Goal: Information Seeking & Learning: Compare options

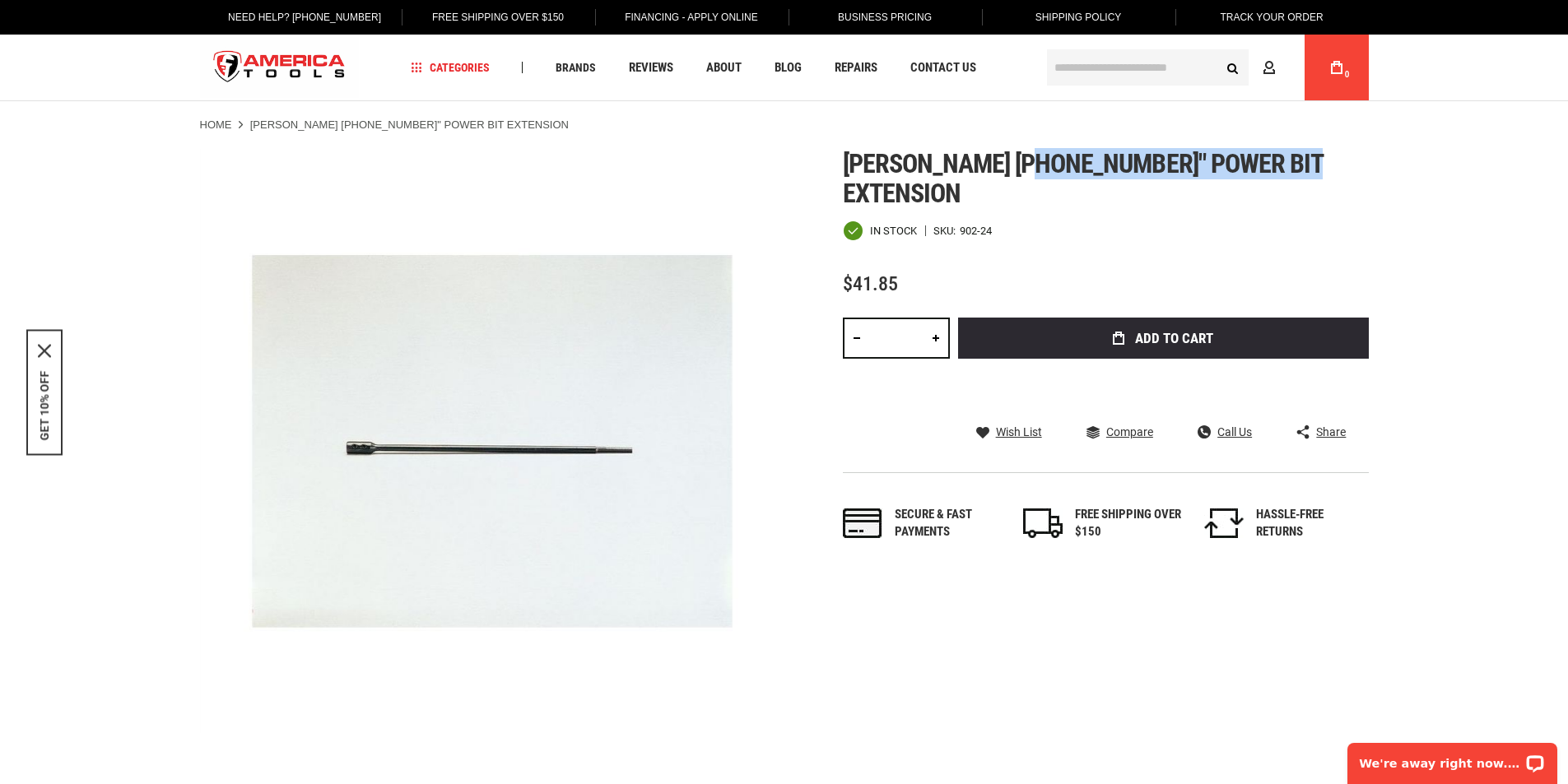
drag, startPoint x: 1040, startPoint y: 160, endPoint x: 1080, endPoint y: 167, distance: 40.6
click at [1295, 160] on span "Greenlee 902-24 24" power bit extension" at bounding box center [1083, 179] width 481 height 61
drag, startPoint x: 847, startPoint y: 160, endPoint x: 1327, endPoint y: 161, distance: 480.0
click at [1342, 163] on h1 "Greenlee 902-24 24" power bit extension" at bounding box center [1106, 178] width 526 height 59
copy span "Greenlee 902-24 24" power bit extension"
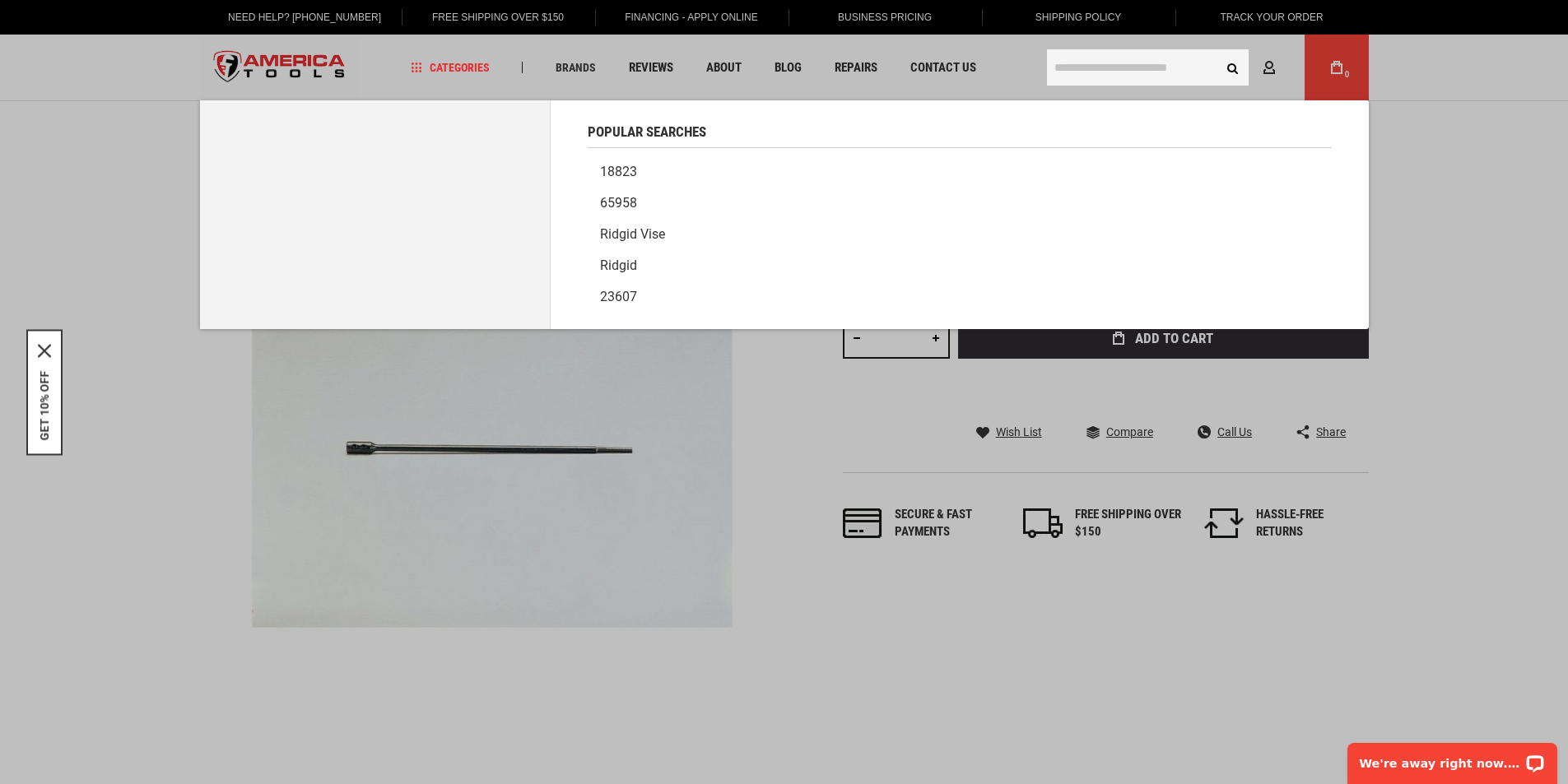
click at [1122, 70] on input "text" at bounding box center [1148, 67] width 202 height 36
paste input "**********"
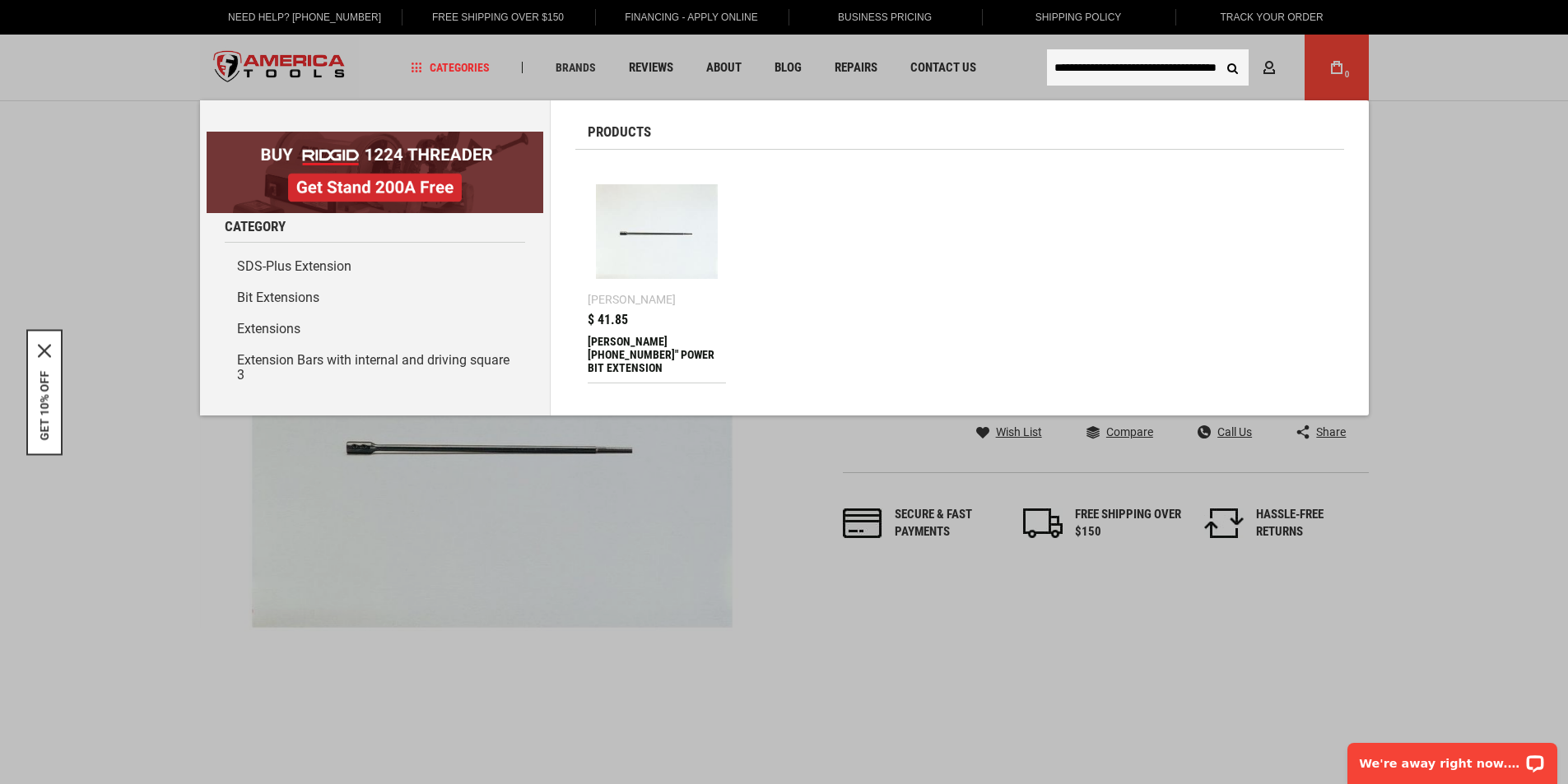
click at [1112, 66] on input "**********" at bounding box center [1148, 67] width 202 height 36
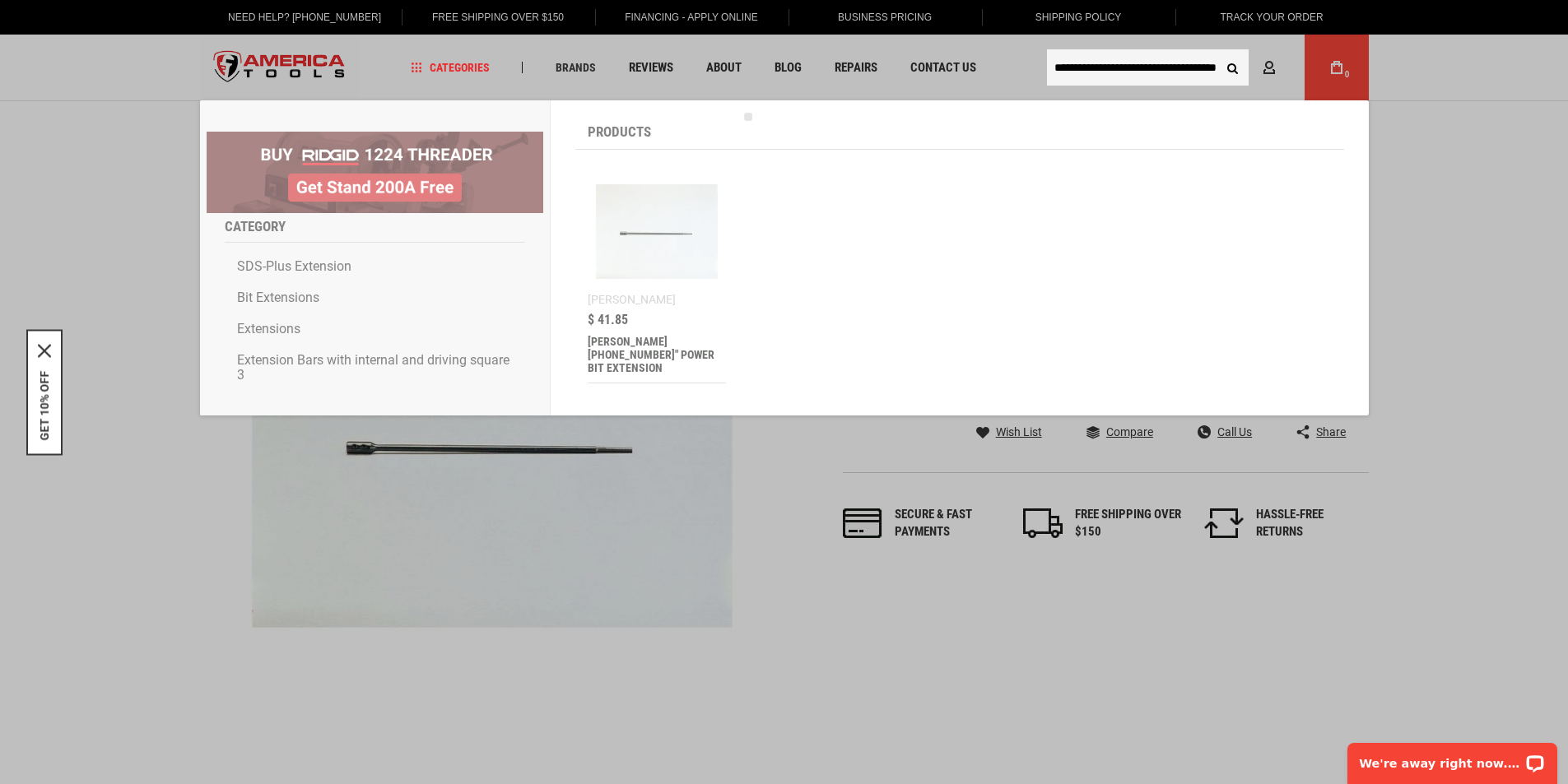
click at [1115, 64] on input "**********" at bounding box center [1148, 67] width 202 height 36
type input "**********"
click at [1217, 52] on button "Search" at bounding box center [1233, 67] width 31 height 31
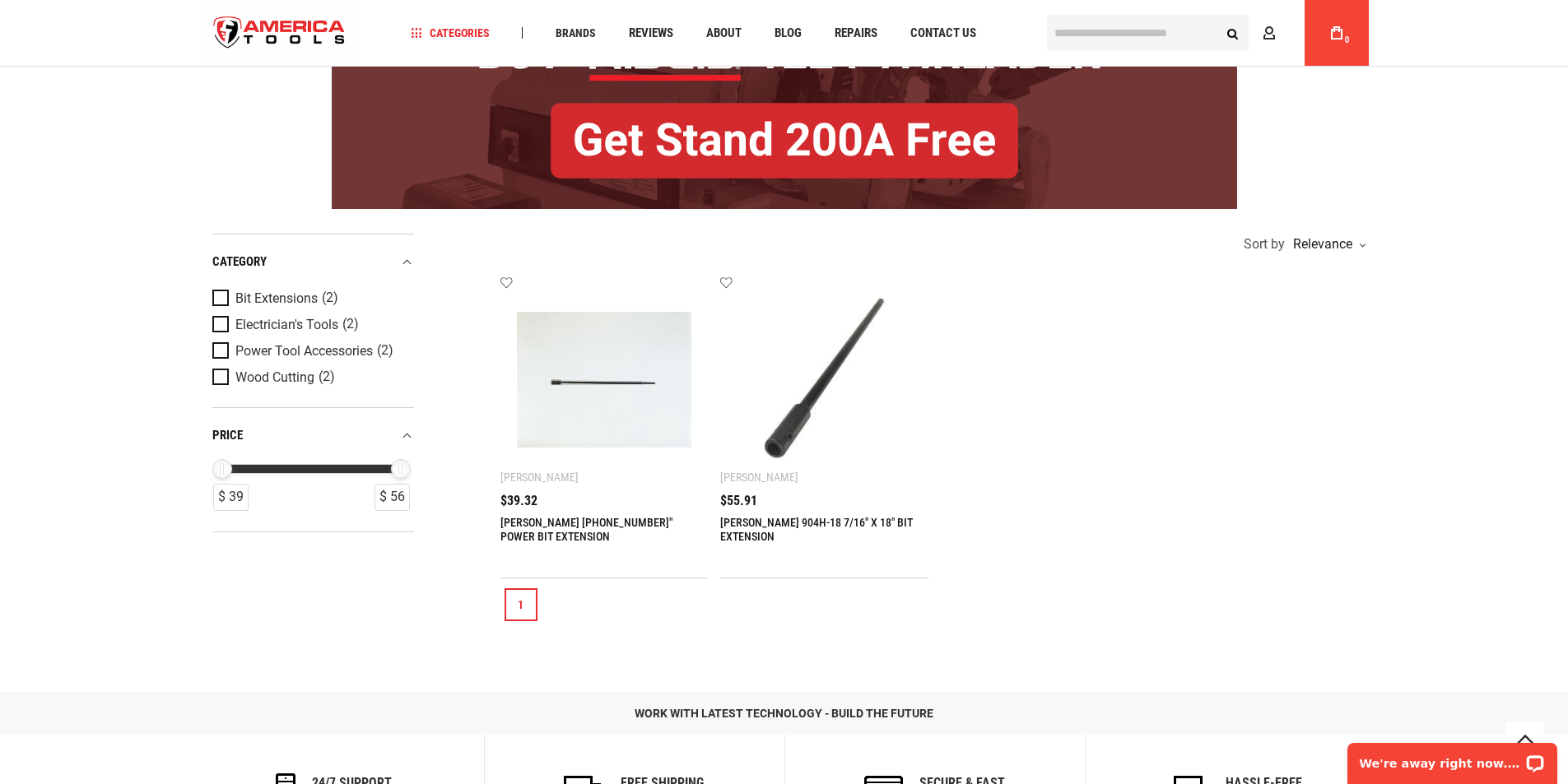
scroll to position [247, 0]
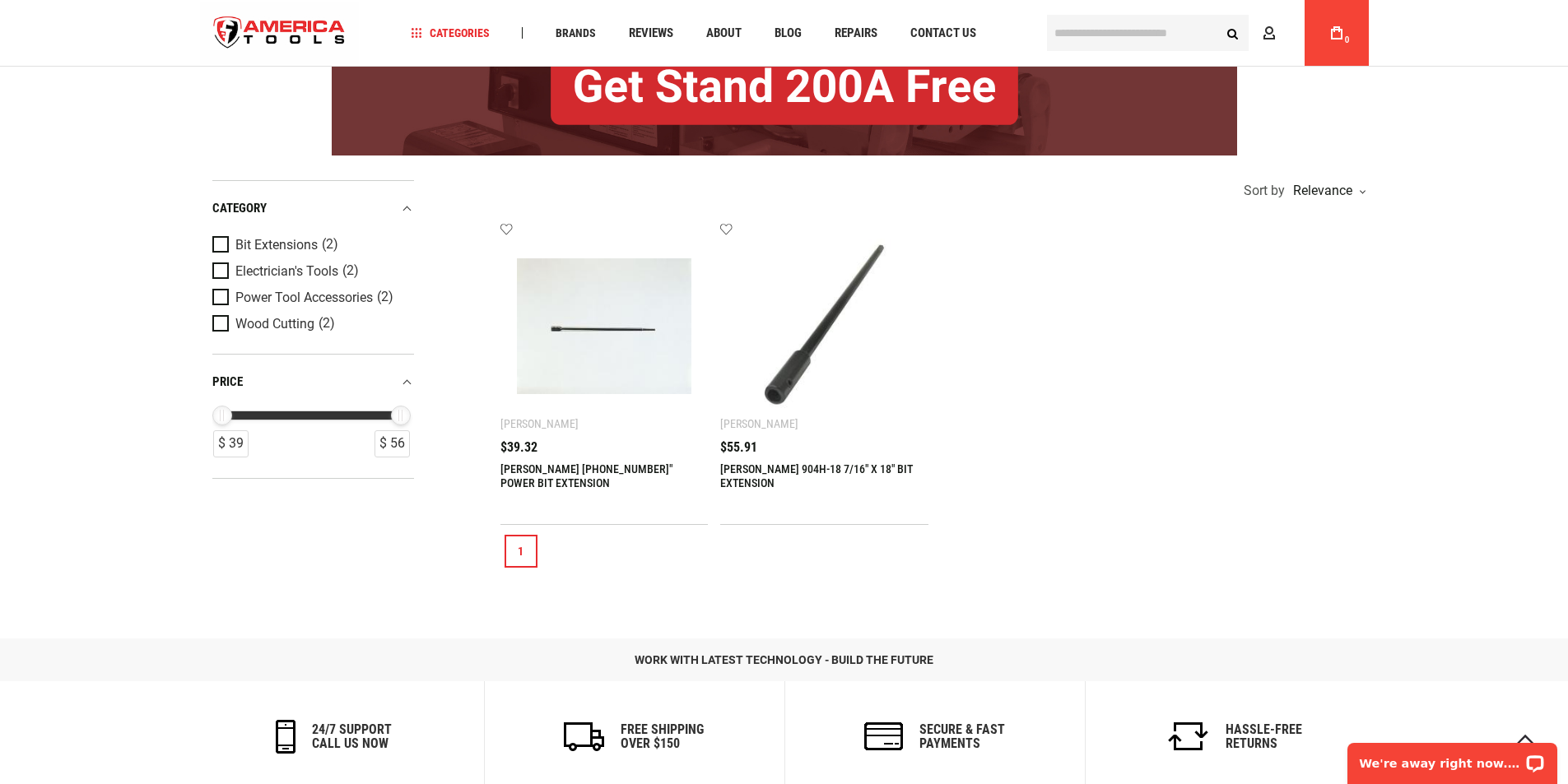
click at [48, 415] on div "Language English Español Need Help? +1 305-513-9914 Free Shipping Over $150 Fin…" at bounding box center [784, 463] width 1568 height 1420
click at [516, 468] on link "[PERSON_NAME] [PHONE_NUMBER]" POWER BIT EXTENSION" at bounding box center [586, 476] width 172 height 27
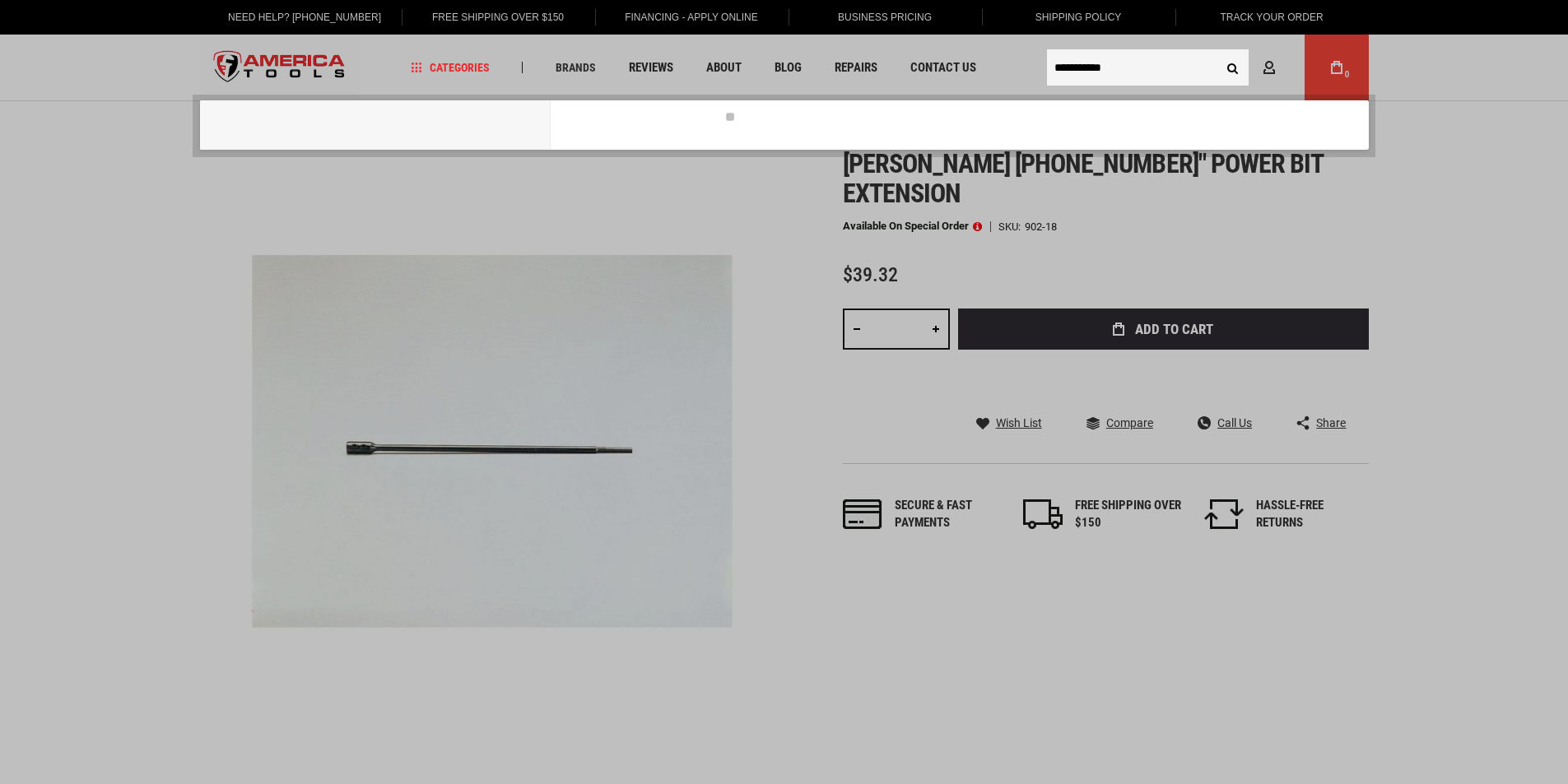
type input "**********"
click at [1217, 52] on button "Search" at bounding box center [1233, 67] width 31 height 31
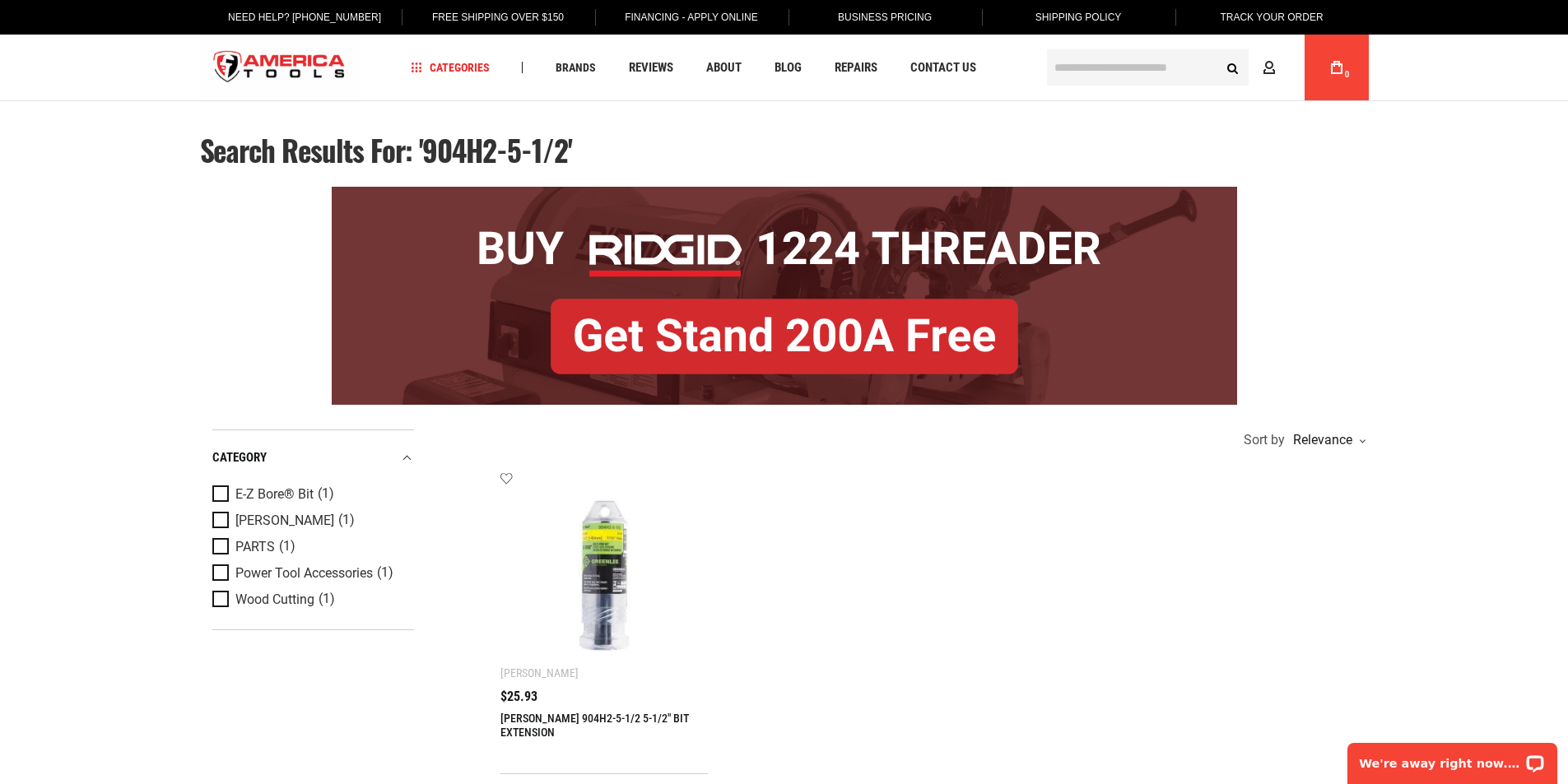
click at [531, 714] on link "[PERSON_NAME] 904H2-5-1/2 5-1/2" BIT EXTENSION" at bounding box center [594, 725] width 188 height 27
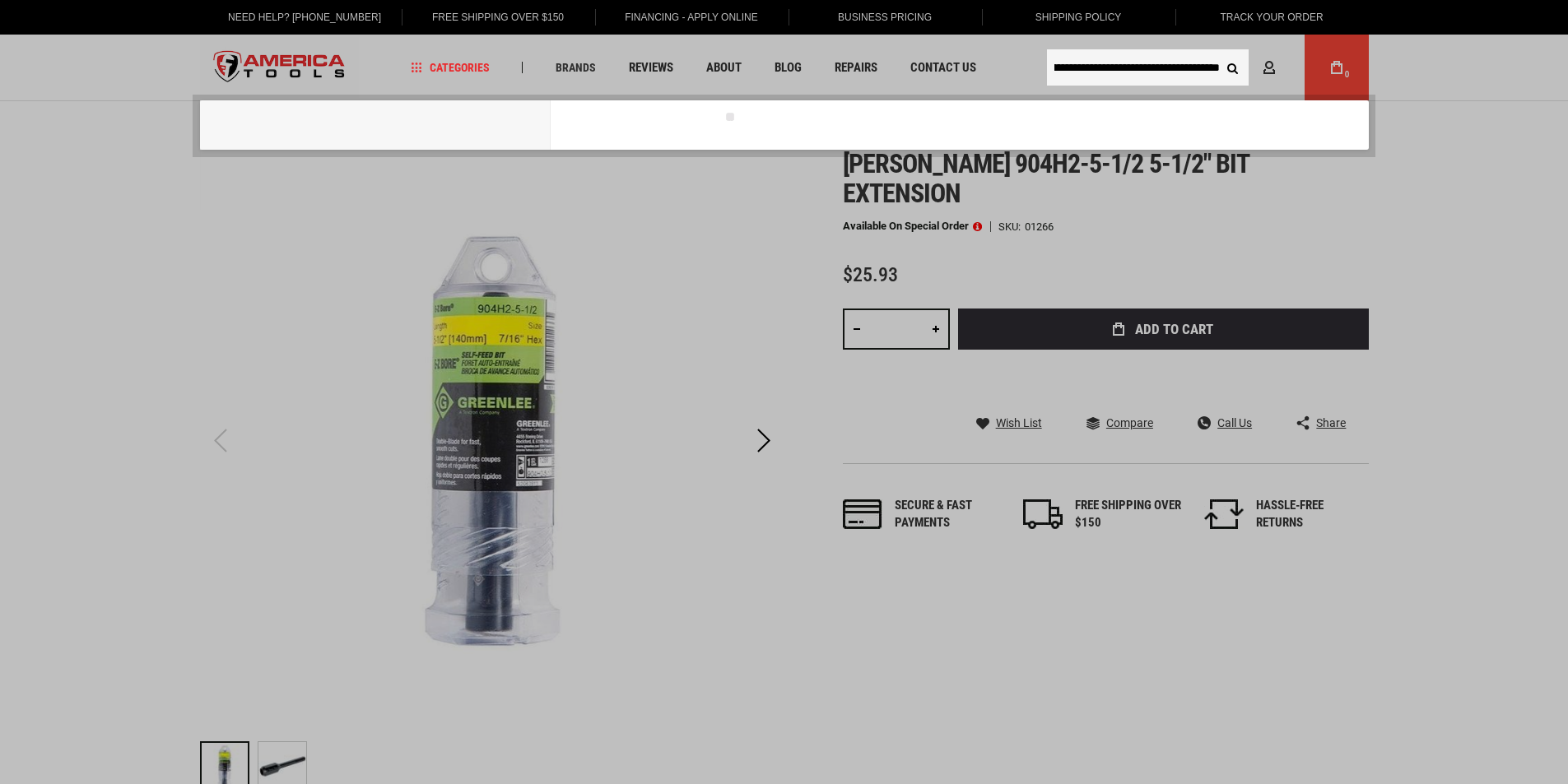
type input "**********"
drag, startPoint x: 1208, startPoint y: 67, endPoint x: 1034, endPoint y: 66, distance: 174.0
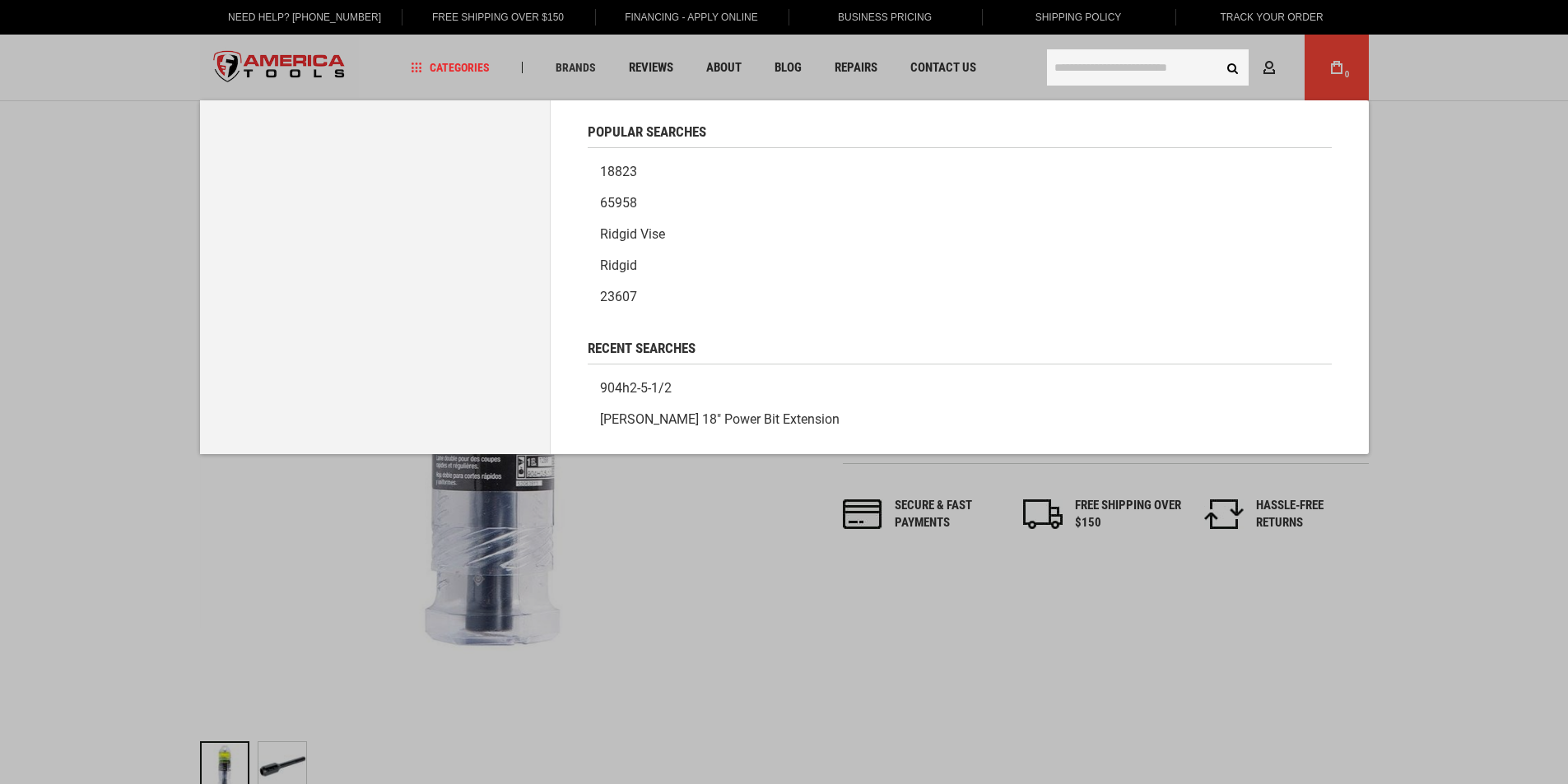
click at [1090, 63] on input "text" at bounding box center [1148, 67] width 202 height 36
paste input "*******"
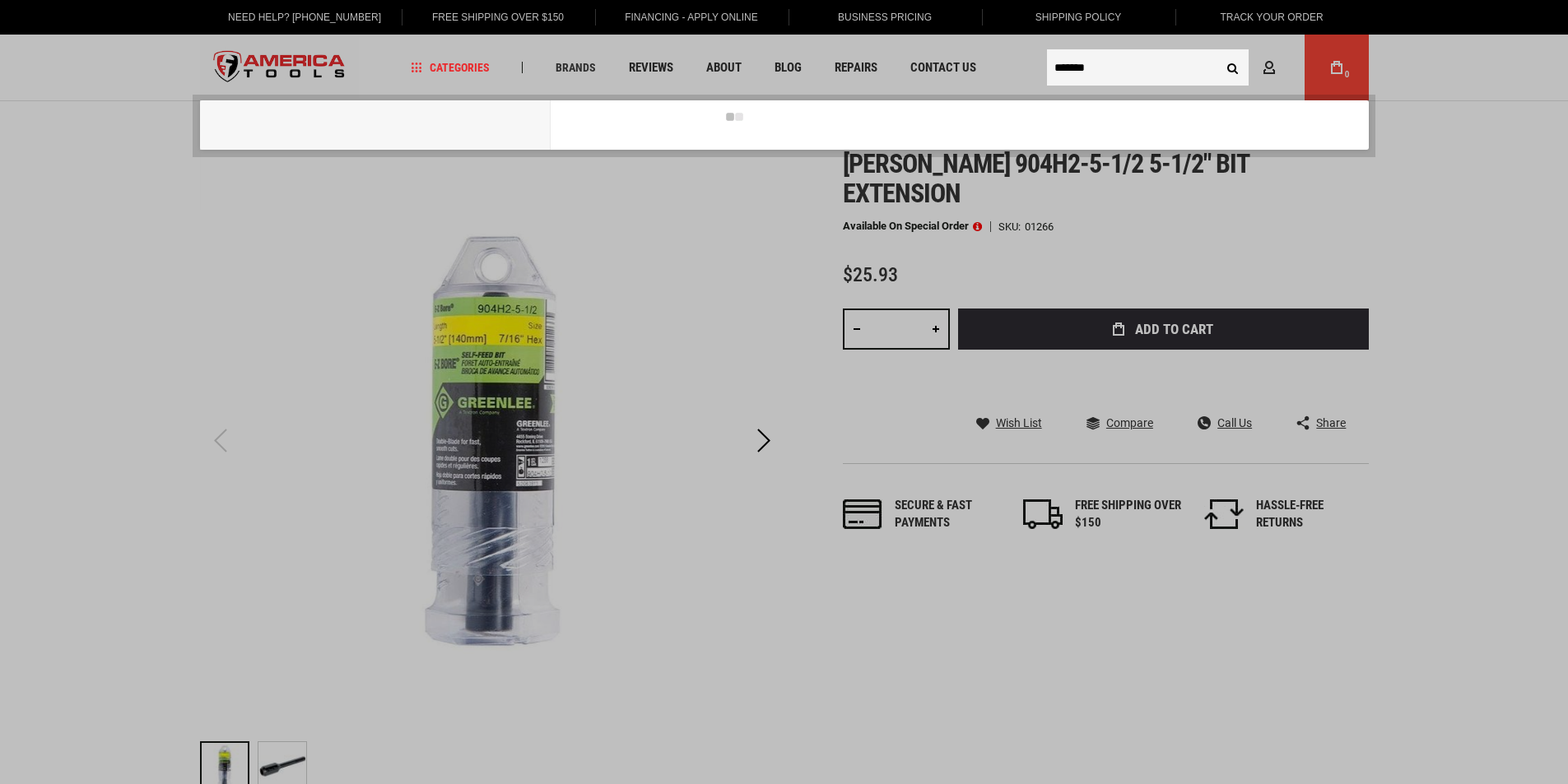
type input "*******"
click at [1217, 52] on button "Search" at bounding box center [1233, 67] width 31 height 31
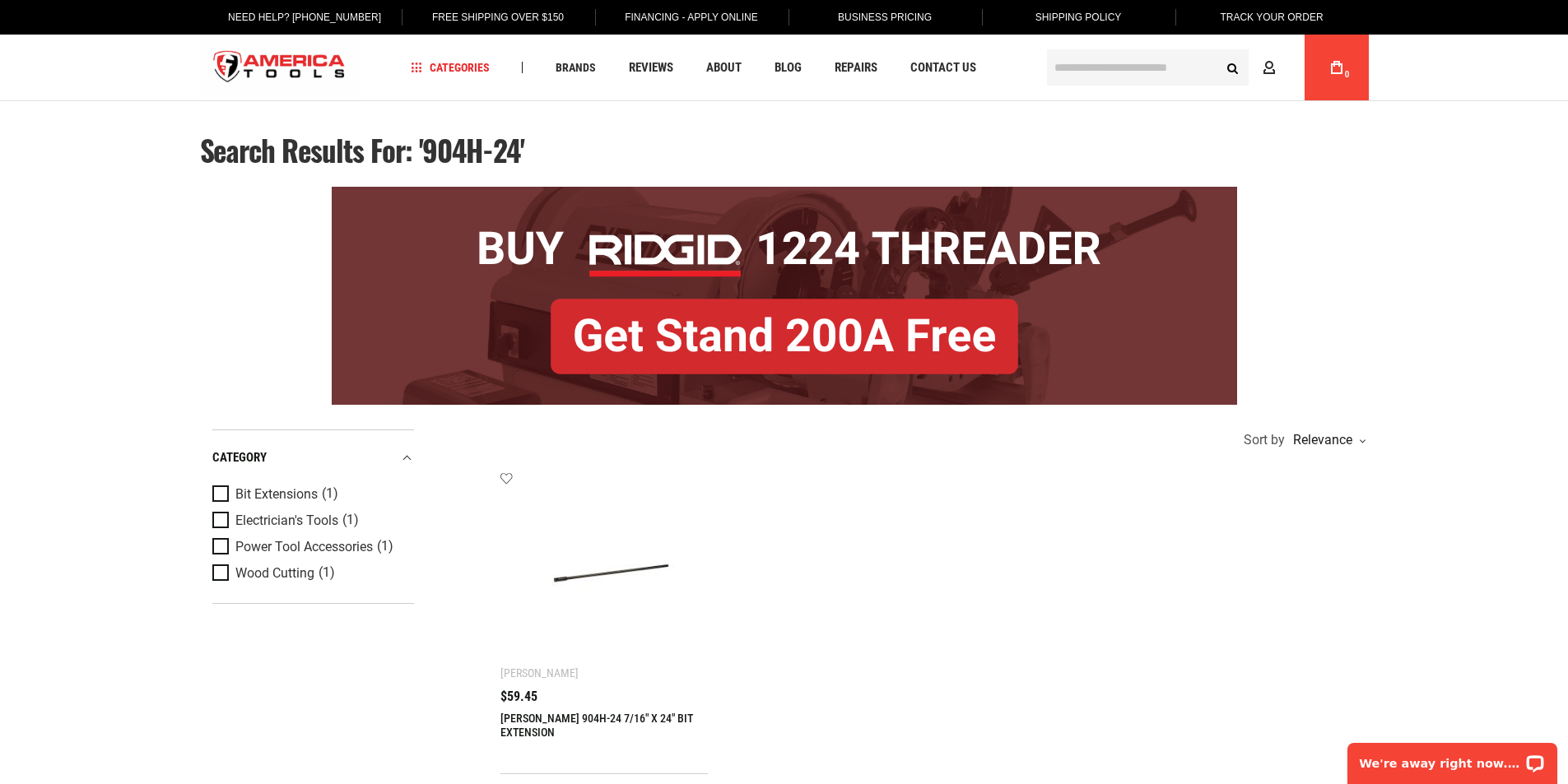
click at [525, 720] on link "[PERSON_NAME] 904H-24 7/16" X 24" BIT EXTENSION" at bounding box center [596, 725] width 193 height 27
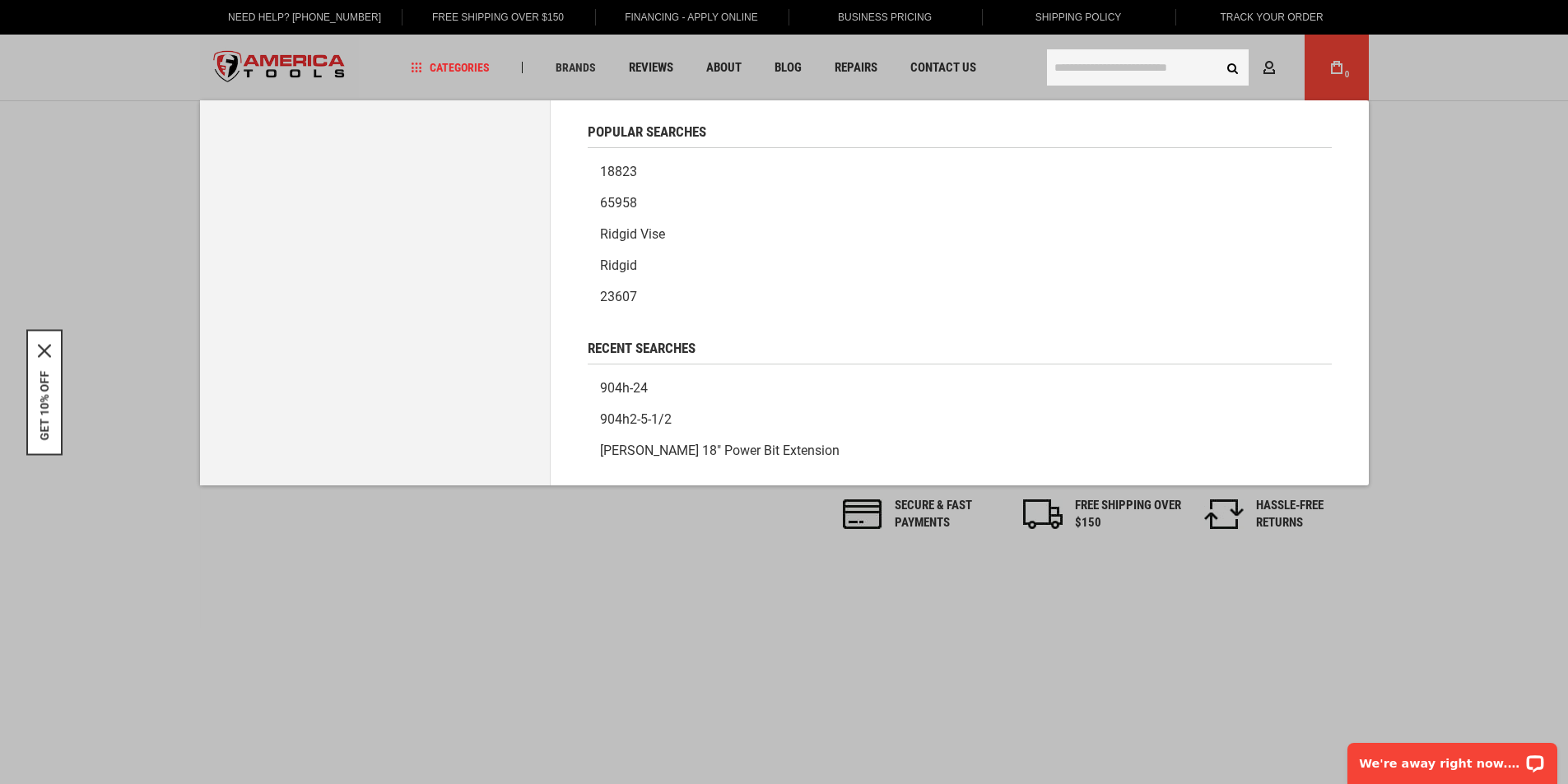
click at [1104, 67] on input "text" at bounding box center [1148, 67] width 202 height 36
paste input "*******"
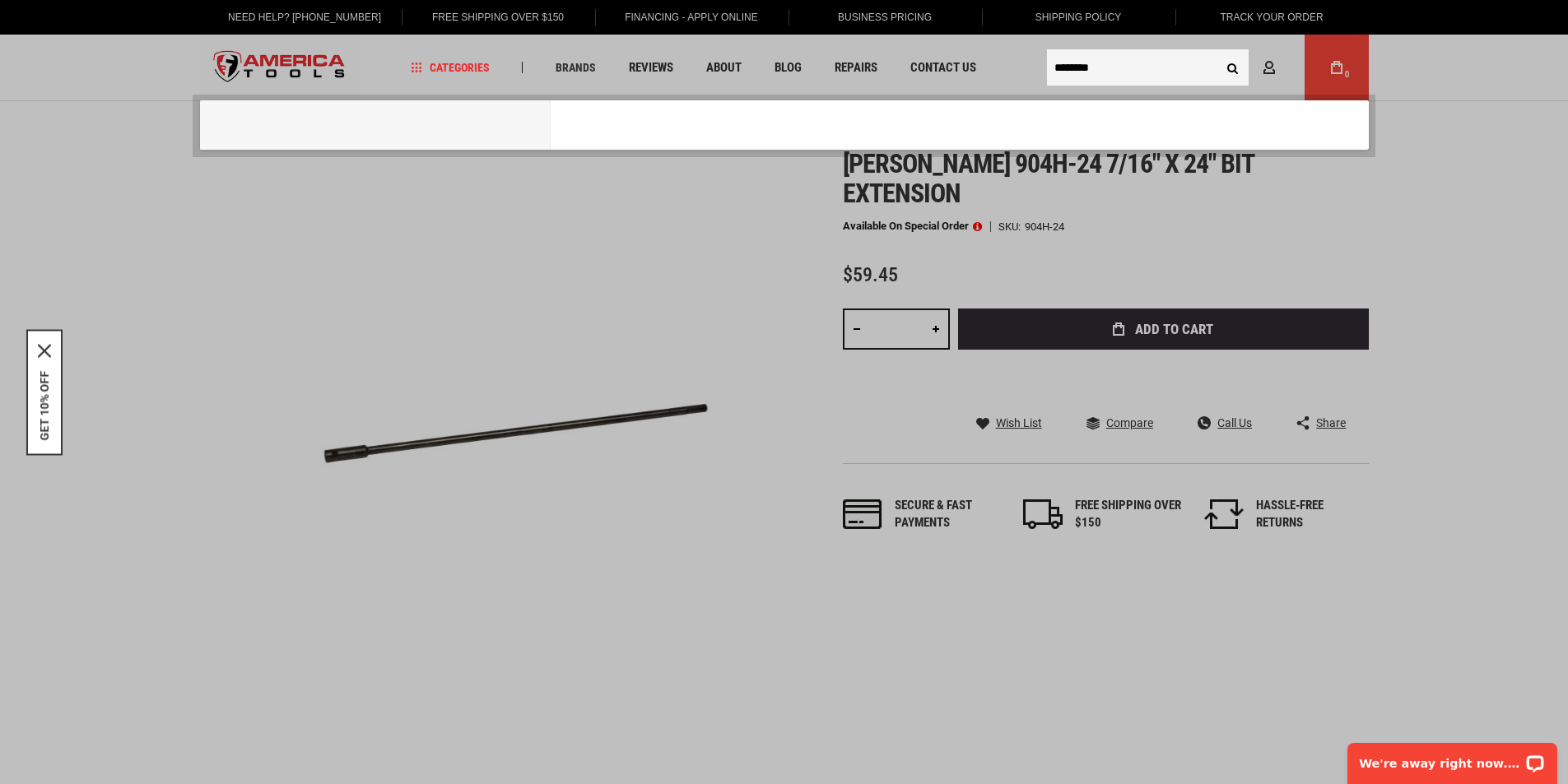
type input "*******"
click at [1217, 52] on button "Search" at bounding box center [1233, 67] width 31 height 31
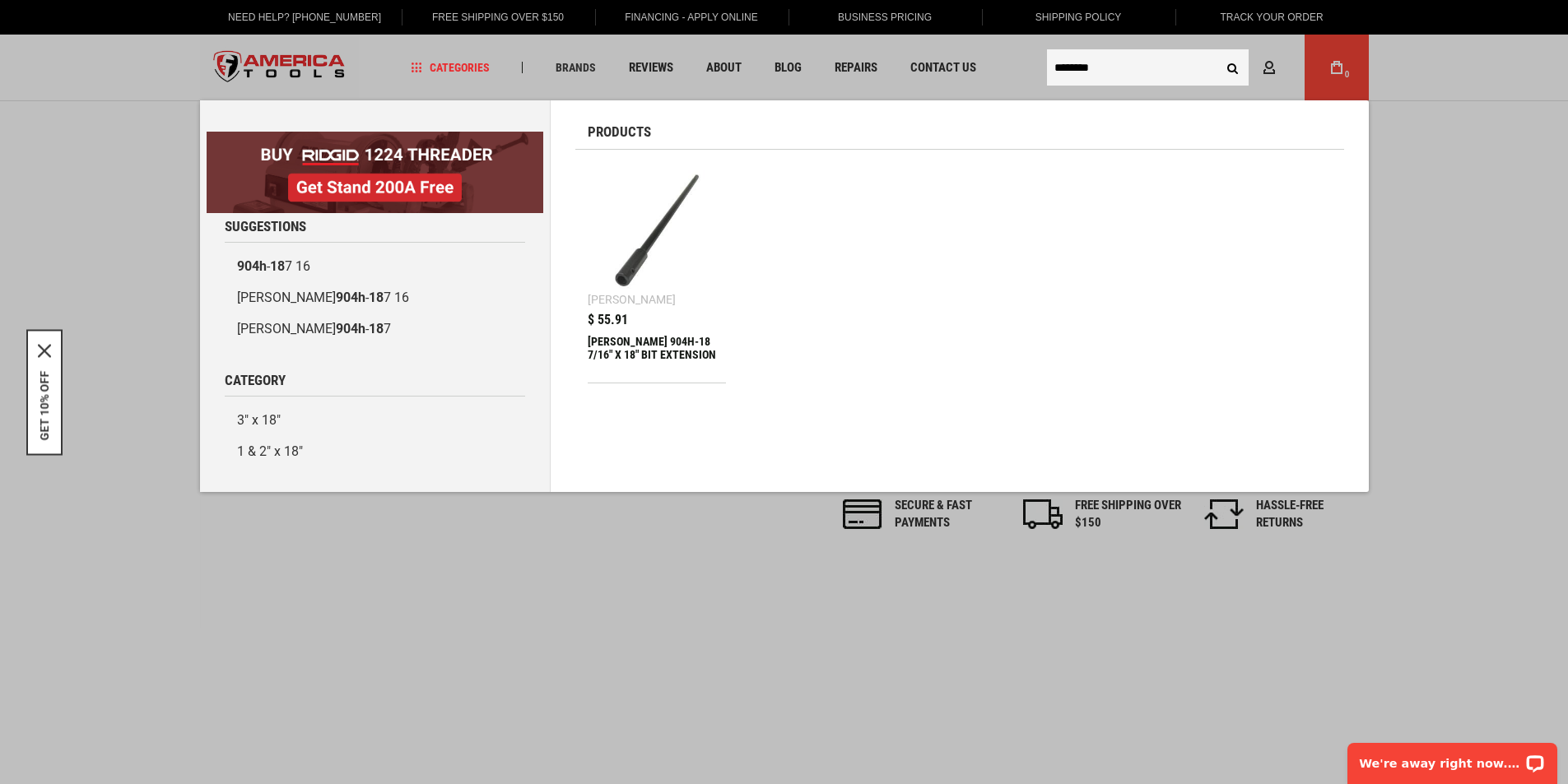
click at [626, 349] on div "GREENLEE 904H-18 7/16" X 18" BIT EXTENSION" at bounding box center [657, 355] width 139 height 40
click at [646, 342] on div "GREENLEE 904H-18 7/16" X 18" BIT EXTENSION" at bounding box center [657, 355] width 139 height 40
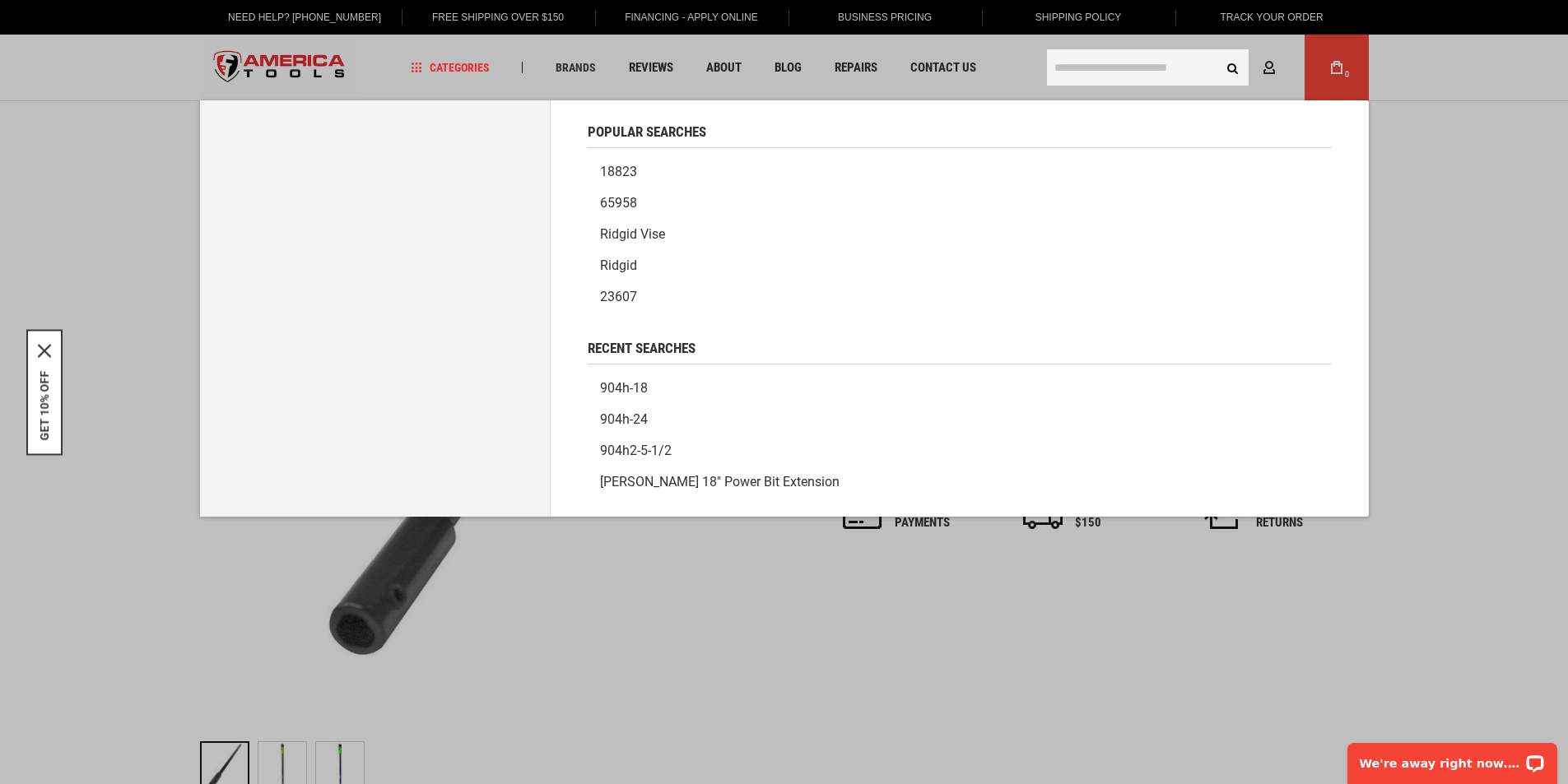
click at [1076, 70] on input "text" at bounding box center [1148, 67] width 202 height 36
paste input "*******"
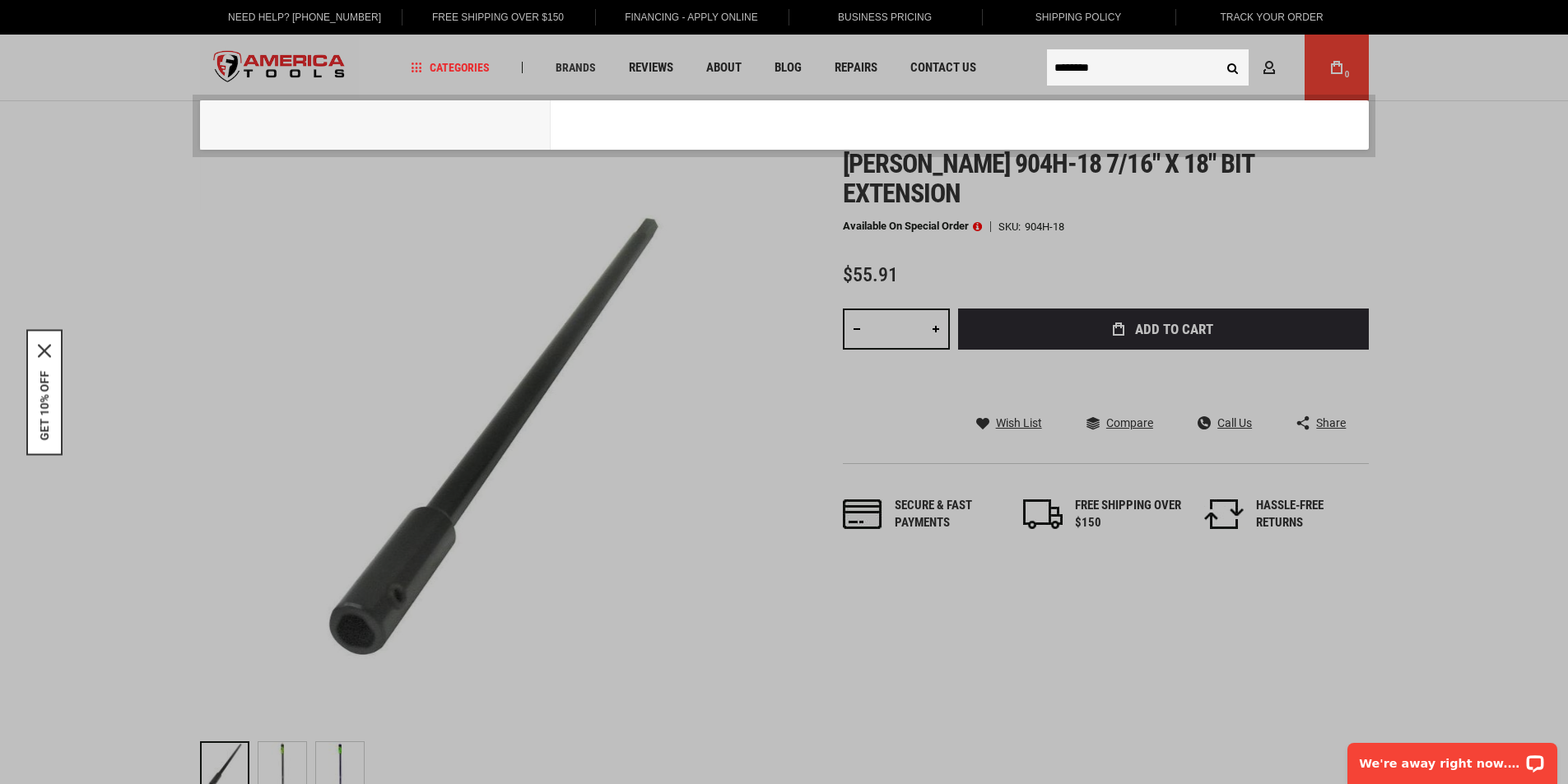
type input "*******"
click at [1217, 52] on button "Search" at bounding box center [1233, 67] width 31 height 31
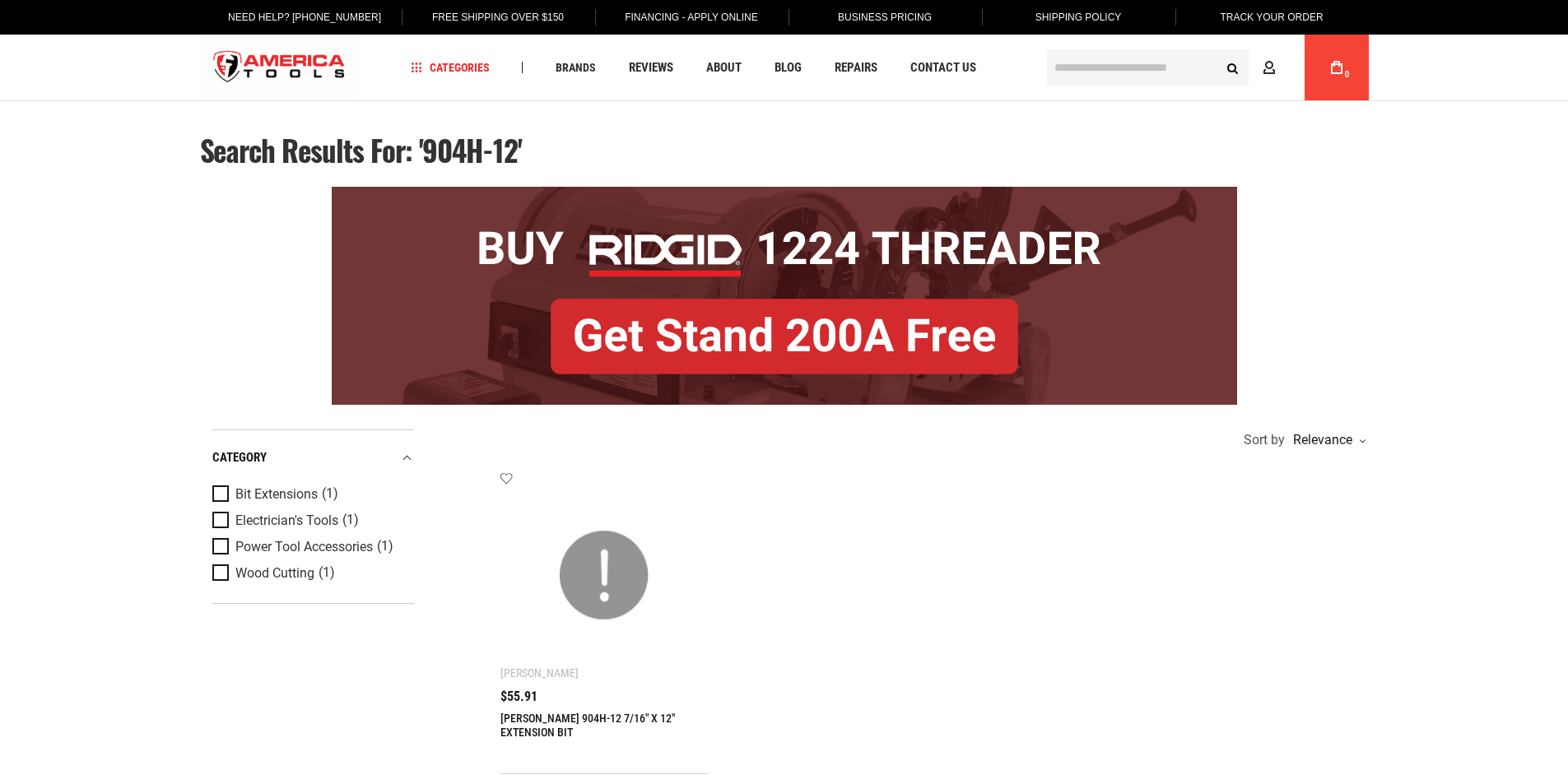
click at [523, 712] on link "[PERSON_NAME] 904H-12 7/16" X 12" EXTENSION BIT" at bounding box center [587, 725] width 175 height 27
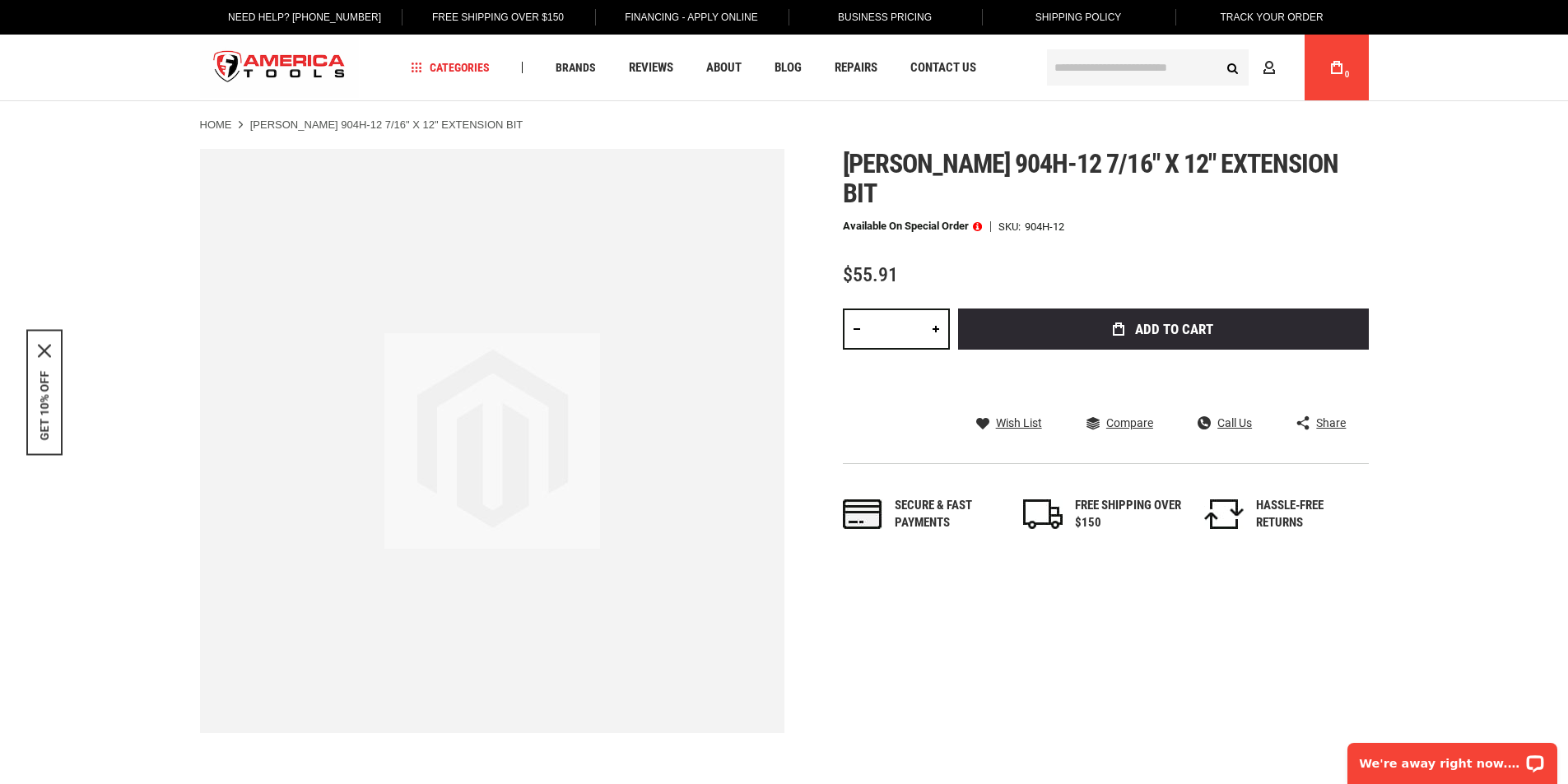
click at [1078, 75] on input "text" at bounding box center [1148, 67] width 202 height 36
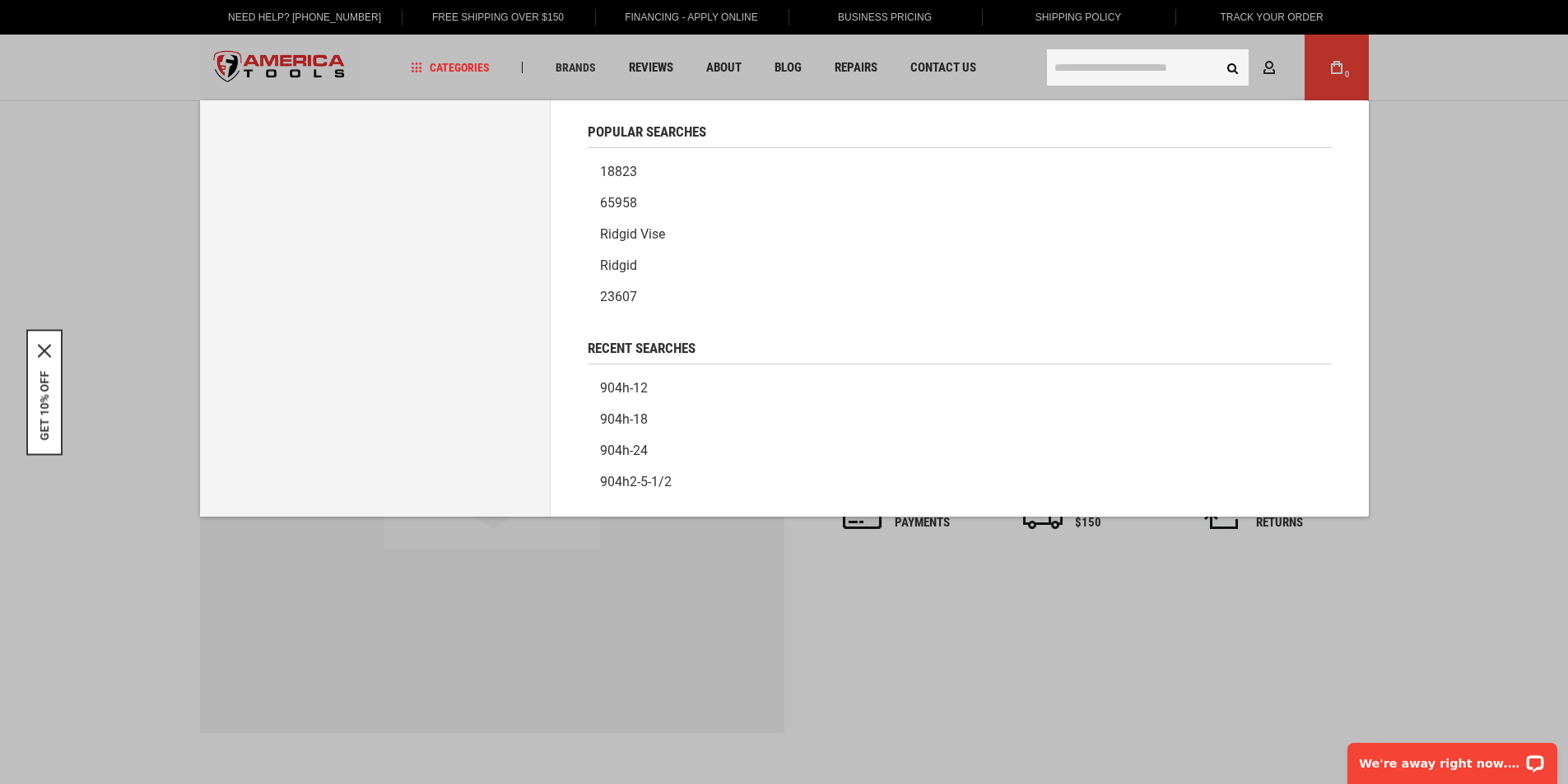
paste input "******"
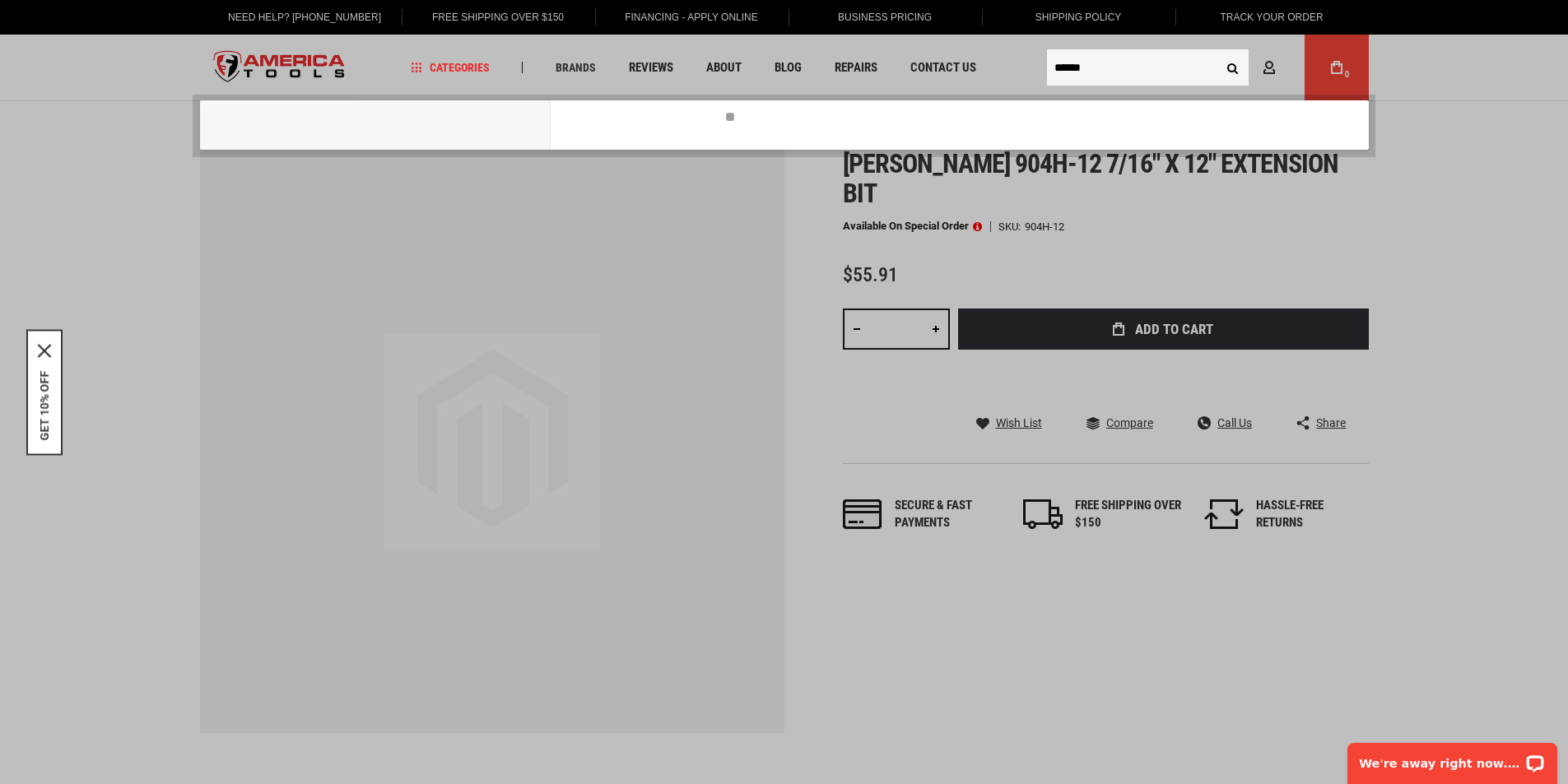
type input "******"
click at [1217, 52] on button "Search" at bounding box center [1233, 67] width 31 height 31
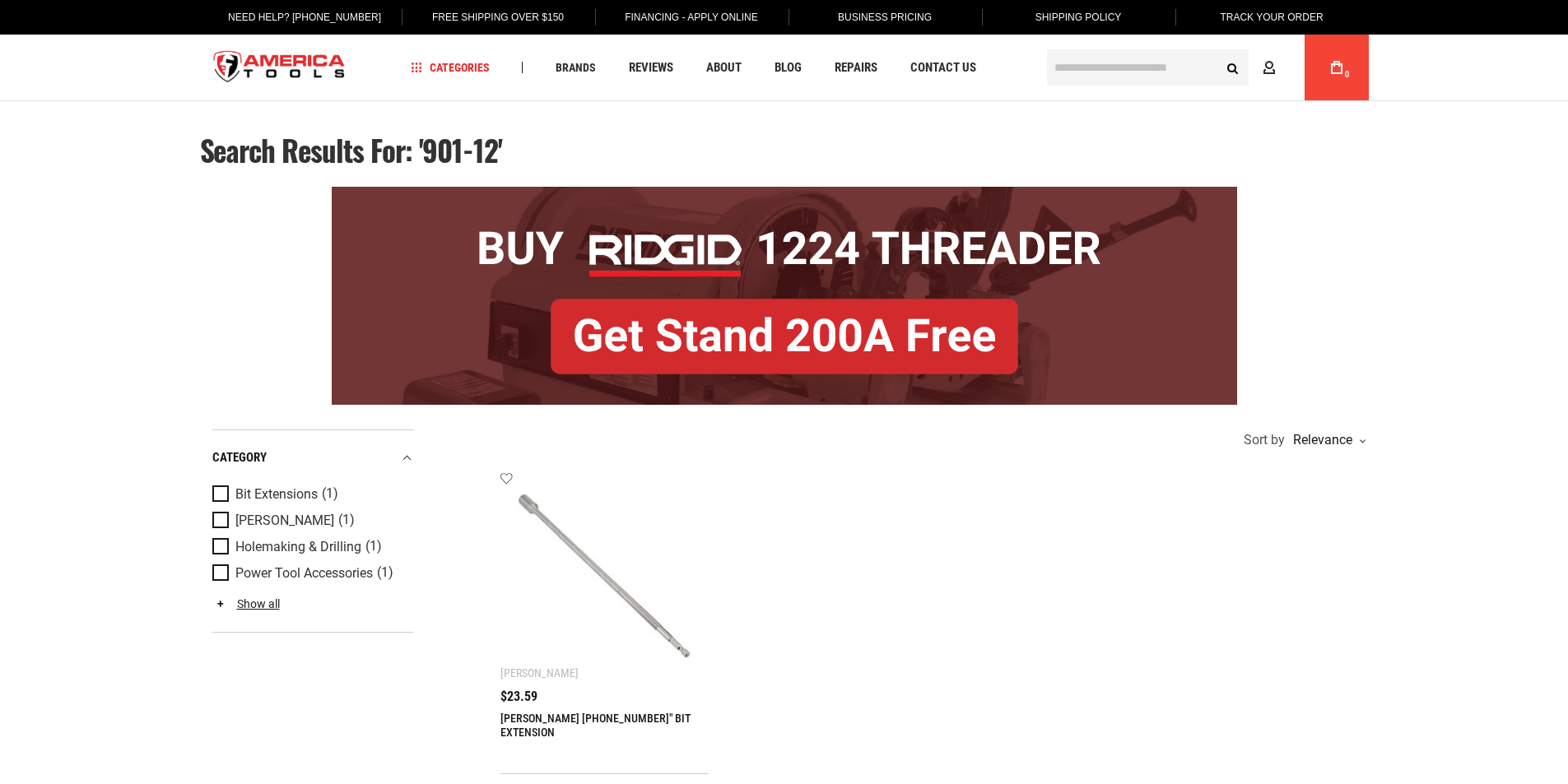
click at [519, 707] on div "[PERSON_NAME] [PHONE_NUMBER]" BIT EXTENSION $23.59" at bounding box center [604, 723] width 208 height 67
click at [531, 702] on span "$23.59" at bounding box center [519, 697] width 37 height 14
click at [518, 717] on link "[PERSON_NAME] [PHONE_NUMBER]" BIT EXTENSION" at bounding box center [595, 725] width 190 height 27
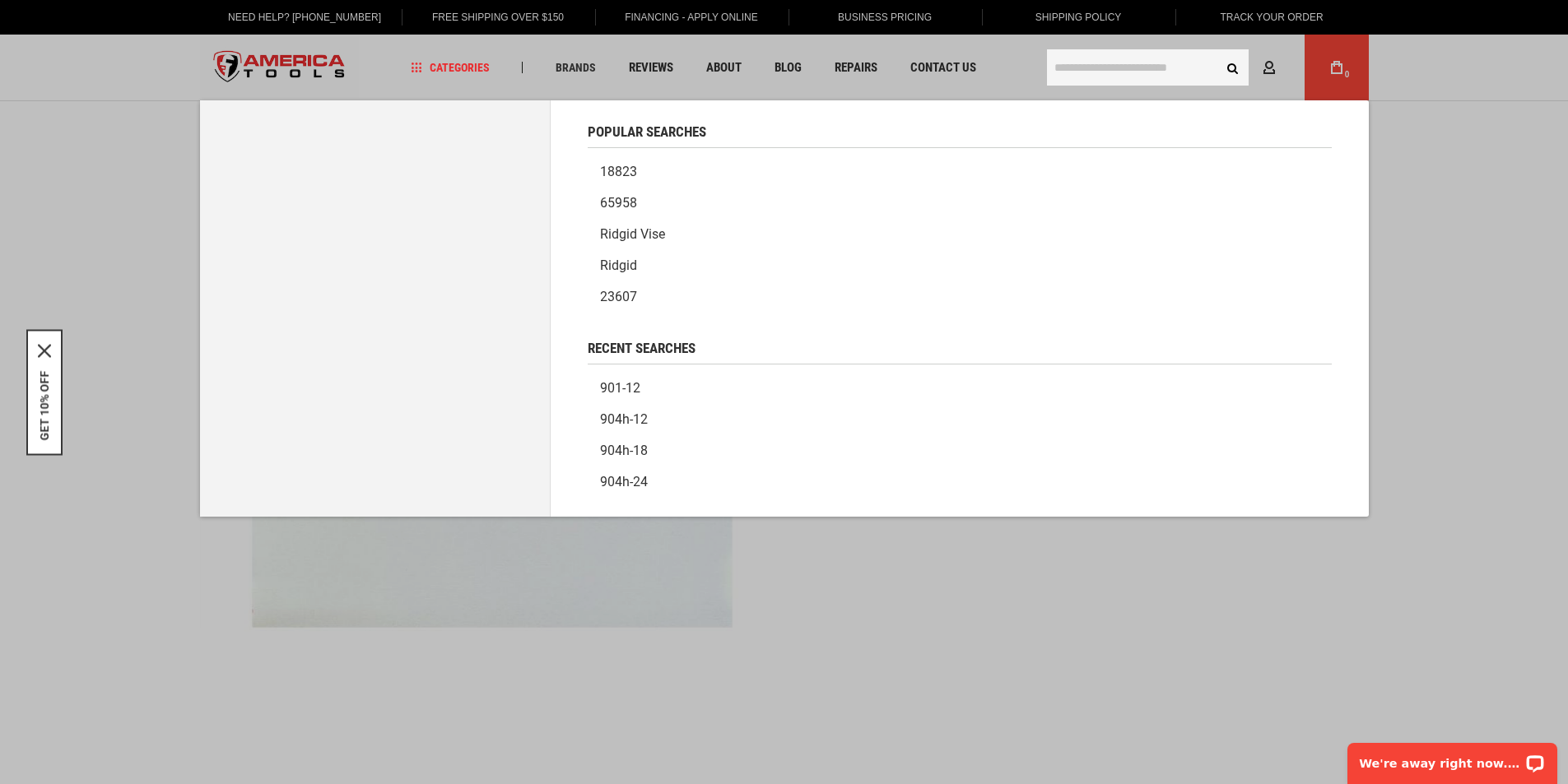
click at [1129, 62] on input "text" at bounding box center [1148, 67] width 202 height 36
paste input "******"
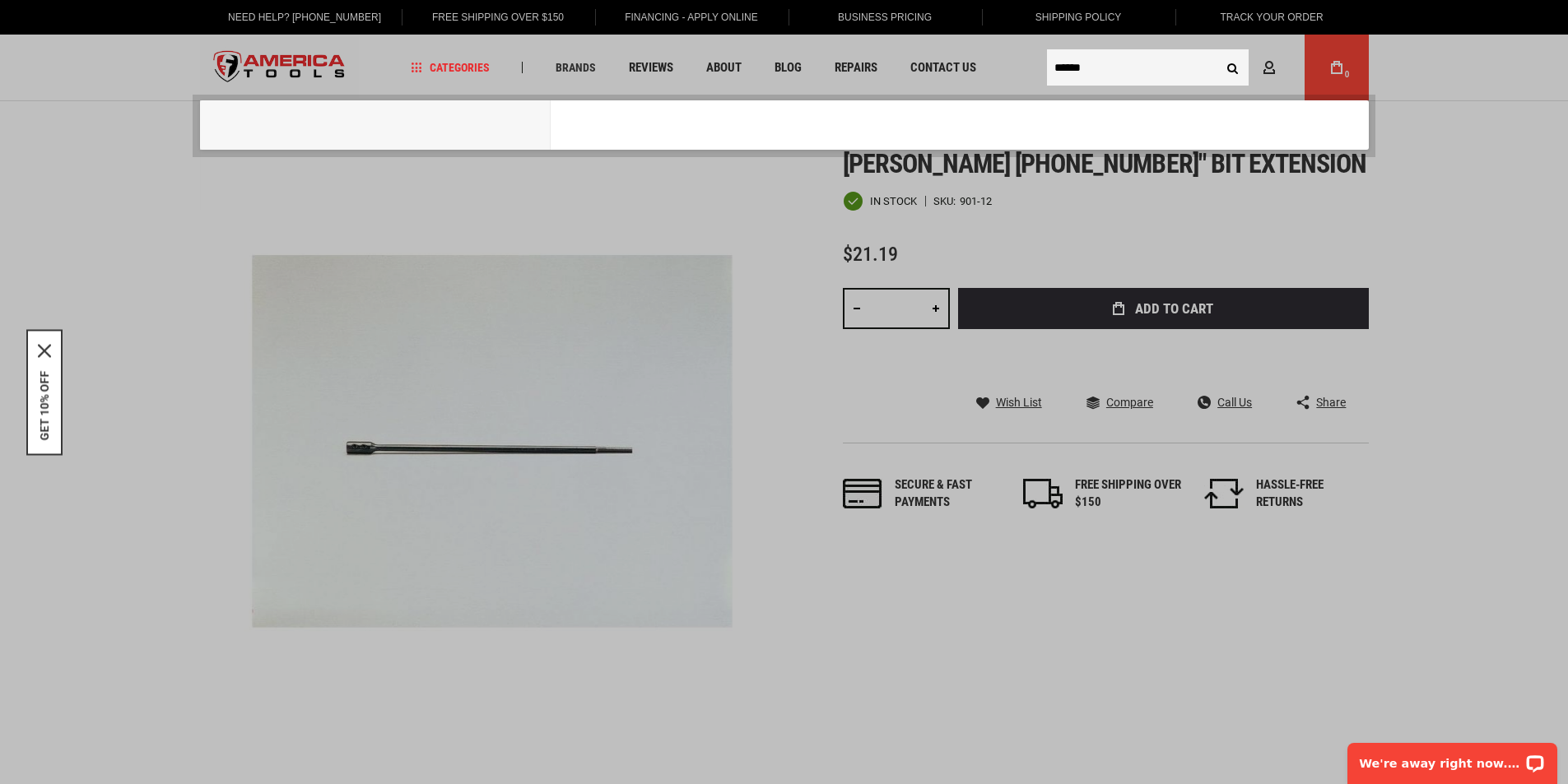
type input "******"
click at [1217, 52] on button "Search" at bounding box center [1233, 67] width 31 height 31
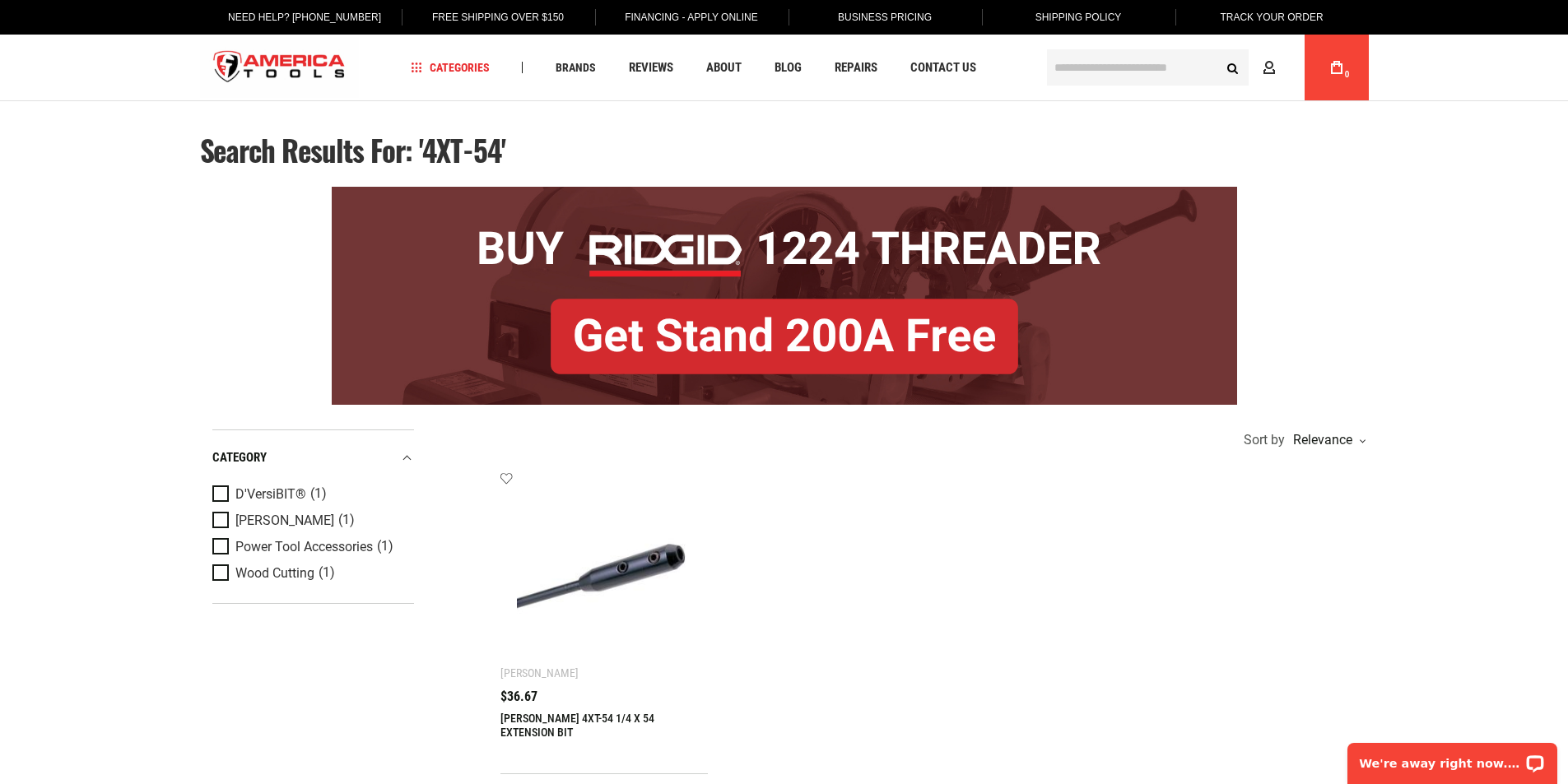
click at [529, 714] on link "[PERSON_NAME] 4XT-54 1/4 X 54 EXTENSION BIT" at bounding box center [576, 725] width 154 height 27
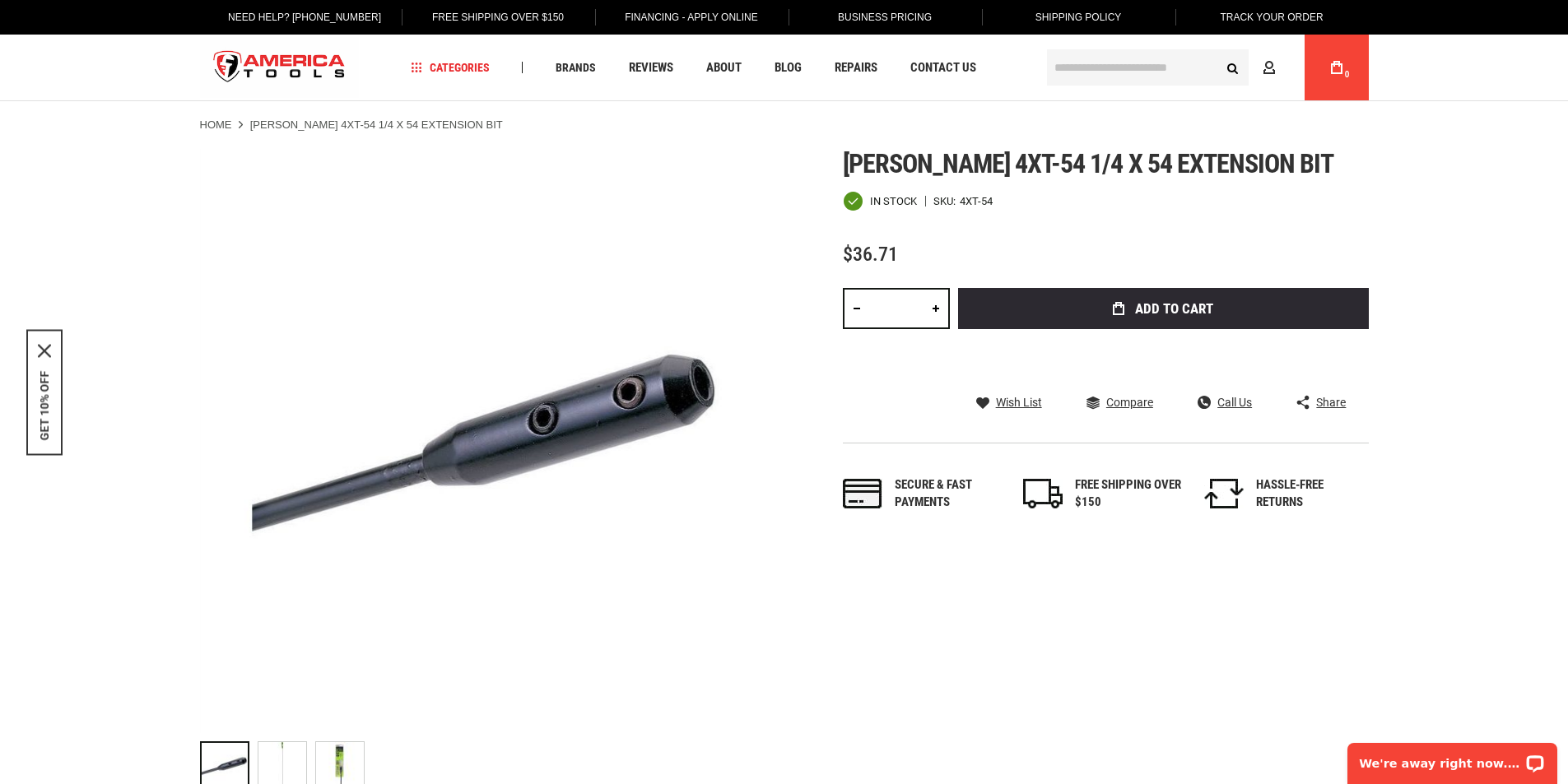
click at [1096, 59] on input "text" at bounding box center [1148, 67] width 202 height 36
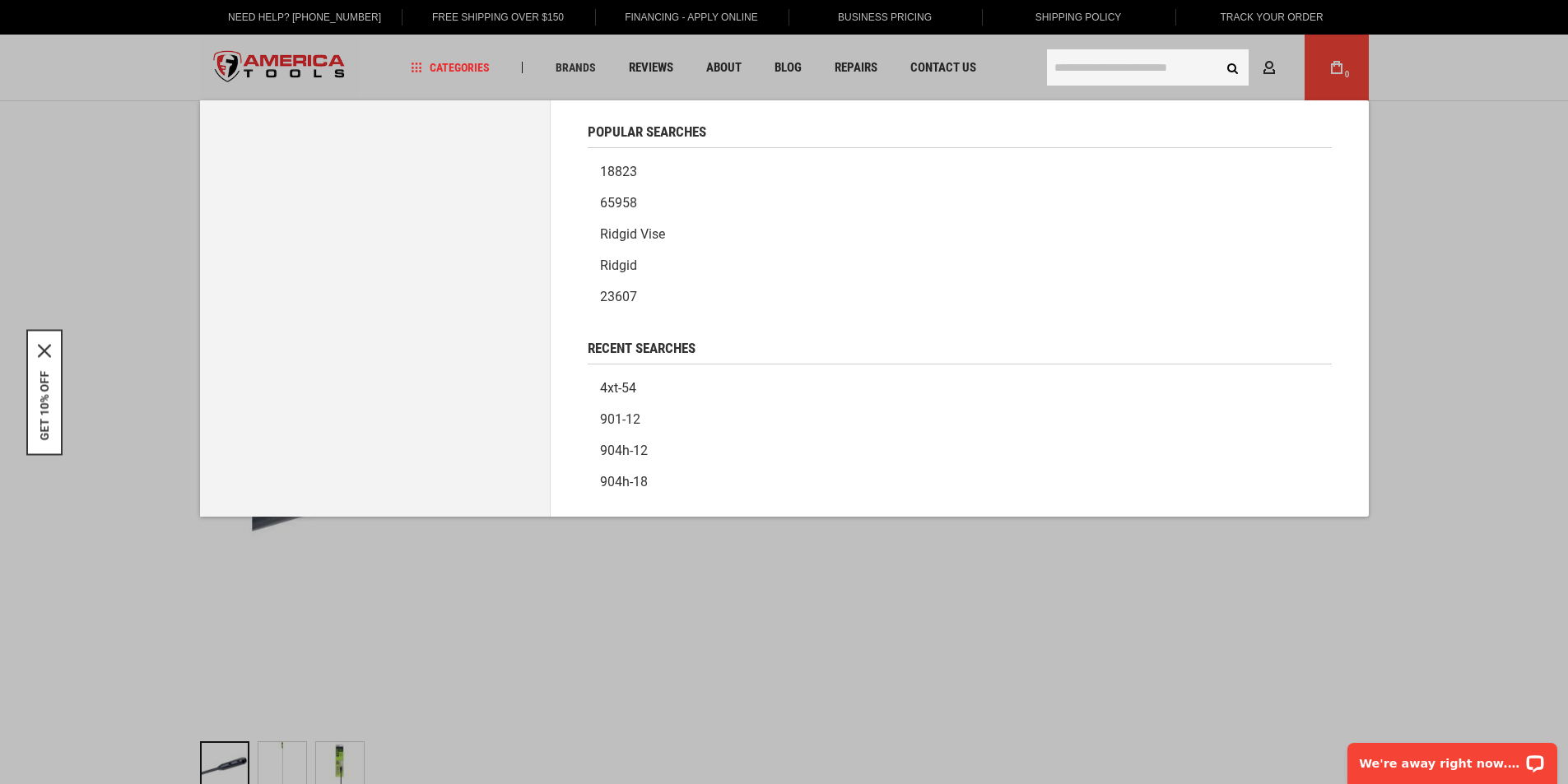
paste input "******"
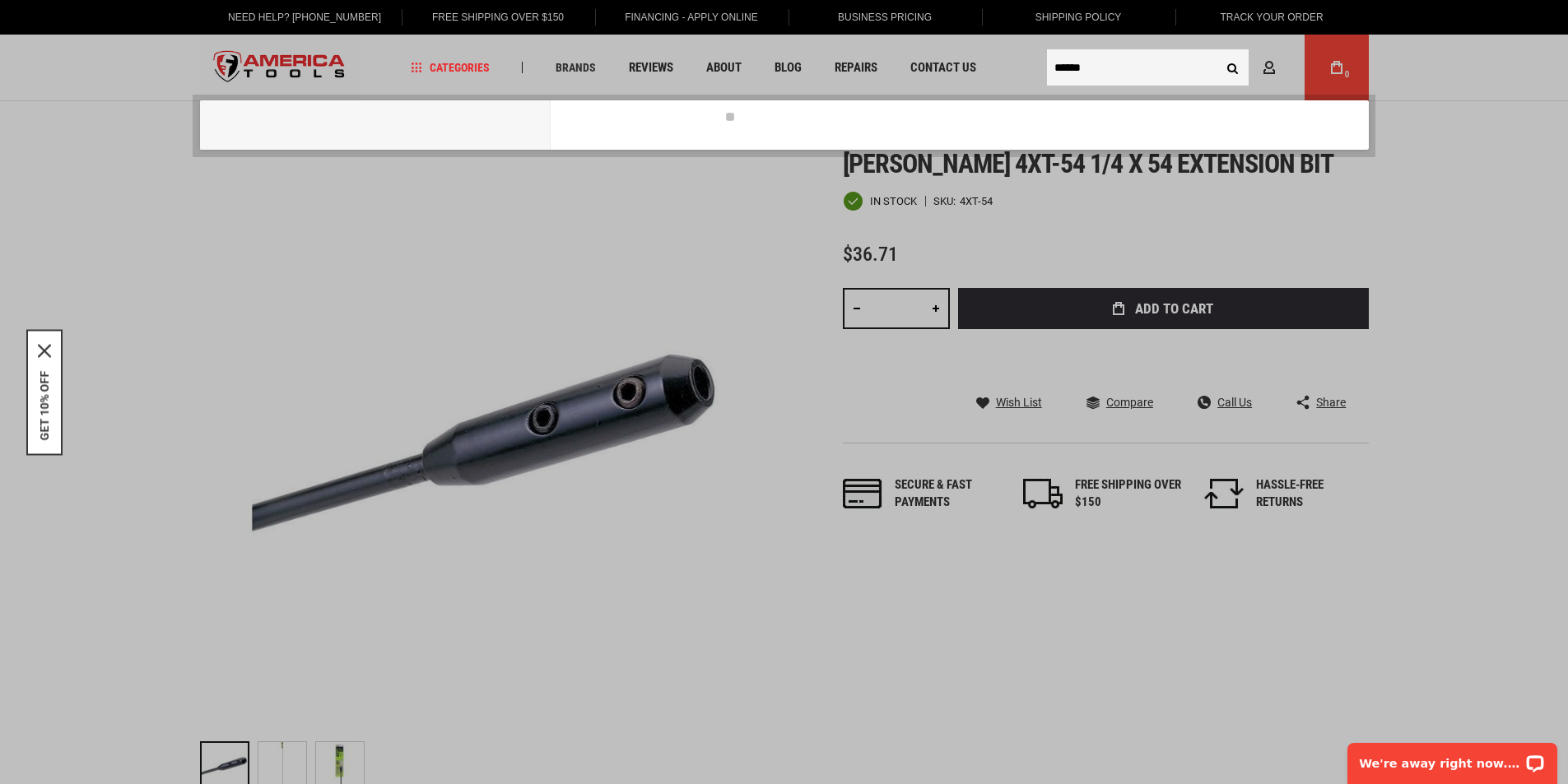
type input "******"
click at [1217, 52] on button "Search" at bounding box center [1233, 67] width 31 height 31
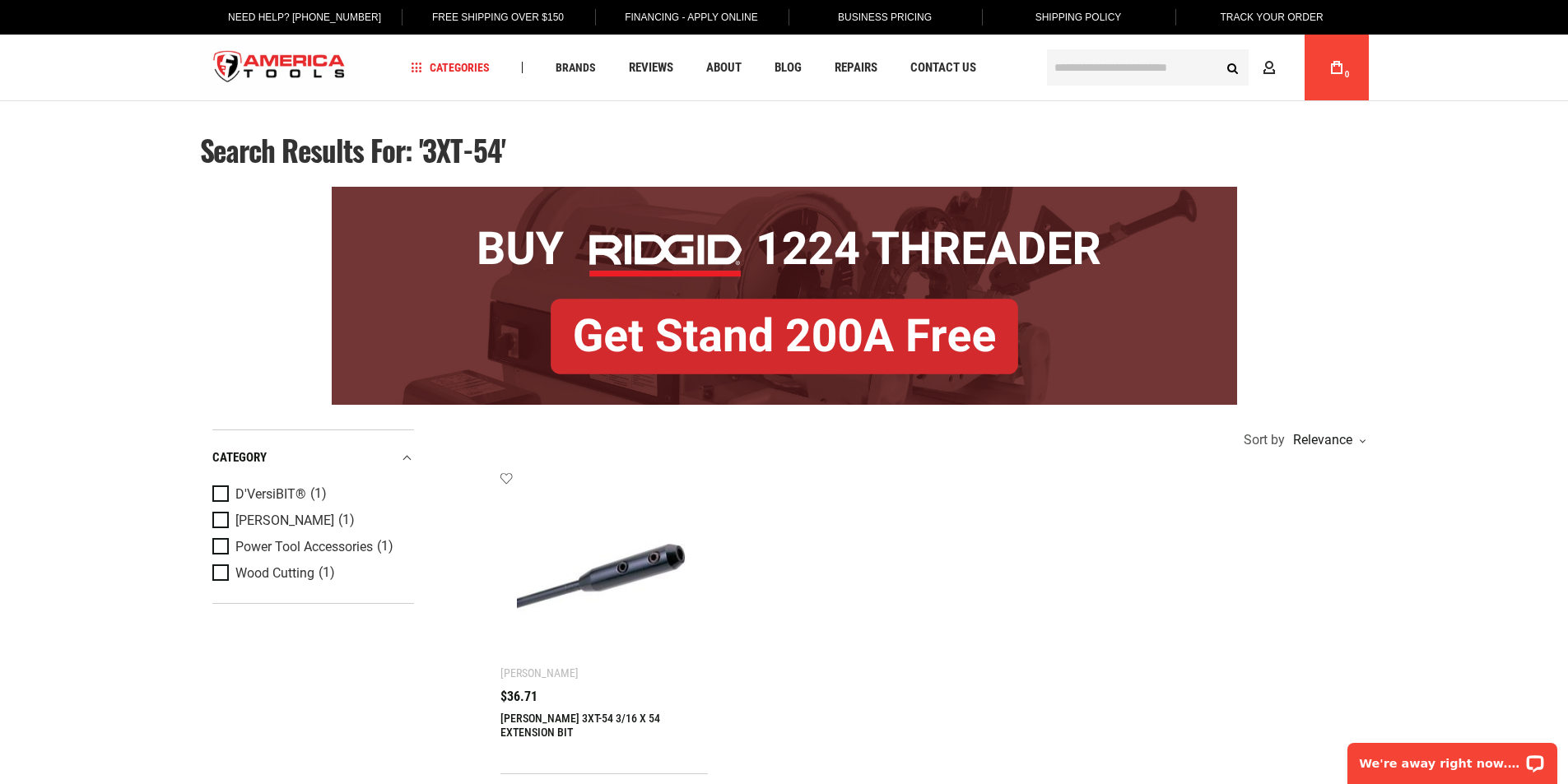
click at [515, 697] on span "$36.71" at bounding box center [519, 697] width 37 height 14
click at [528, 715] on link "[PERSON_NAME] 3XT-54 3/16 X 54 EXTENSION BIT" at bounding box center [580, 725] width 160 height 27
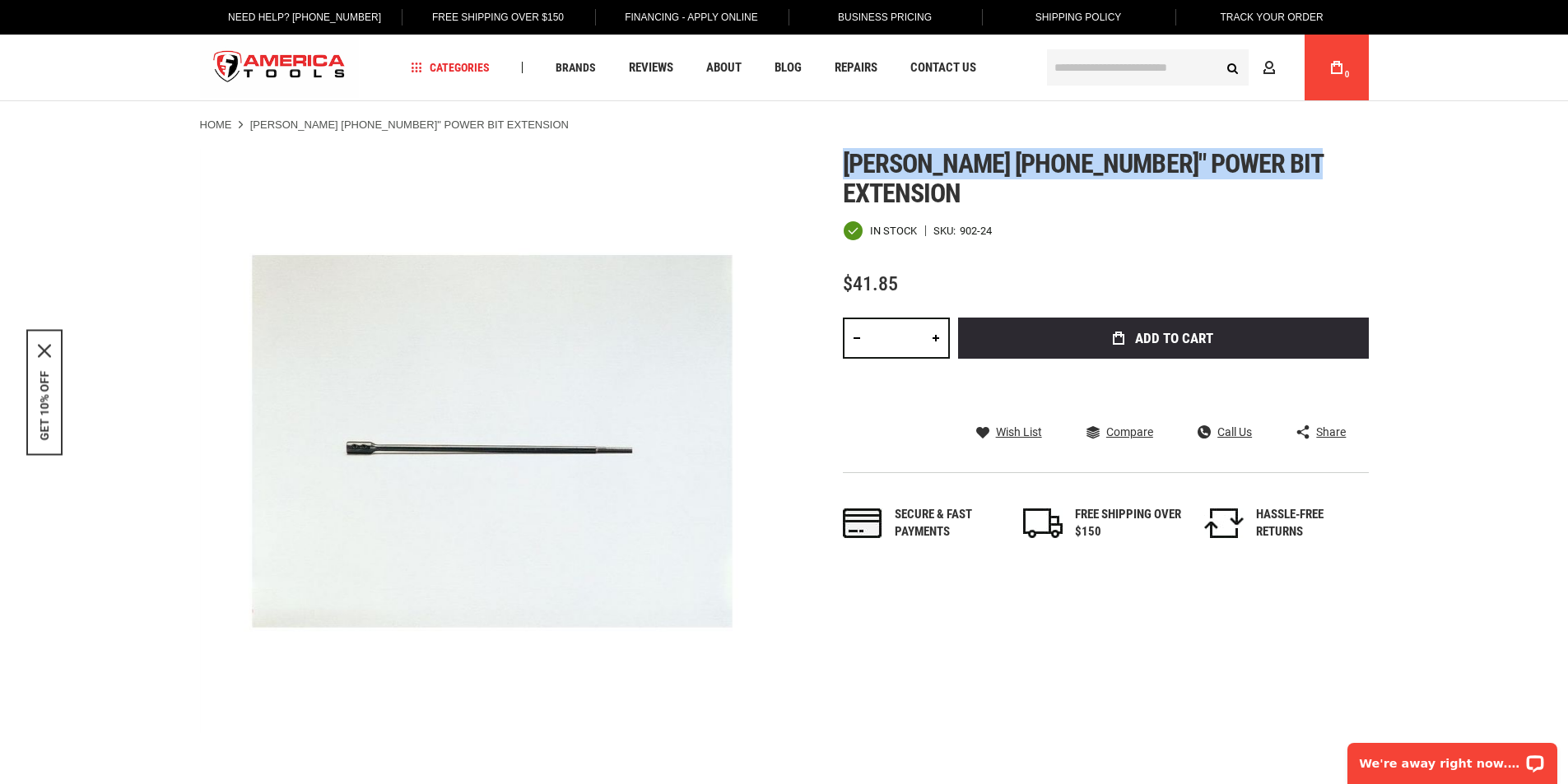
drag, startPoint x: 847, startPoint y: 154, endPoint x: 1301, endPoint y: 157, distance: 454.0
click at [1303, 156] on div "Skip to the end of the images gallery Skip to the beginning of the images galle…" at bounding box center [784, 440] width 1169 height 584
copy span "Greenlee 902-24 24" power bit extension"
drag, startPoint x: 87, startPoint y: 550, endPoint x: 170, endPoint y: 498, distance: 97.9
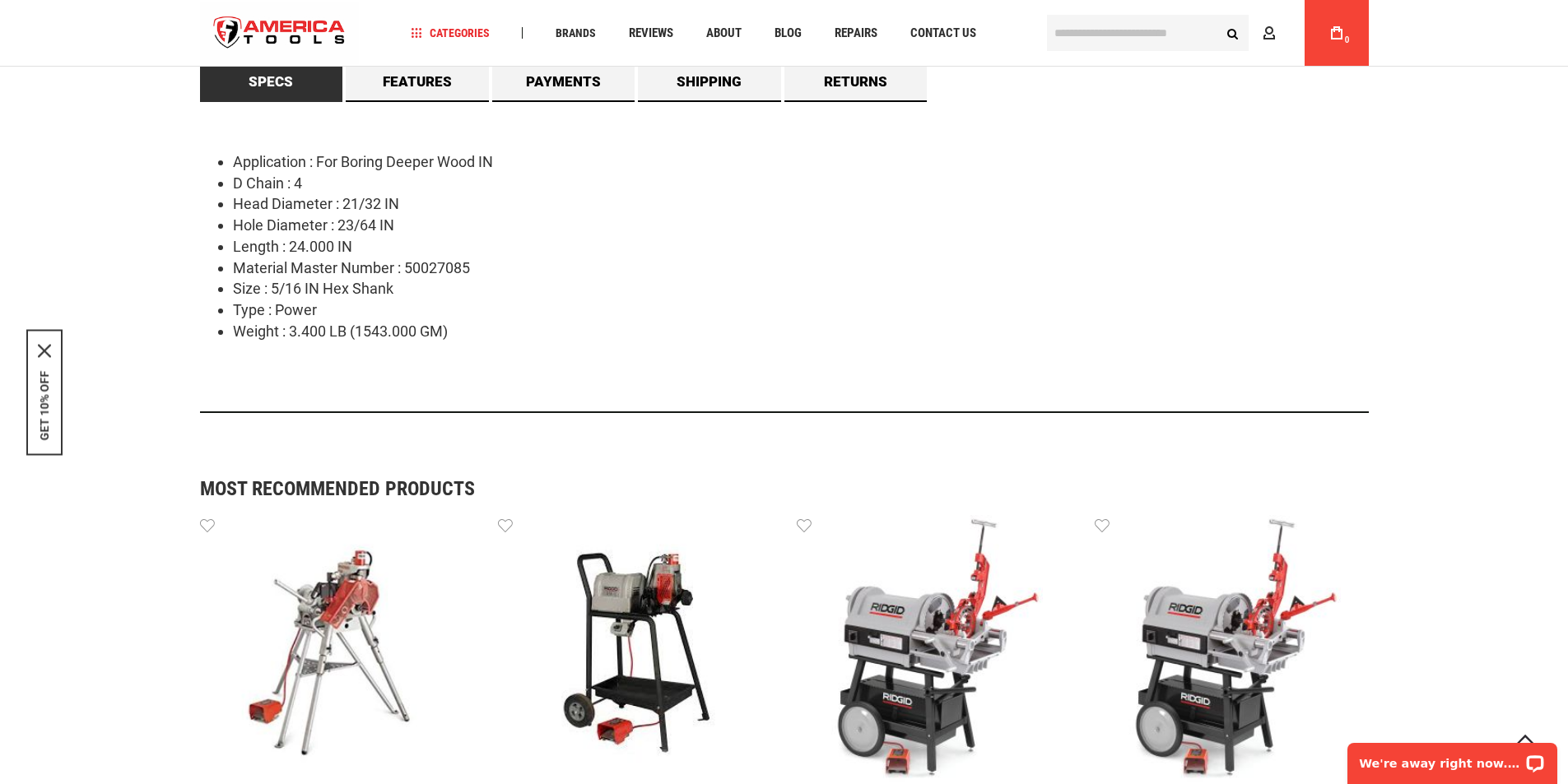
scroll to position [741, 0]
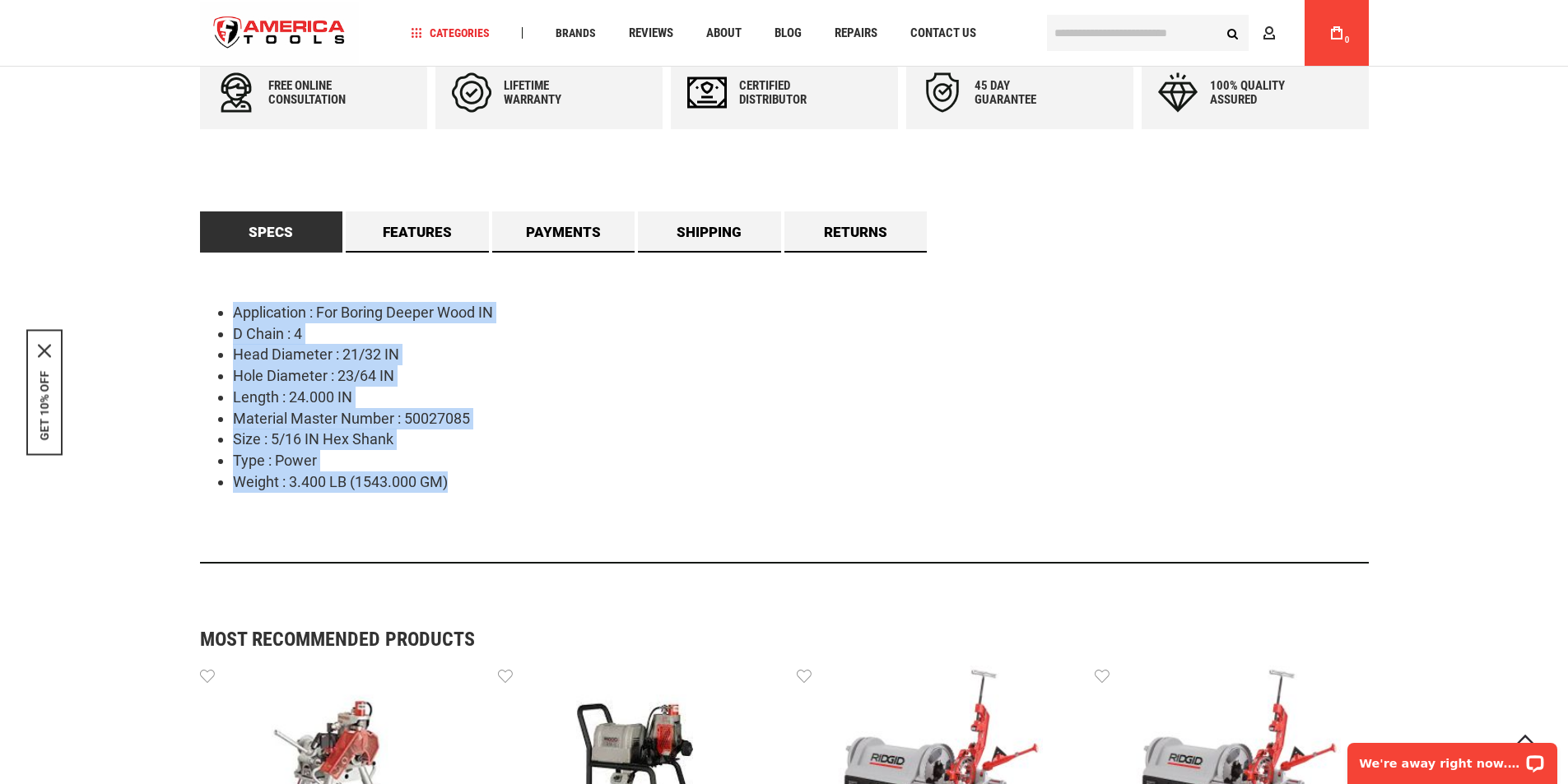
drag, startPoint x: 223, startPoint y: 294, endPoint x: 504, endPoint y: 479, distance: 336.4
click at [504, 479] on div "Application : For Boring Deeper Wood IN D Chain : 4 Head Diameter : 21/32 IN Ho…" at bounding box center [784, 408] width 1169 height 311
copy ul "Application : For Boring Deeper Wood IN D Chain : 4 Head Diameter : 21/32 IN Ho…"
click at [94, 549] on div "Language English Español Need Help? +1 305-513-9914 Free Shipping Over $150 Fin…" at bounding box center [784, 775] width 1568 height 3031
click at [287, 510] on div "Application : For Boring Deeper Wood IN D Chain : 4 Head Diameter : 21/32 IN Ho…" at bounding box center [784, 408] width 1169 height 311
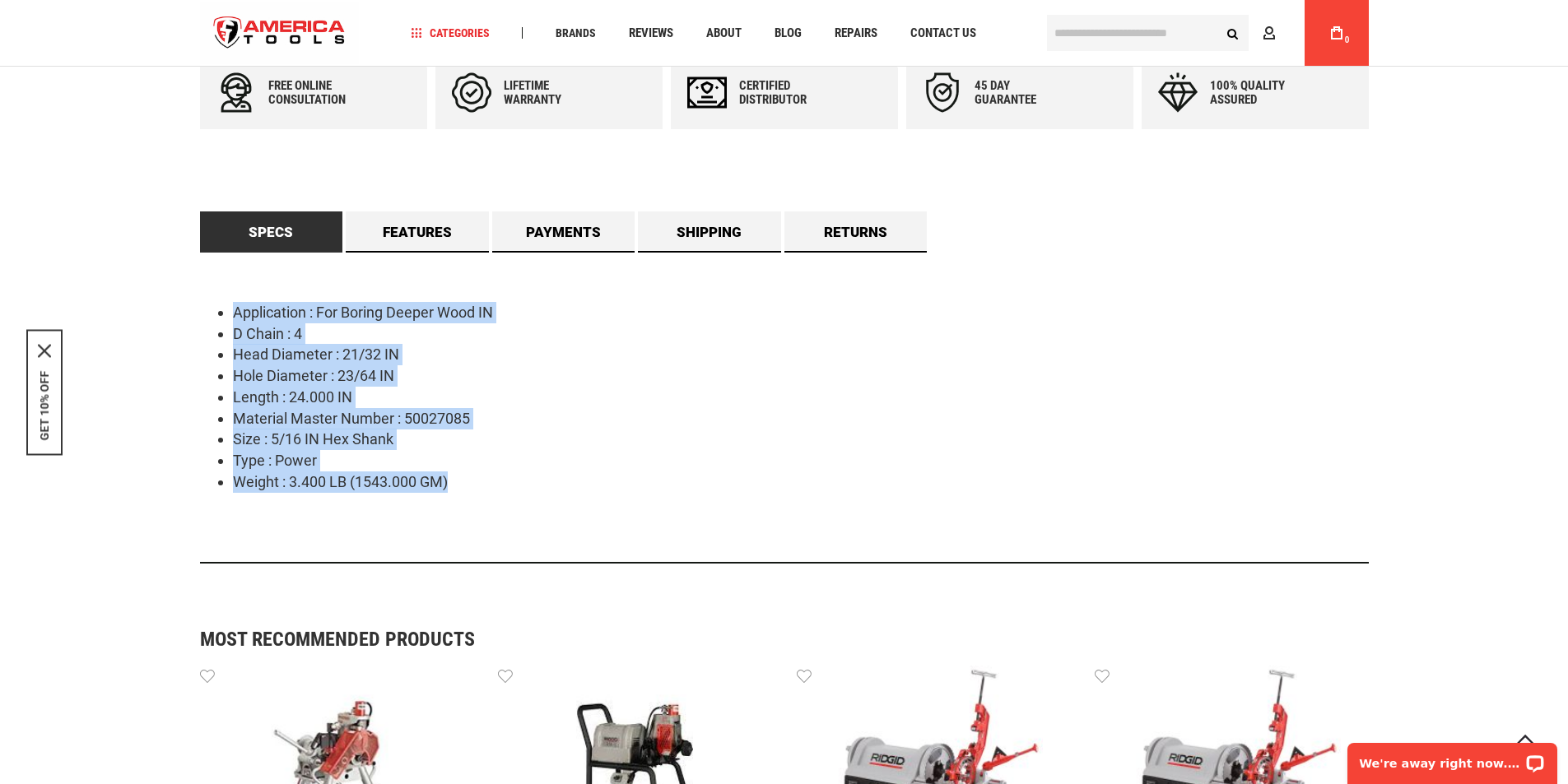
click at [378, 522] on div "Application : For Boring Deeper Wood IN D Chain : 4 Head Diameter : 21/32 IN Ho…" at bounding box center [784, 408] width 1169 height 311
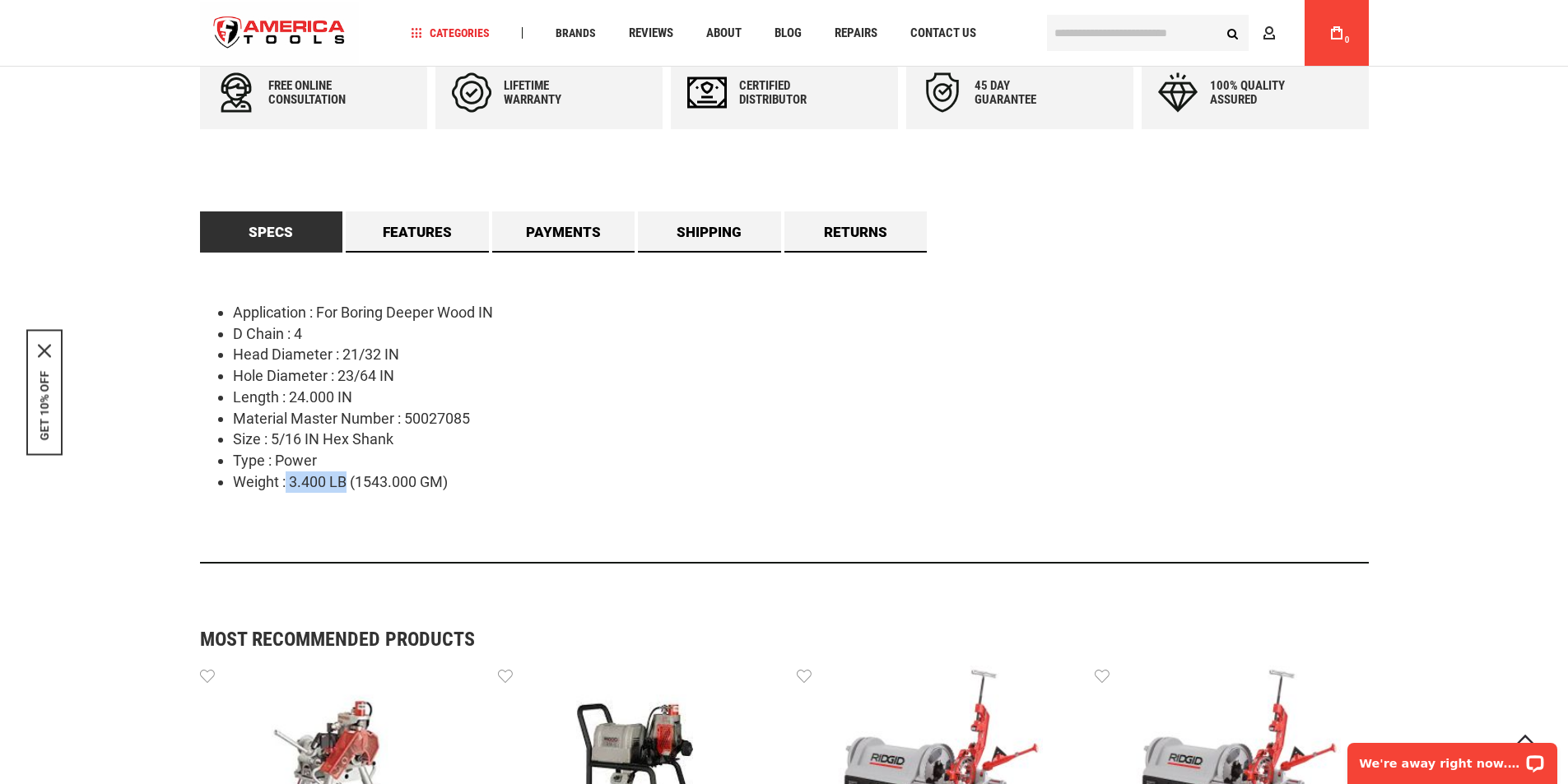
drag, startPoint x: 287, startPoint y: 479, endPoint x: 346, endPoint y: 483, distance: 59.1
click at [346, 483] on li "Weight : 3.400 LB (1543.000 GM)" at bounding box center [801, 482] width 1136 height 21
copy li "3.400 LB"
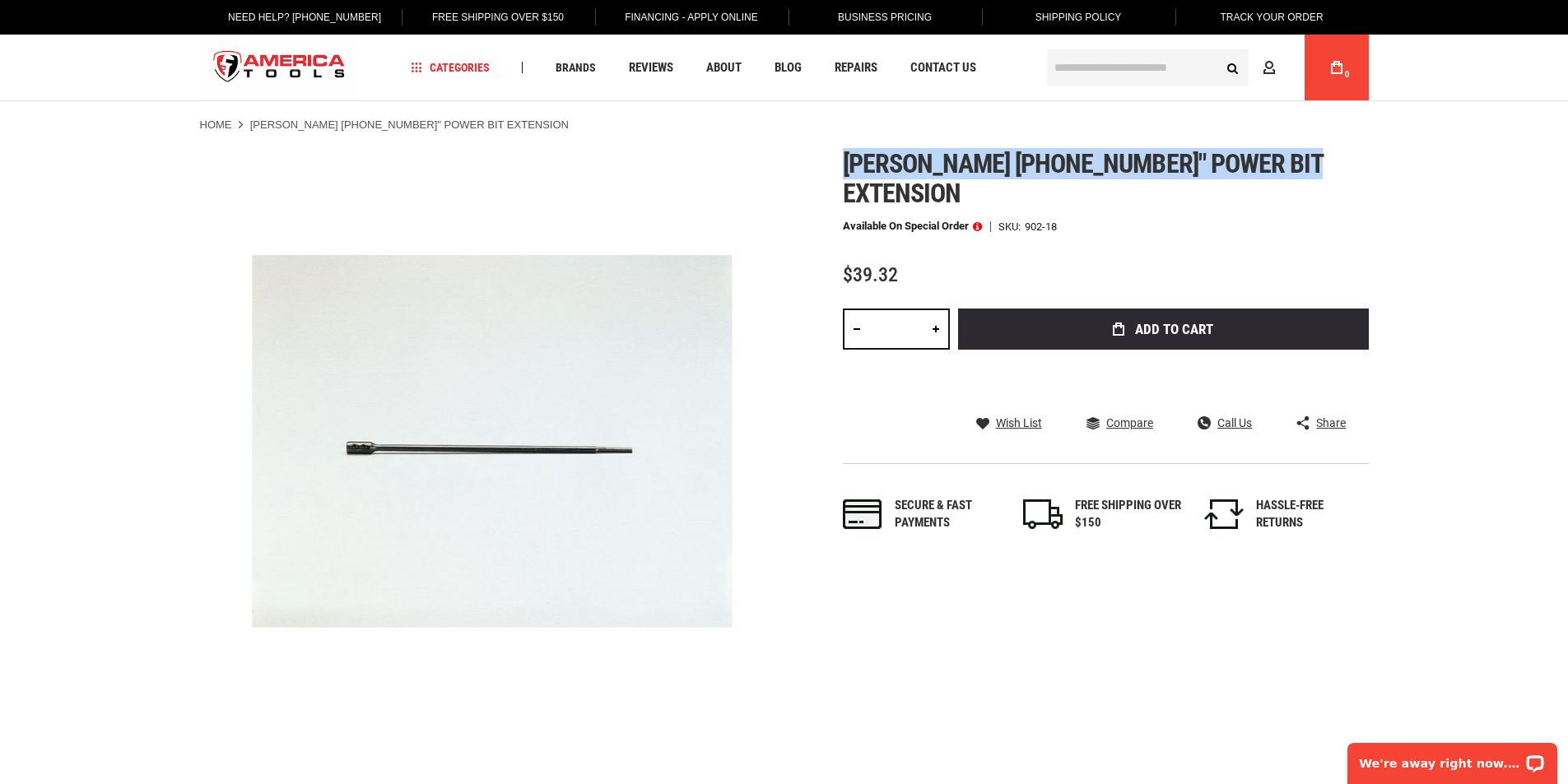
drag, startPoint x: 843, startPoint y: 160, endPoint x: 1352, endPoint y: 160, distance: 509.0
click at [1352, 160] on div "Skip to the end of the images gallery Skip to the beginning of the images galle…" at bounding box center [784, 440] width 1169 height 584
copy span "[PERSON_NAME] [PHONE_NUMBER]" power bit extension"
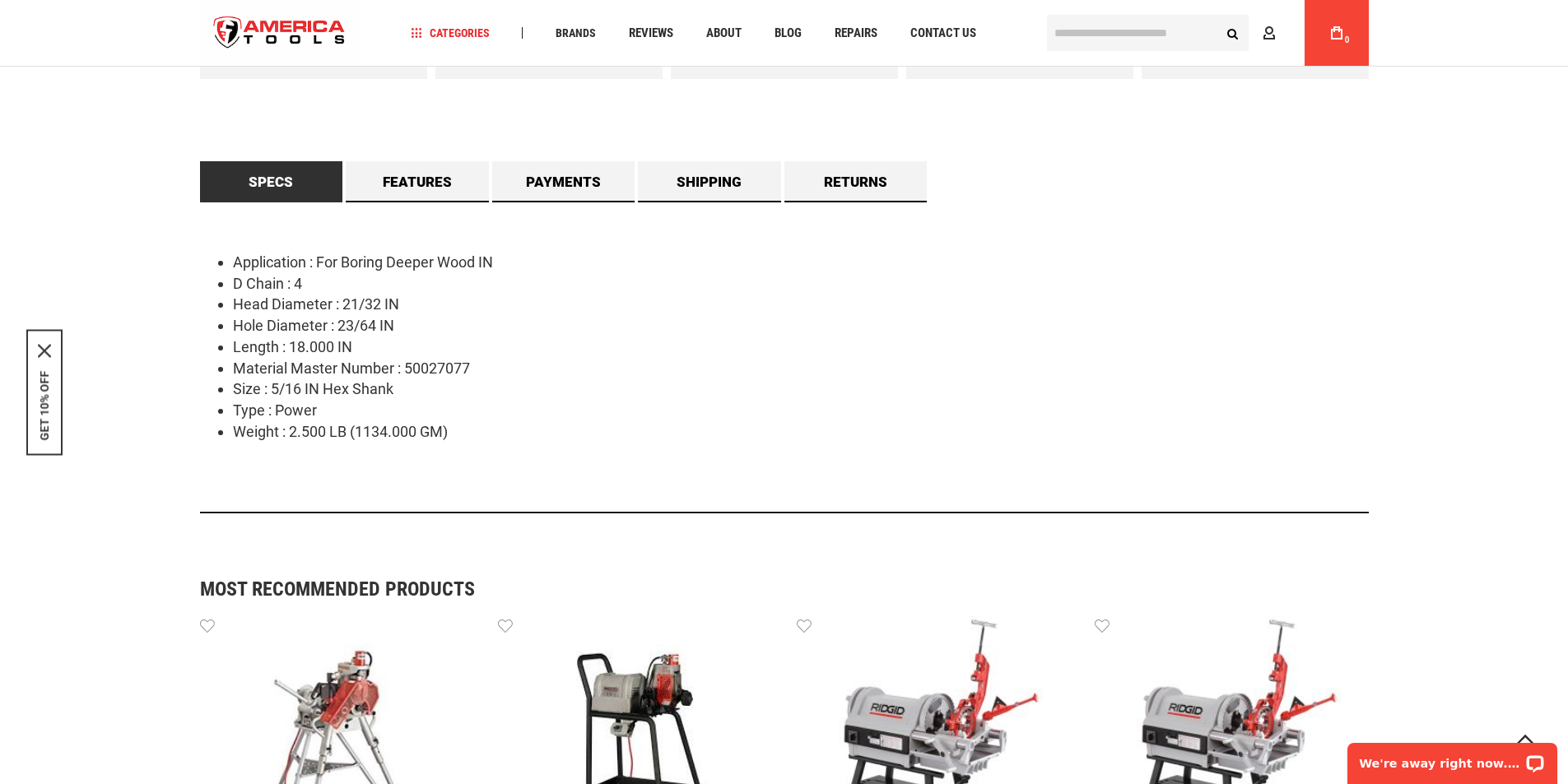
scroll to position [741, 0]
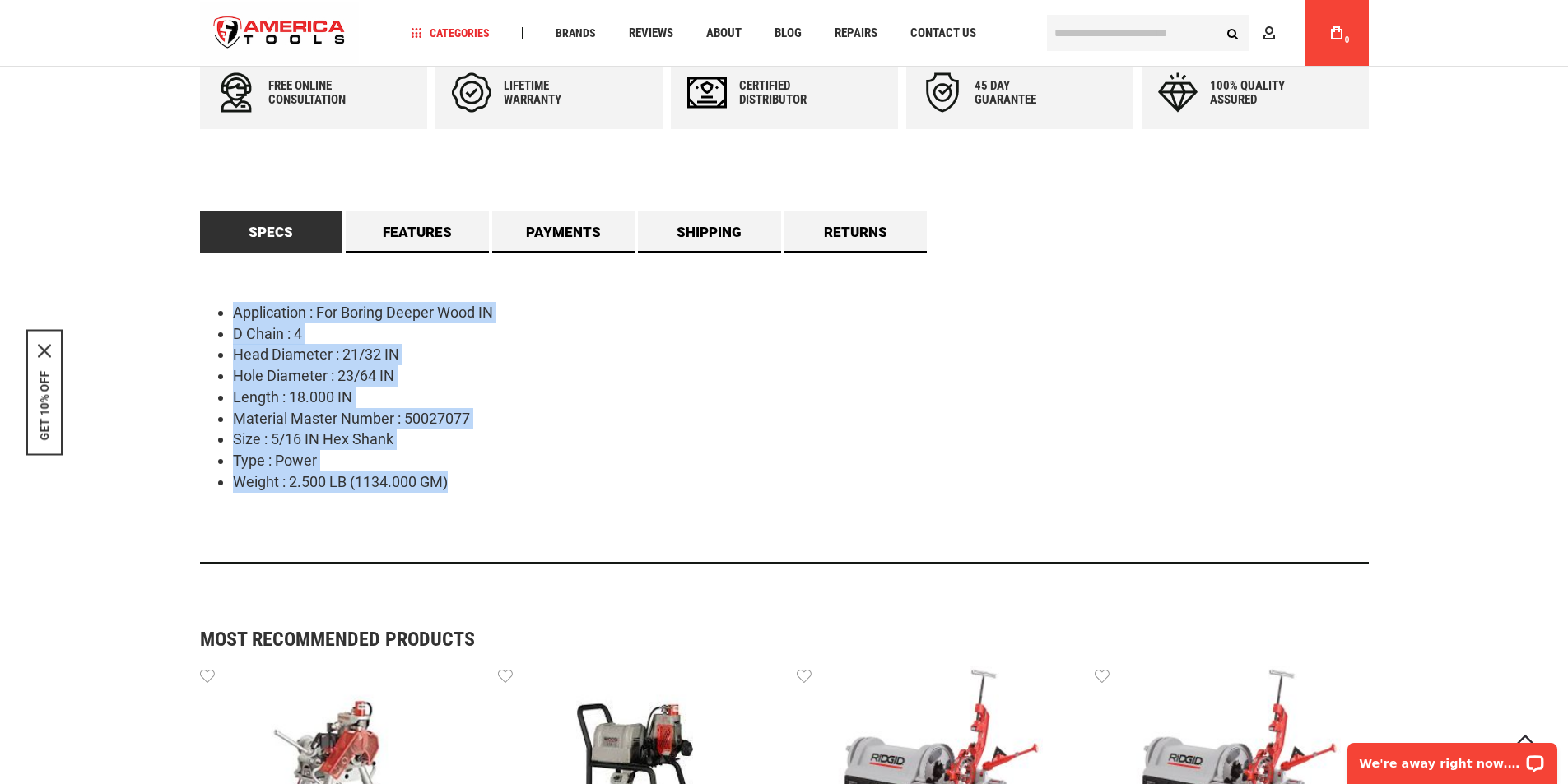
drag, startPoint x: 230, startPoint y: 296, endPoint x: 587, endPoint y: 533, distance: 428.5
click at [587, 533] on div "Application : For Boring Deeper Wood IN D Chain : 4 Head Diameter : 21/32 IN Ho…" at bounding box center [784, 408] width 1169 height 311
copy ul "Application : For Boring Deeper Wood IN D Chain : 4 Head Diameter : 21/32 IN Ho…"
drag, startPoint x: 320, startPoint y: 523, endPoint x: 322, endPoint y: 507, distance: 16.1
click at [322, 522] on div "Application : For Boring Deeper Wood IN D Chain : 4 Head Diameter : 21/32 IN Ho…" at bounding box center [784, 408] width 1169 height 311
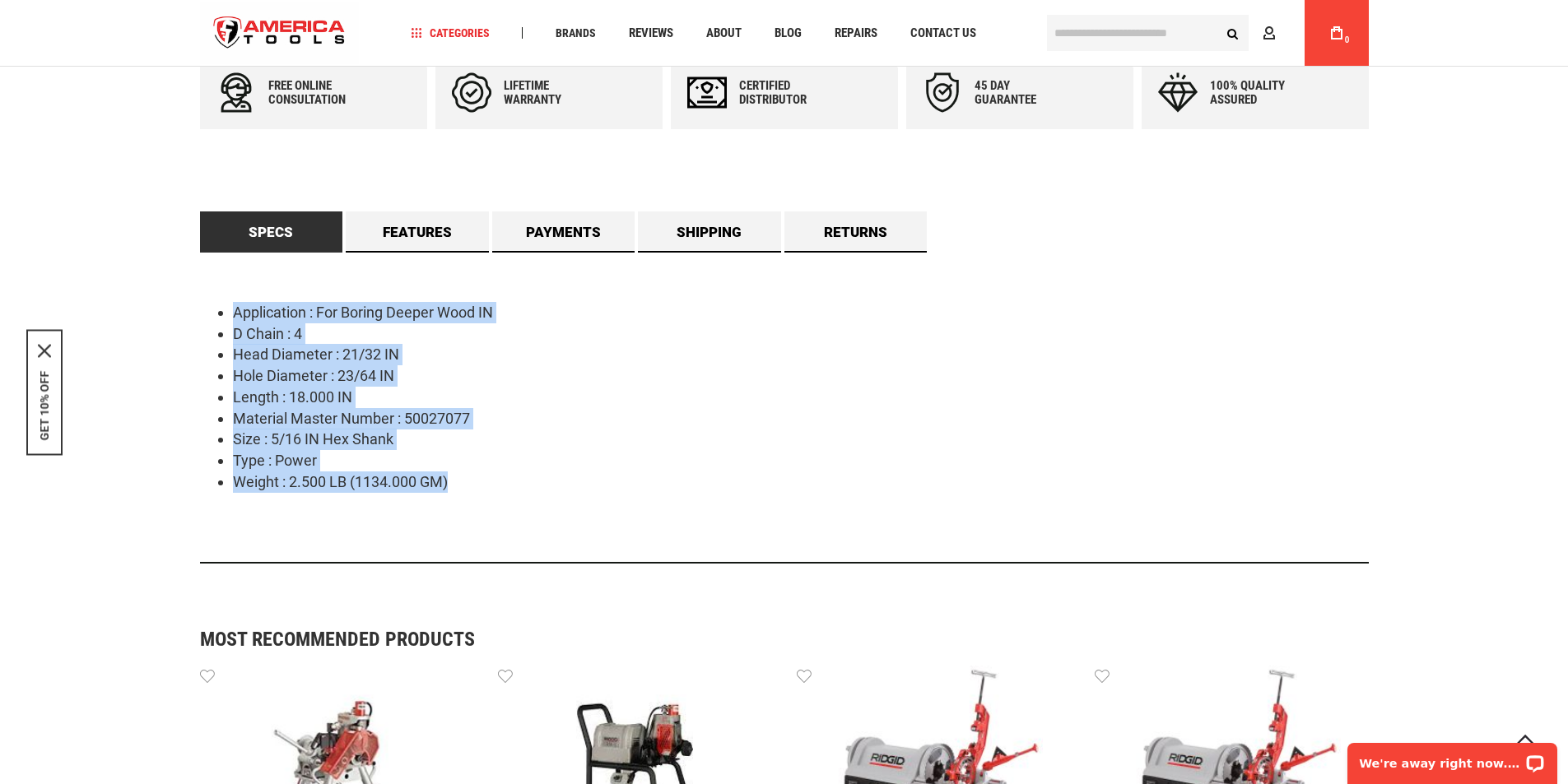
click at [620, 494] on div "Application : For Boring Deeper Wood IN D Chain : 4 Head Diameter : 21/32 IN Ho…" at bounding box center [784, 408] width 1169 height 311
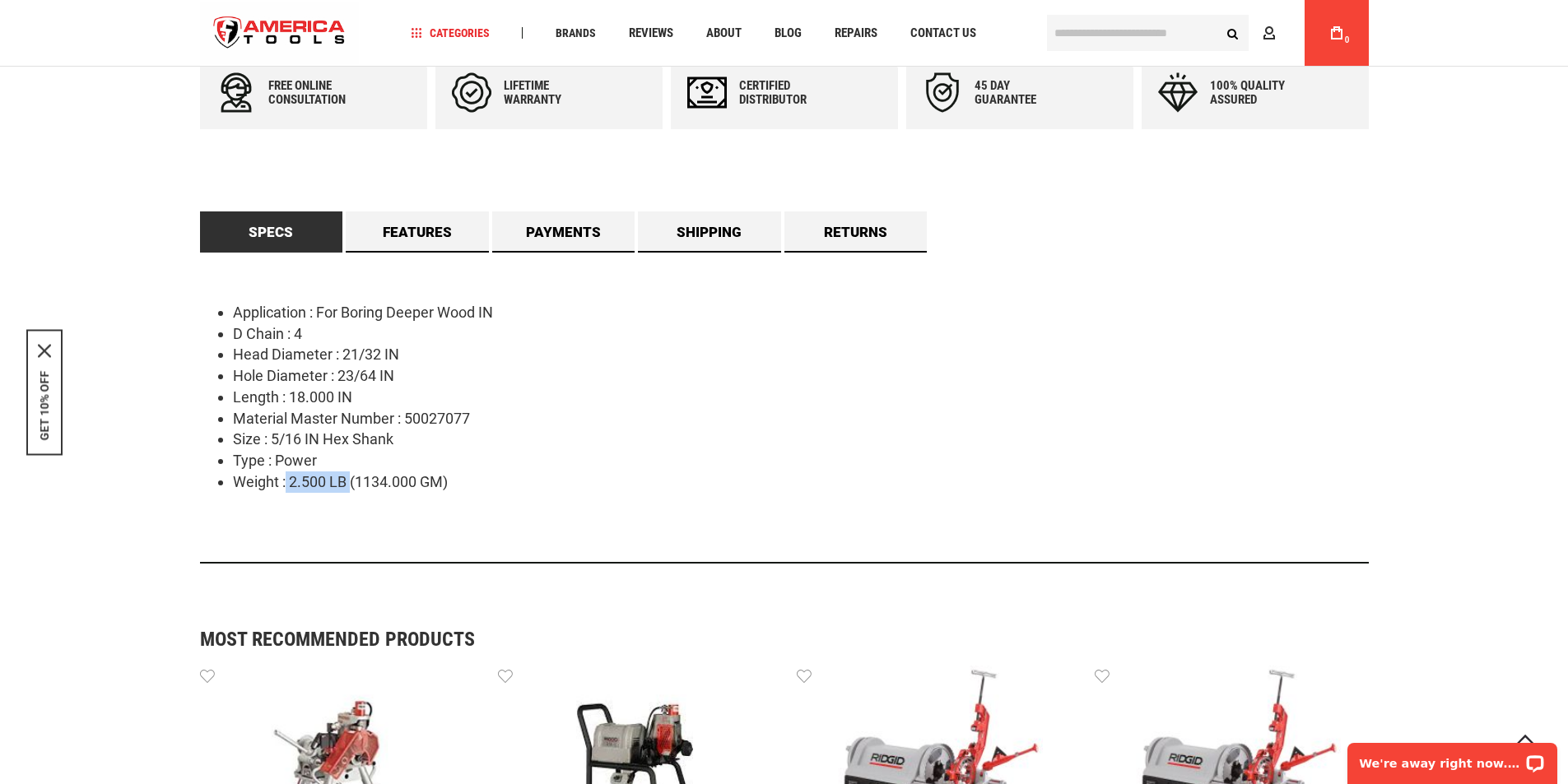
drag, startPoint x: 305, startPoint y: 479, endPoint x: 357, endPoint y: 473, distance: 52.3
click at [353, 477] on li "Weight : 2.500 LB (1134.000 GM)" at bounding box center [801, 482] width 1136 height 21
copy li "2.500 LB"
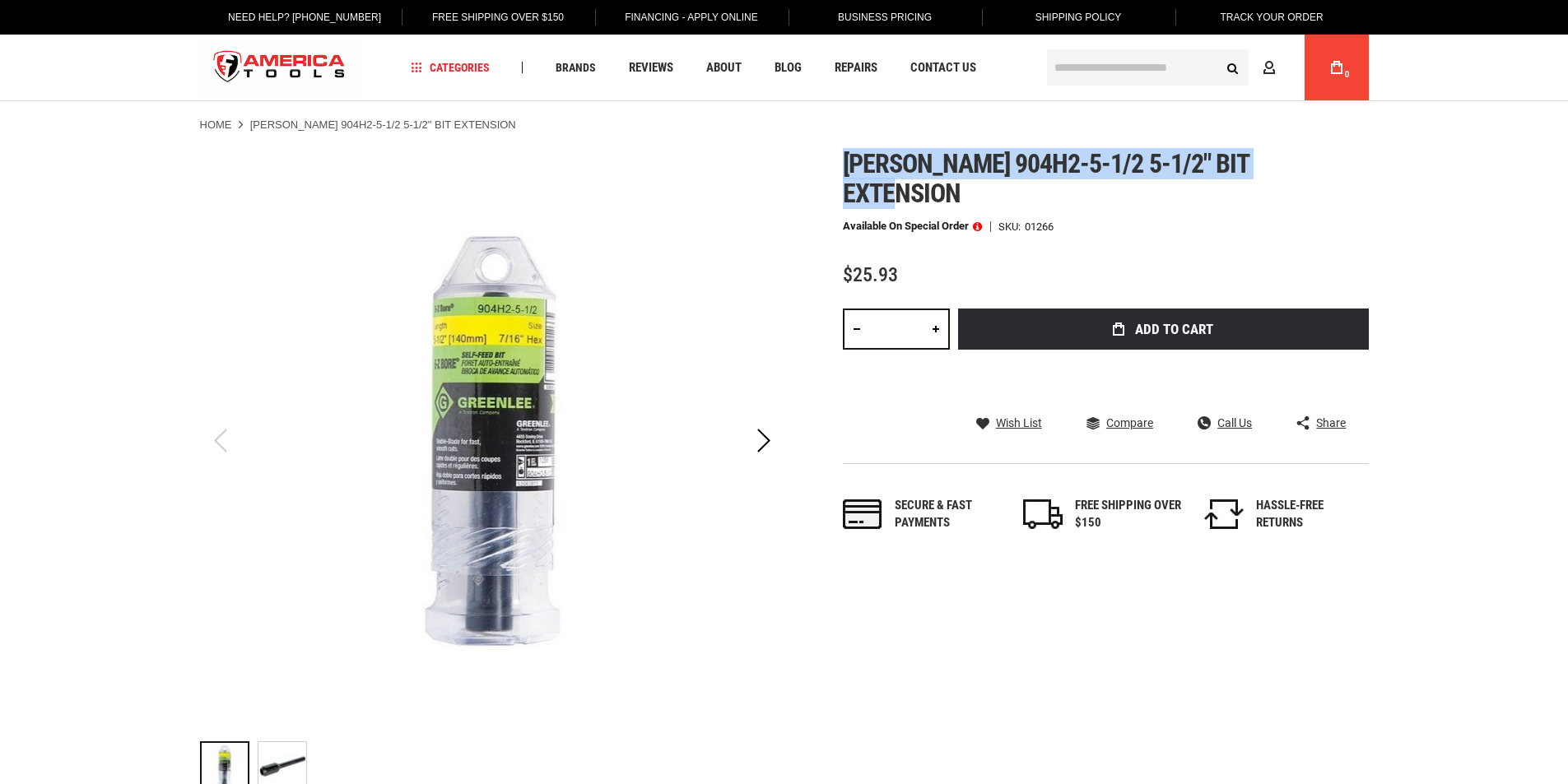
click at [1329, 169] on h1 "[PERSON_NAME] 904h2-5-1/2 5-1/2" bit extension" at bounding box center [1106, 178] width 526 height 59
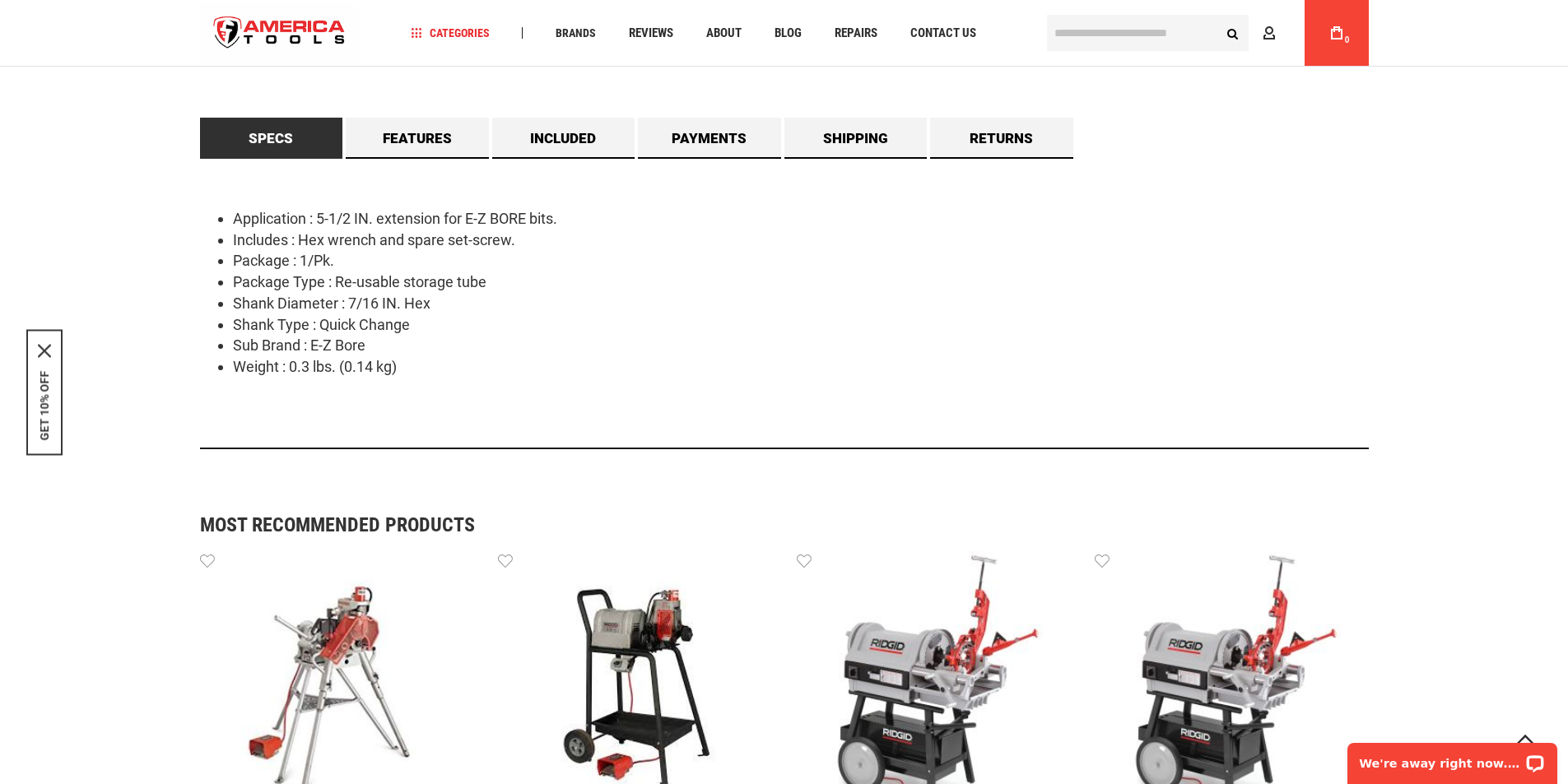
scroll to position [741, 0]
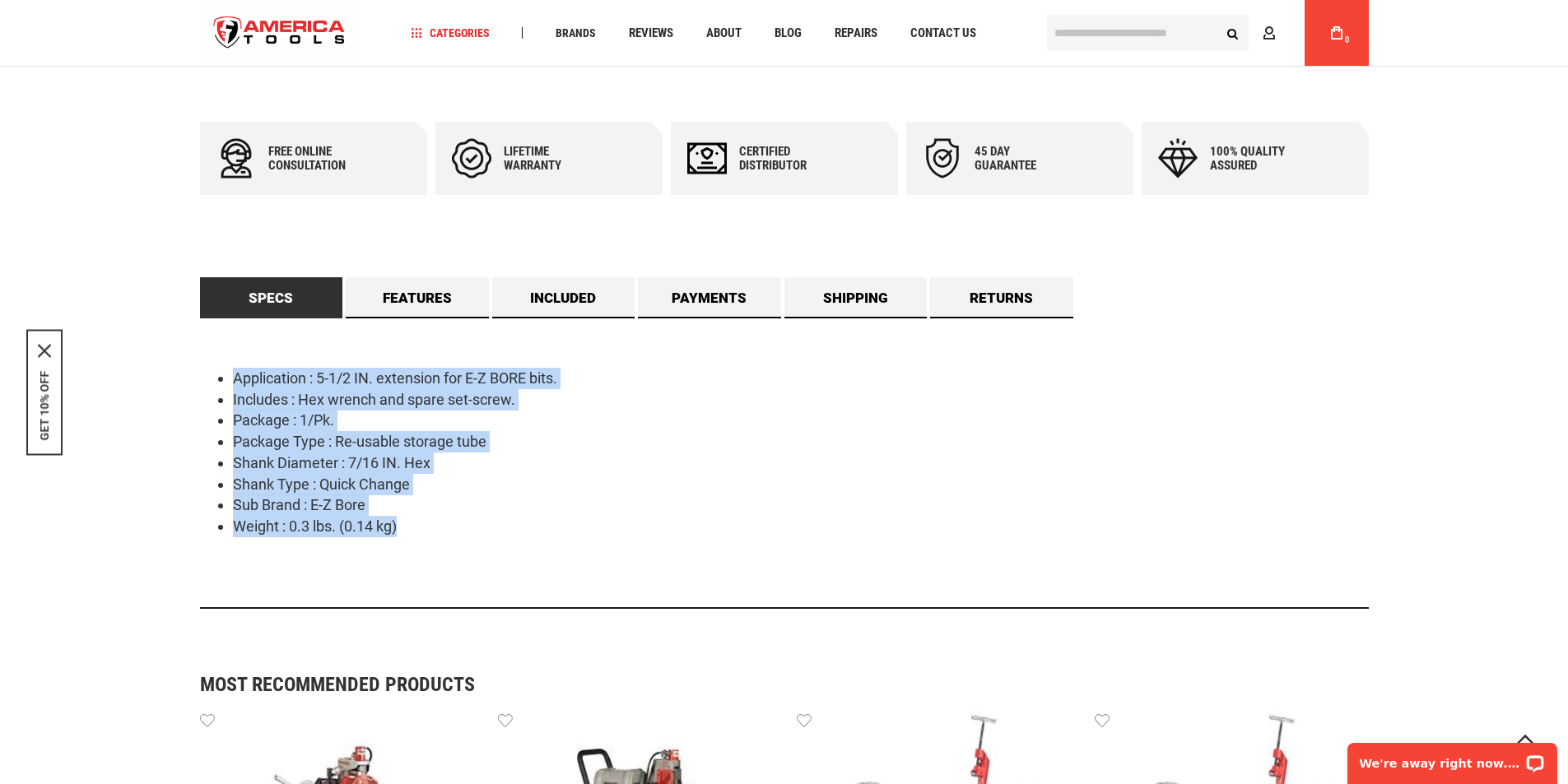
drag, startPoint x: 230, startPoint y: 370, endPoint x: 446, endPoint y: 528, distance: 267.6
click at [446, 528] on ul "Application : 5-1/2 IN. extension for E-Z BORE bits. Includes : Hex wrench and …" at bounding box center [784, 452] width 1169 height 170
copy ul "Application : 5-1/2 IN. extension for E-Z BORE bits. Includes : Hex wrench and …"
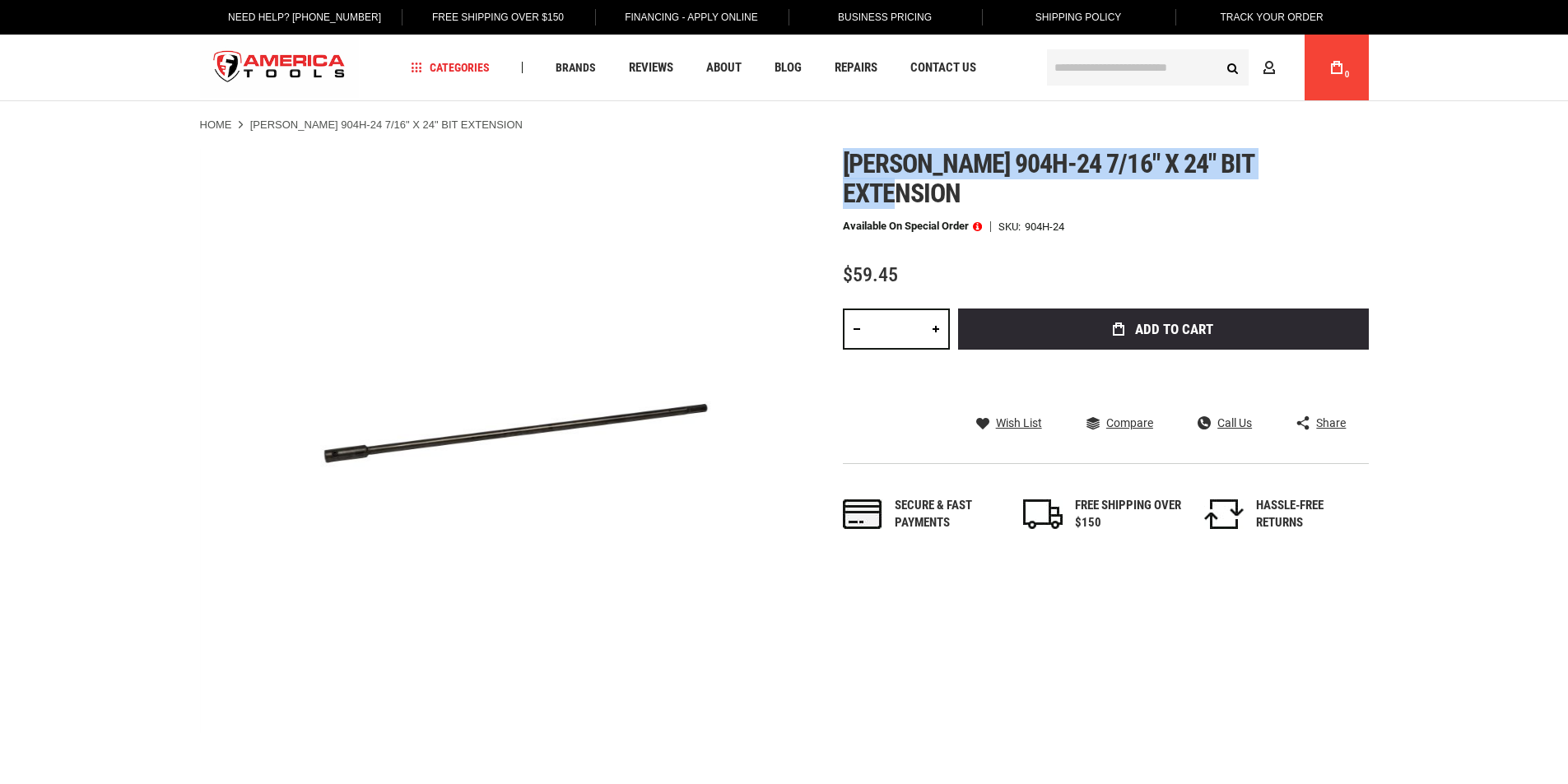
drag, startPoint x: 848, startPoint y: 170, endPoint x: 1321, endPoint y: 164, distance: 473.0
click at [1321, 164] on div "Skip to the end of the images gallery Skip to the beginning of the images galle…" at bounding box center [784, 440] width 1169 height 584
copy span "[PERSON_NAME] 904h-24 7/16" x 24" bit extension"
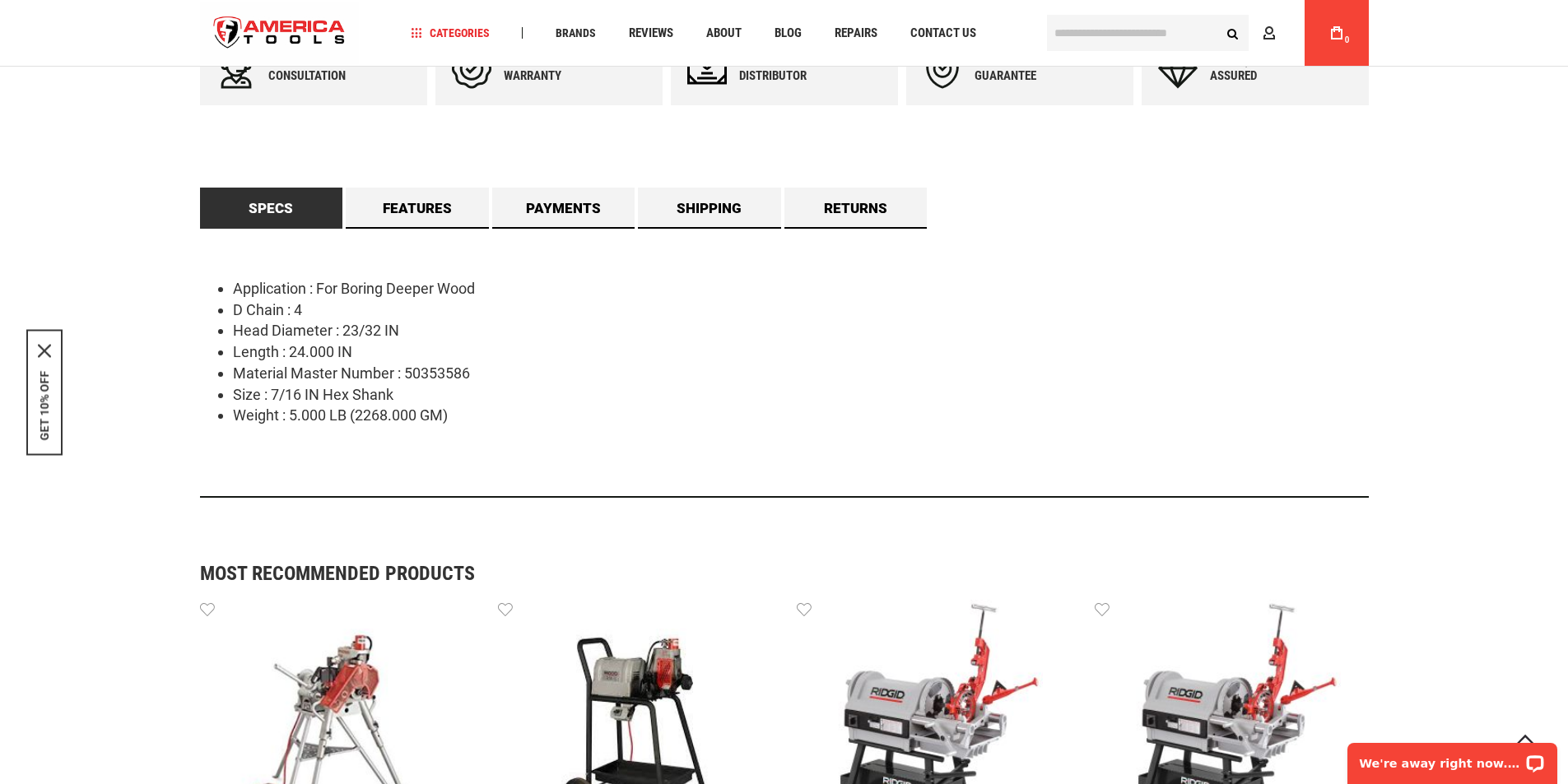
scroll to position [741, 0]
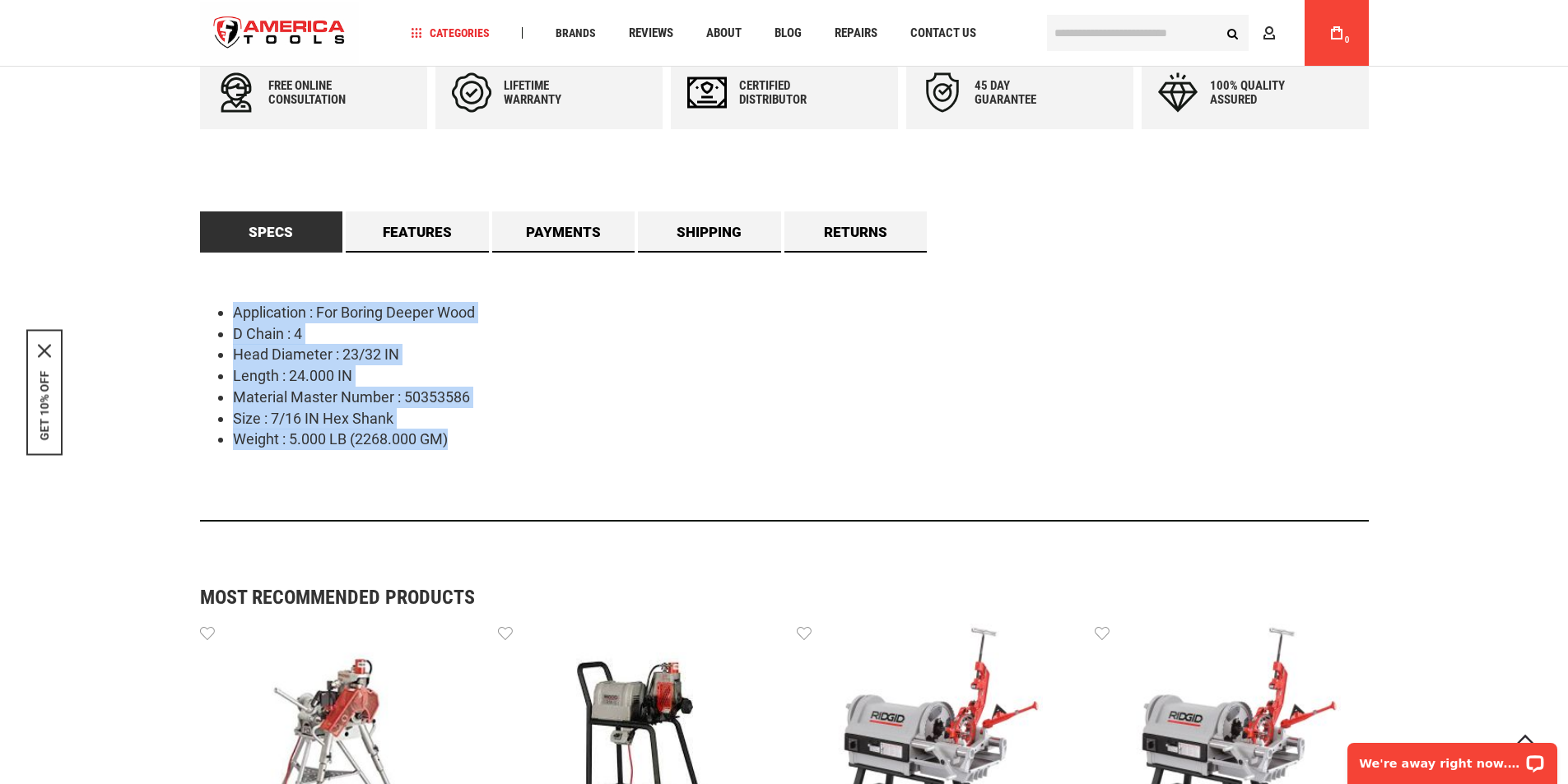
drag, startPoint x: 228, startPoint y: 297, endPoint x: 519, endPoint y: 445, distance: 326.5
click at [519, 445] on div "Application : For Boring Deeper Wood D Chain : 4 Head Diameter : 23/32 IN Lengt…" at bounding box center [784, 387] width 1169 height 269
copy ul "Application : For Boring Deeper Wood D Chain : 4 Head Diameter : 23/32 IN Lengt…"
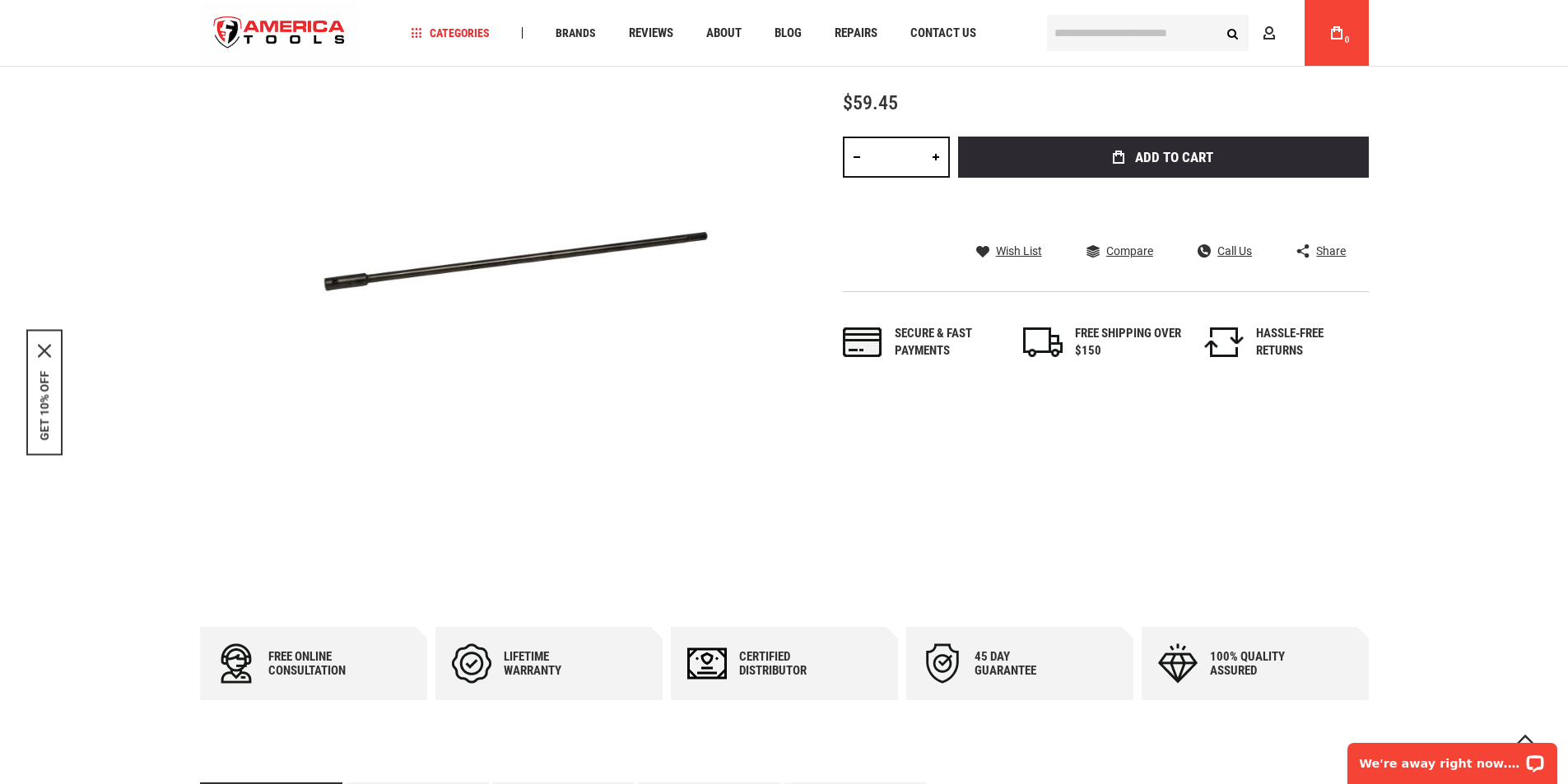
scroll to position [0, 0]
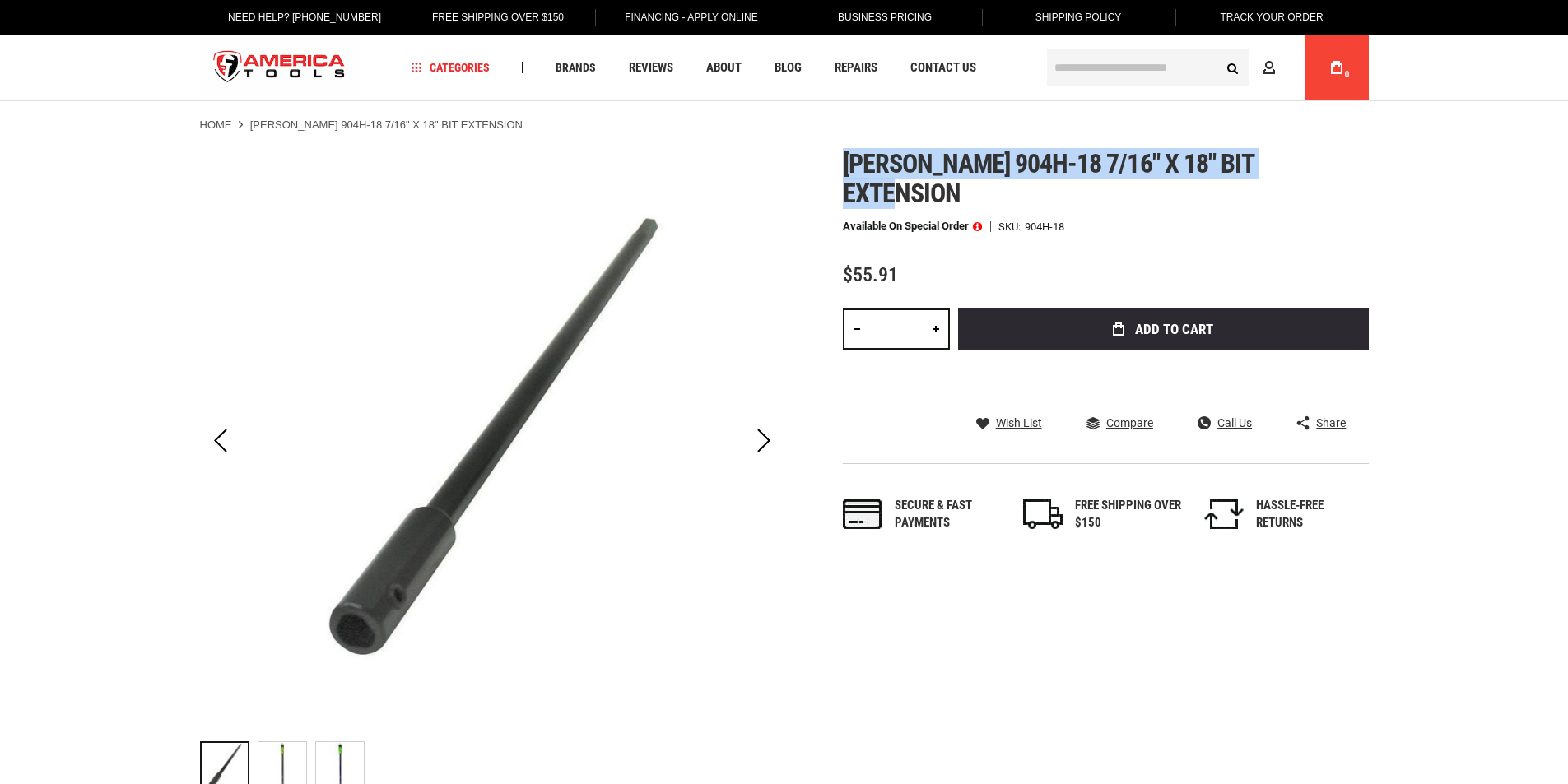
click at [1320, 163] on h1 "Greenlee 904h-18 7/16" x 18" bit extension" at bounding box center [1106, 178] width 526 height 59
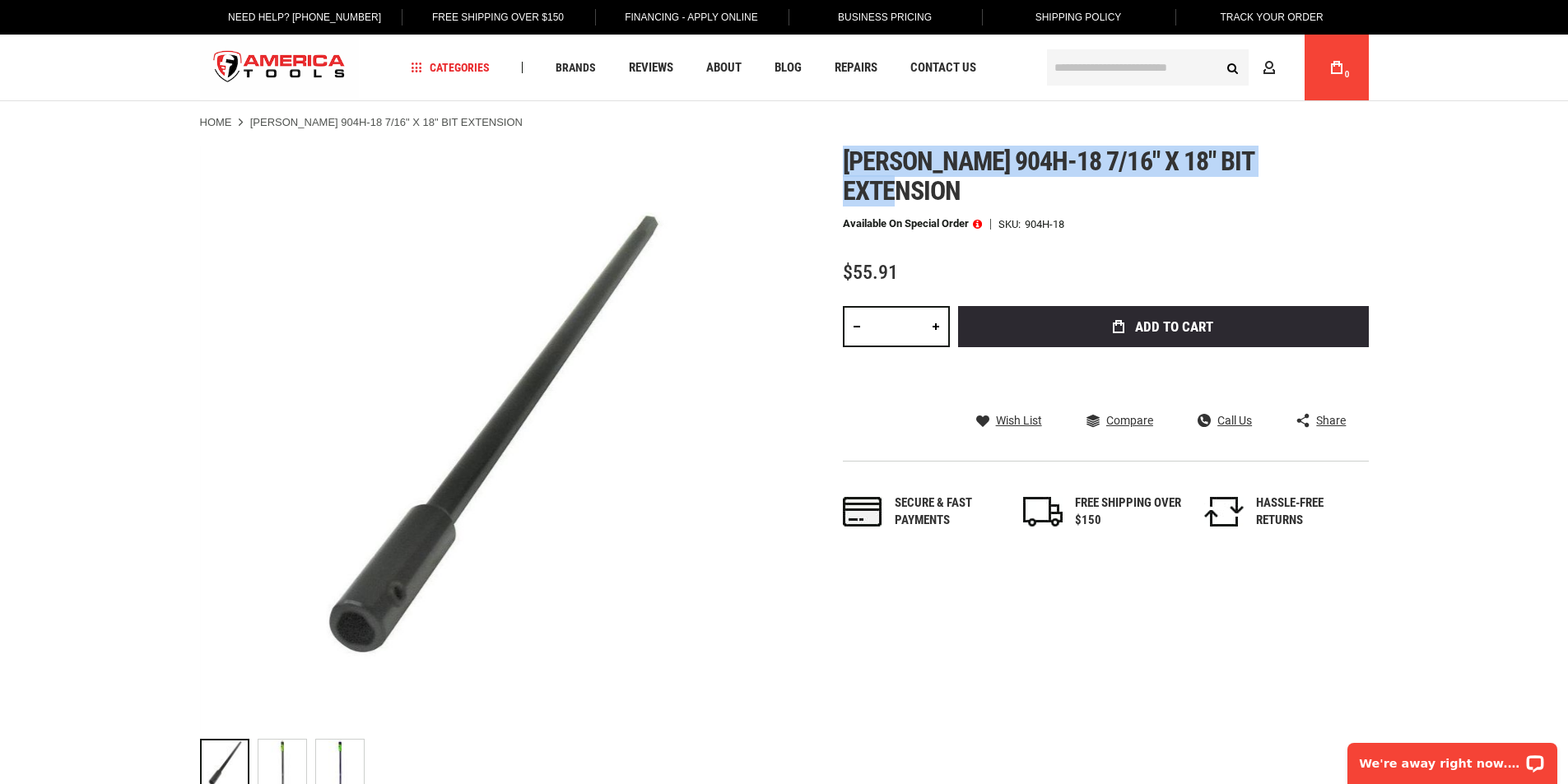
scroll to position [741, 0]
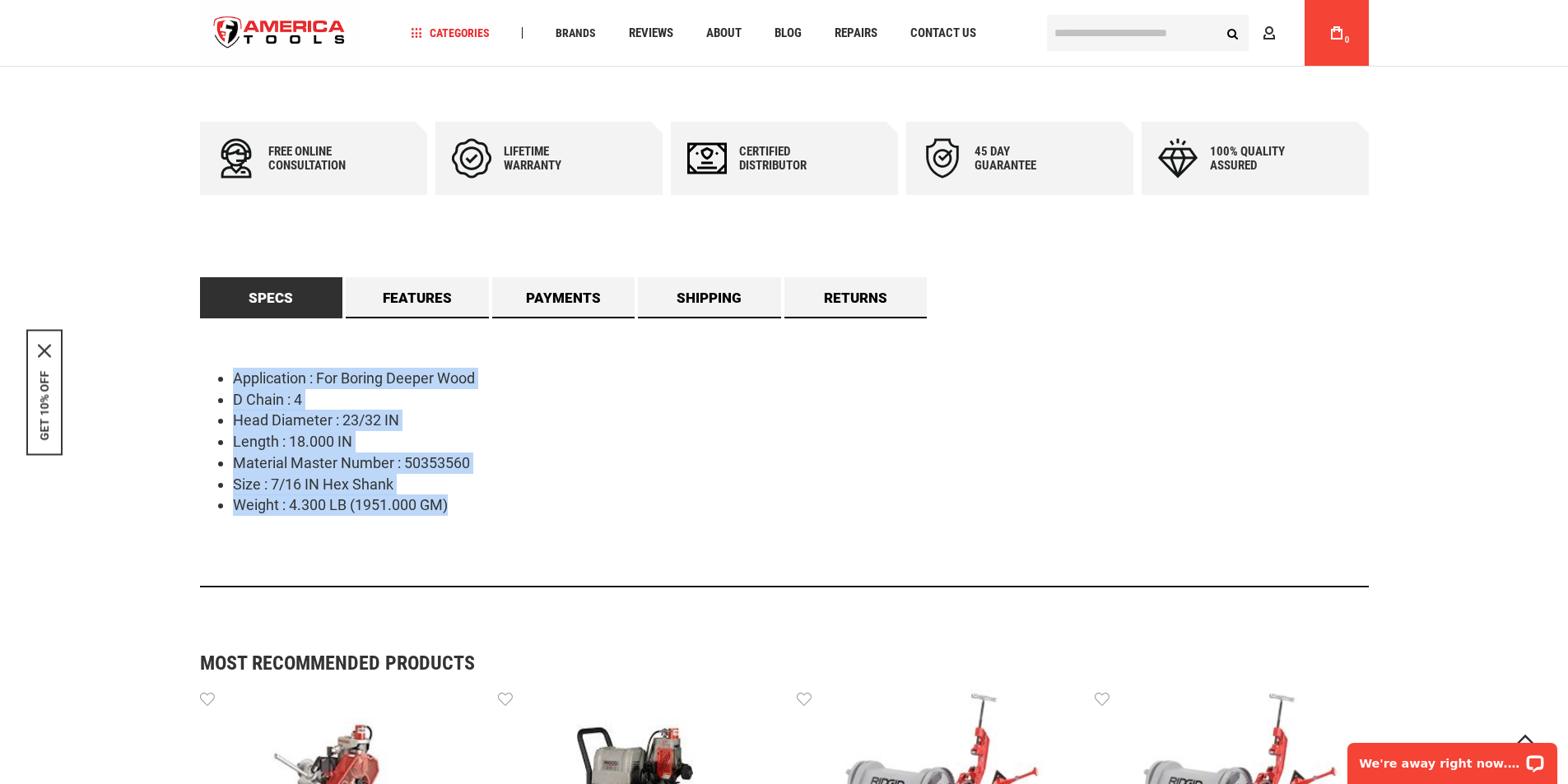
drag, startPoint x: 278, startPoint y: 414, endPoint x: 518, endPoint y: 516, distance: 260.8
click at [518, 516] on div "Application : For Boring Deeper Wood D Chain : 4 Head Diameter : 23/32 IN Lengt…" at bounding box center [784, 452] width 1169 height 269
copy ul "Application : For Boring Deeper Wood D Chain : 4 Head Diameter : 23/32 IN Lengt…"
click at [683, 484] on li "Size : 7/16 IN Hex Shank" at bounding box center [801, 484] width 1136 height 21
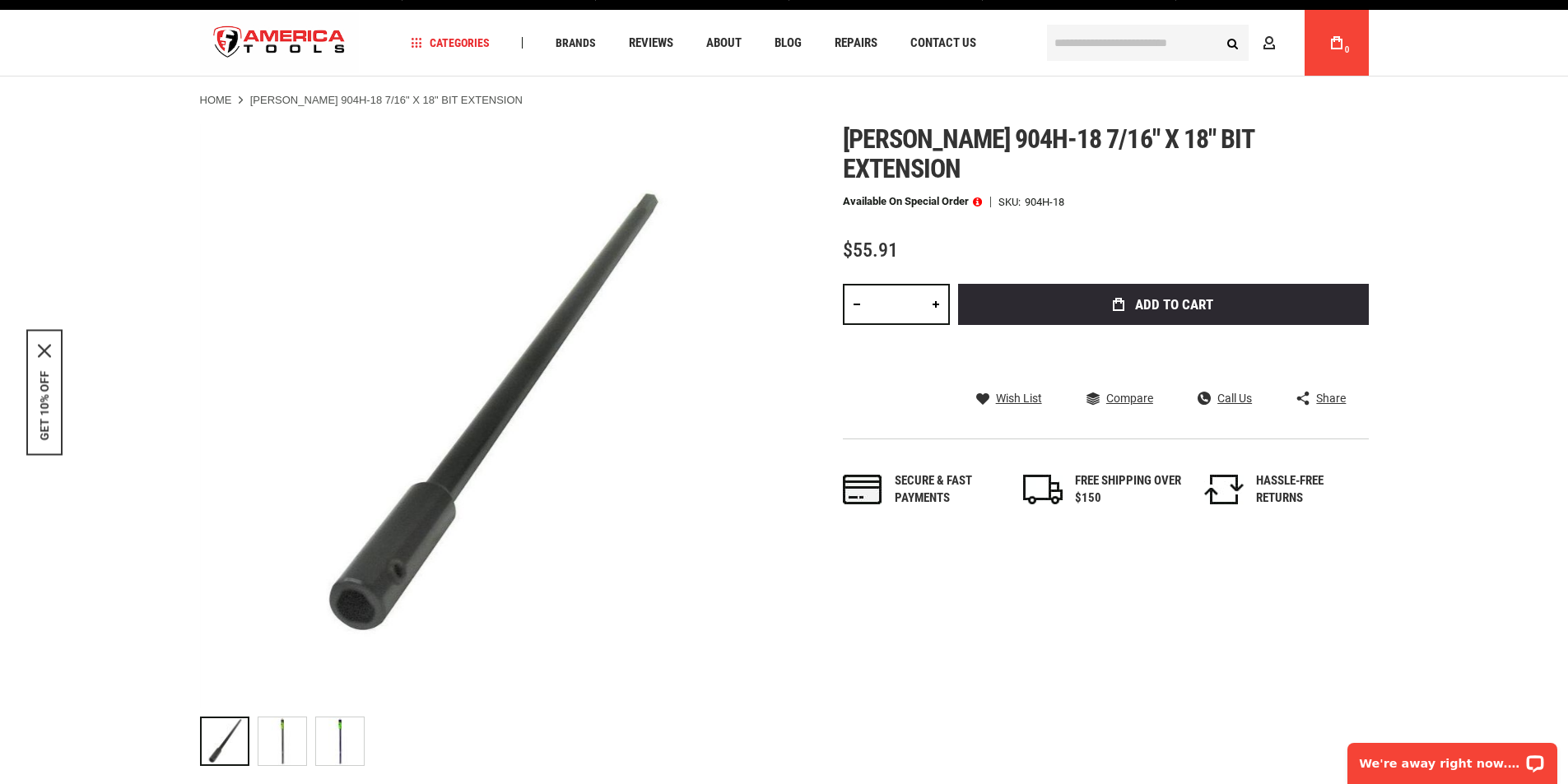
scroll to position [0, 0]
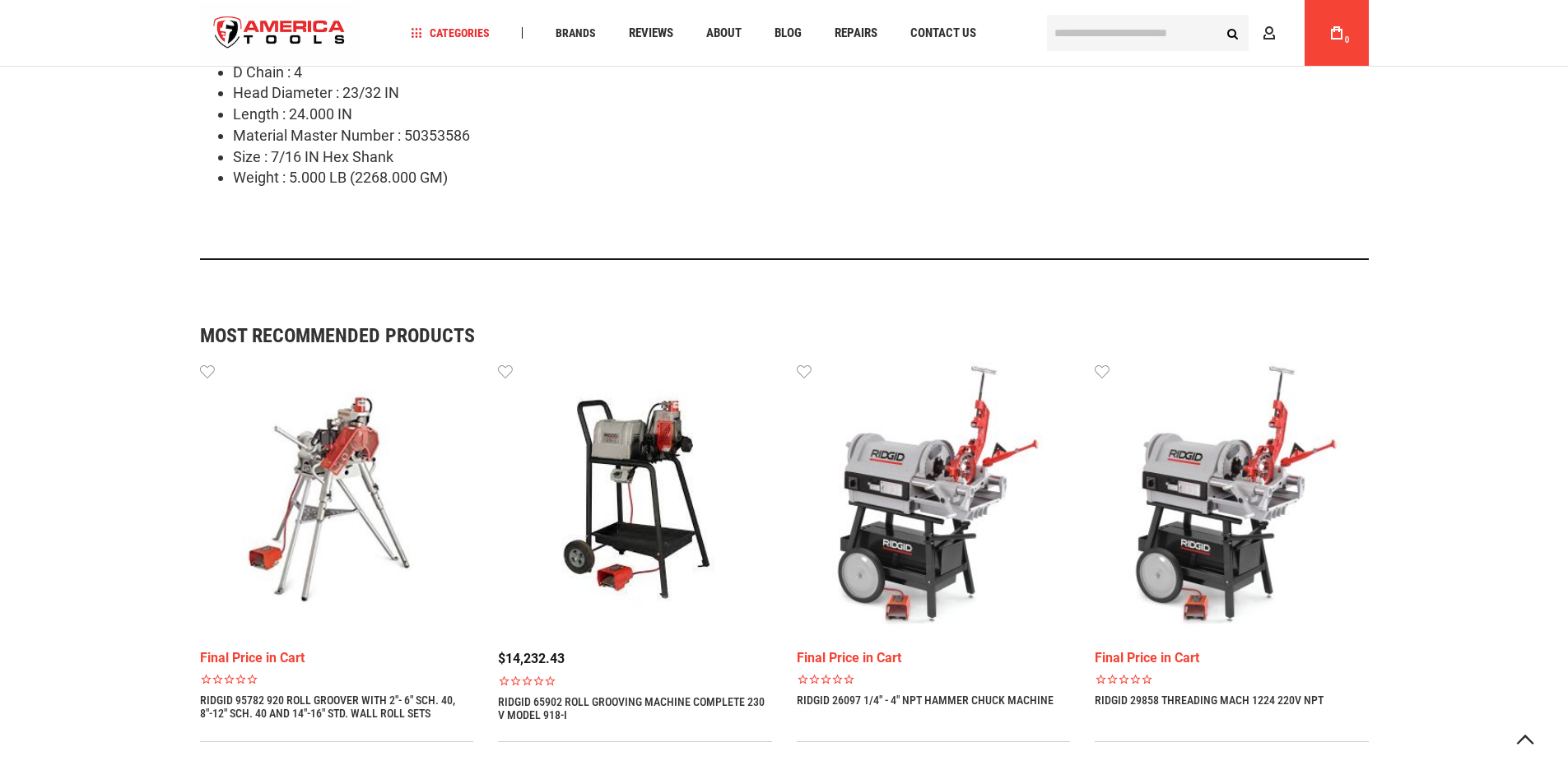
scroll to position [755, 0]
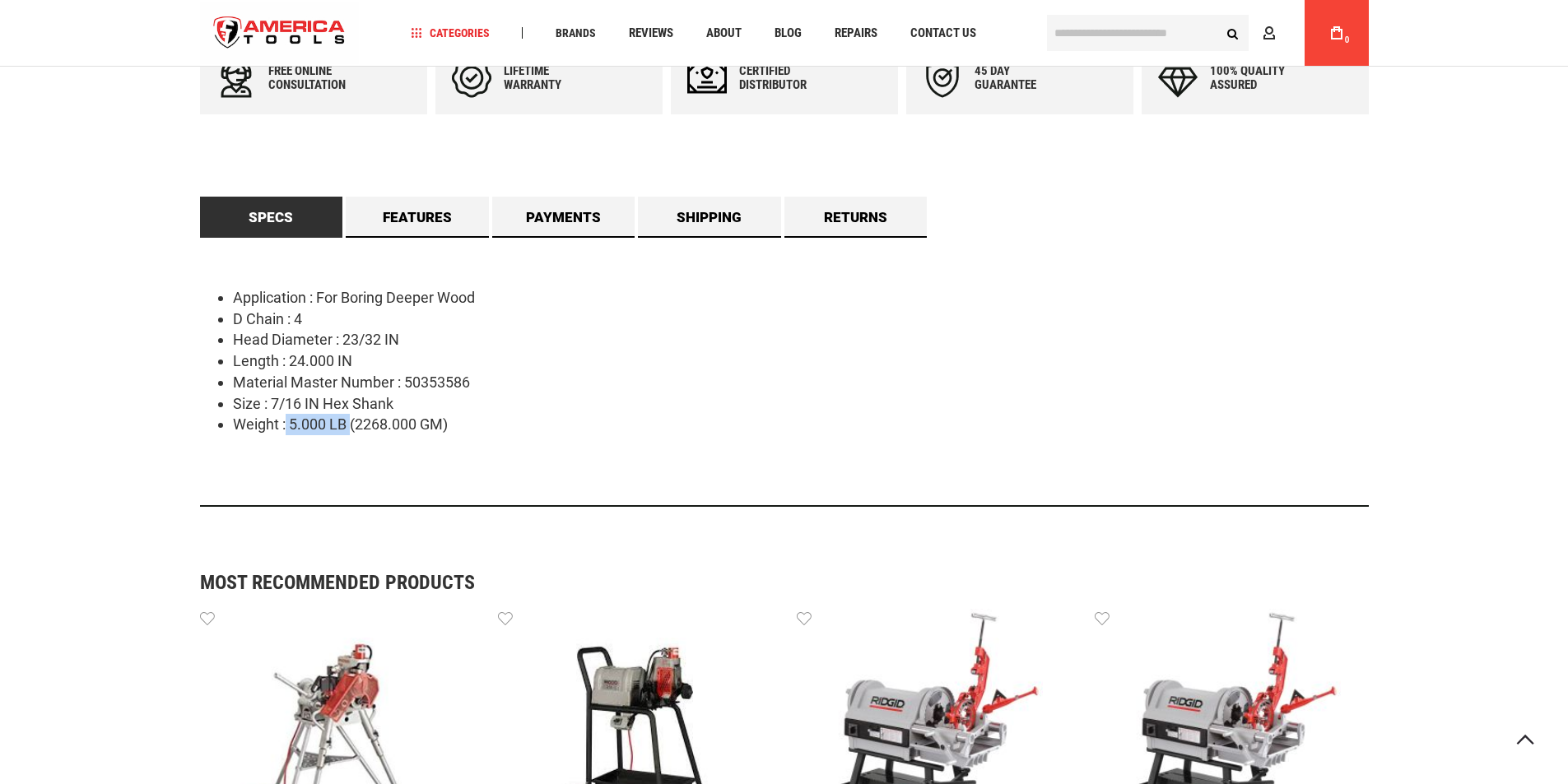
drag, startPoint x: 285, startPoint y: 420, endPoint x: 351, endPoint y: 421, distance: 66.0
click at [351, 421] on li "Weight : 5.000 LB (2268.000 GM)" at bounding box center [801, 424] width 1136 height 21
copy li "5.000 LB"
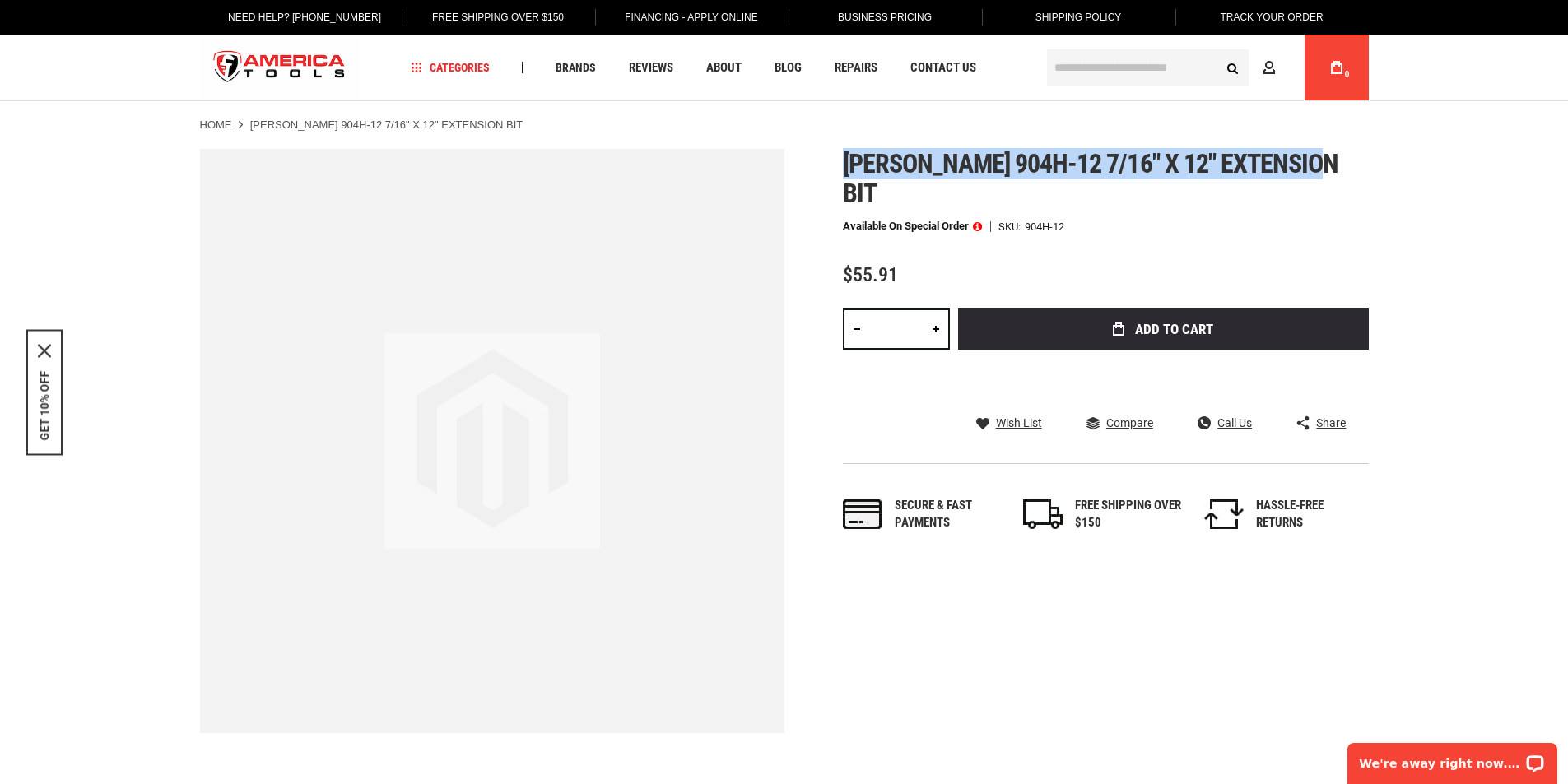
drag, startPoint x: 847, startPoint y: 161, endPoint x: 1323, endPoint y: 153, distance: 476.1
click at [1323, 153] on h1 "Greenlee 904h-12 7/16" x 12" extension bit" at bounding box center [1106, 178] width 526 height 59
copy span "Greenlee 904h-12 7/16" x 12" extension bit"
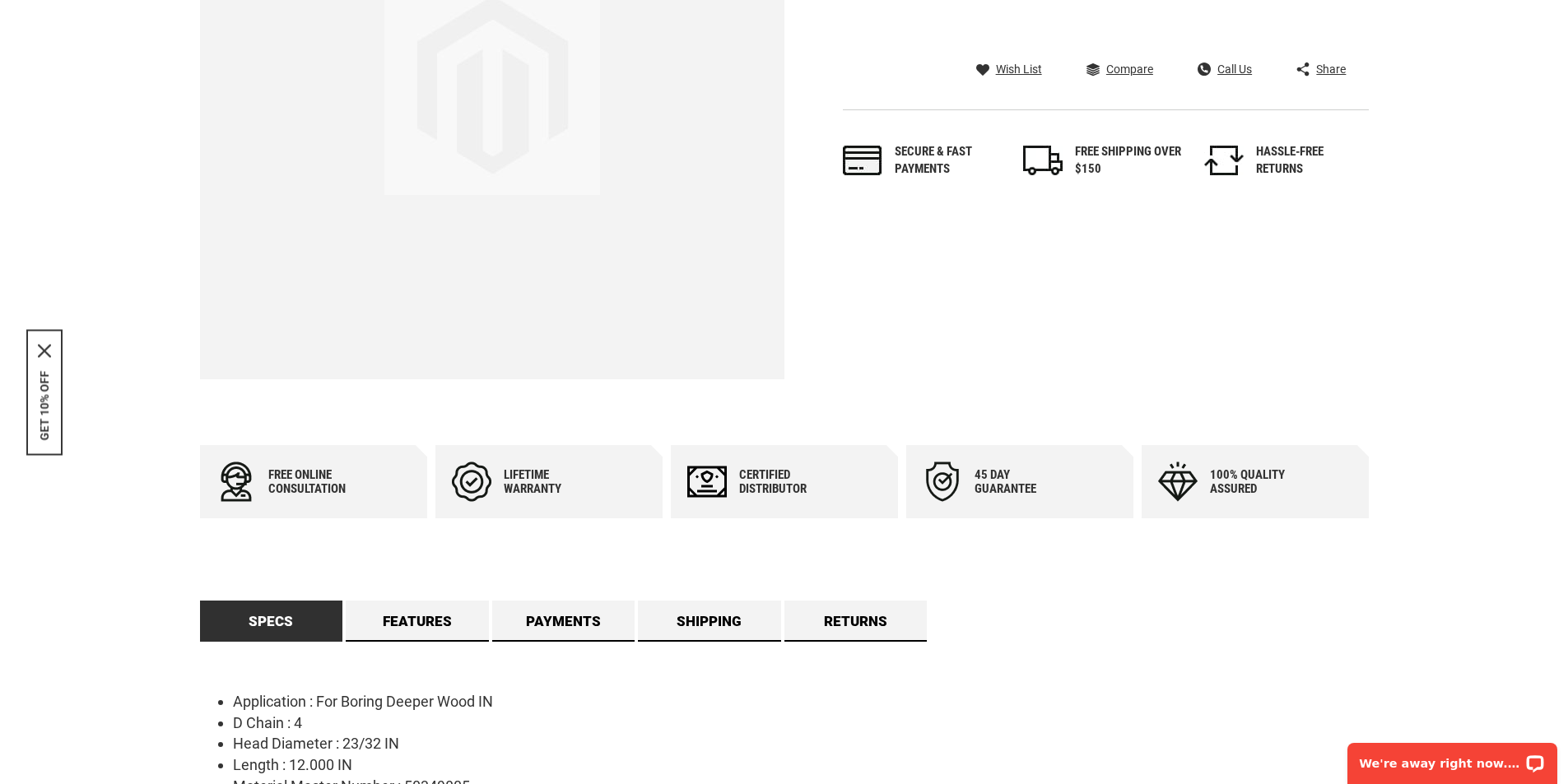
scroll to position [741, 0]
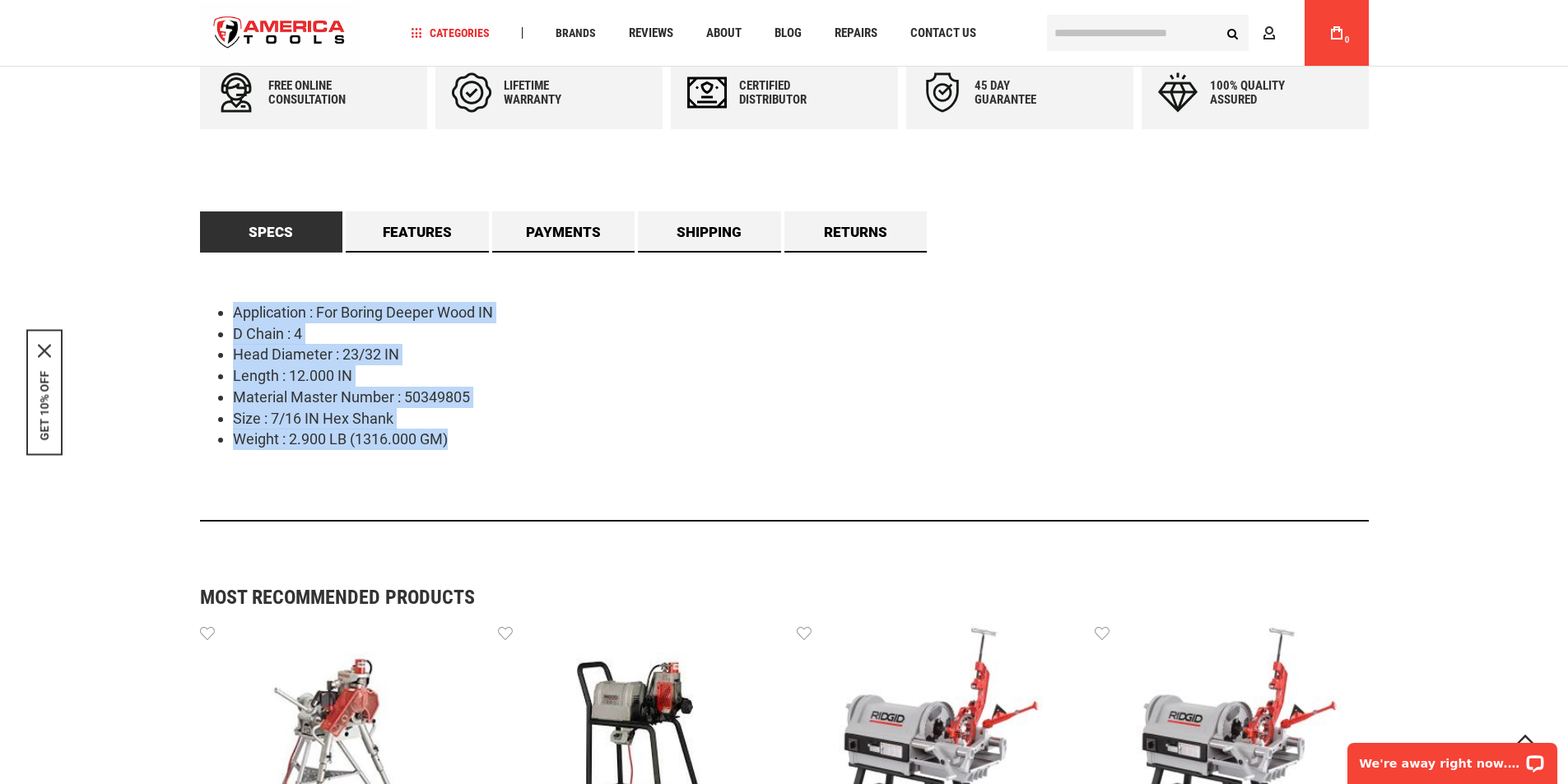
drag, startPoint x: 229, startPoint y: 305, endPoint x: 601, endPoint y: 483, distance: 412.4
click at [601, 483] on div "Application : For Boring Deeper Wood IN D Chain : 4 Head Diameter : 23/32 IN Le…" at bounding box center [784, 387] width 1169 height 269
copy ul "Application : For Boring Deeper Wood IN D Chain : 4 Head Diameter : 23/32 IN Le…"
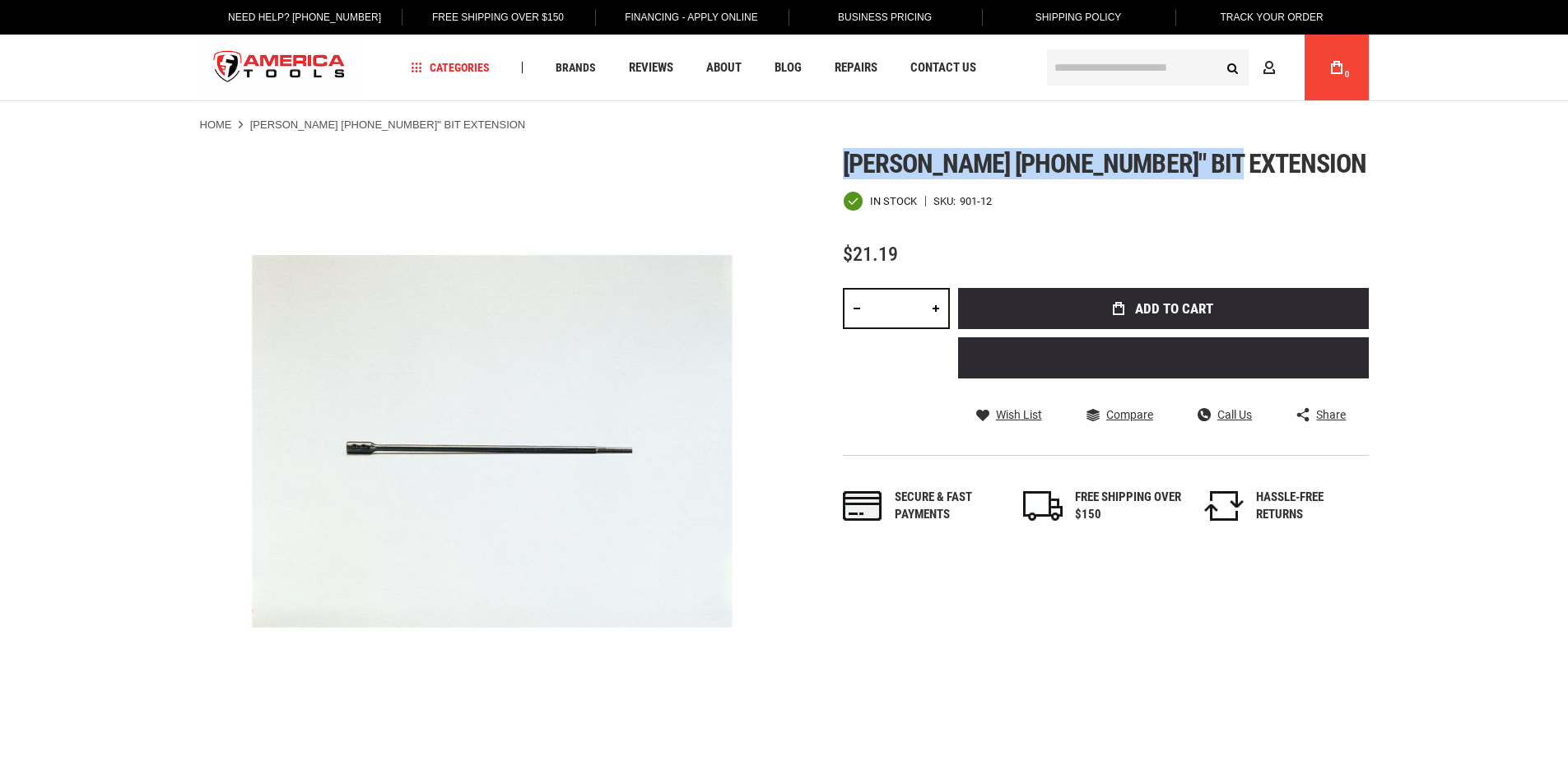
drag, startPoint x: 907, startPoint y: 140, endPoint x: 1236, endPoint y: 148, distance: 329.1
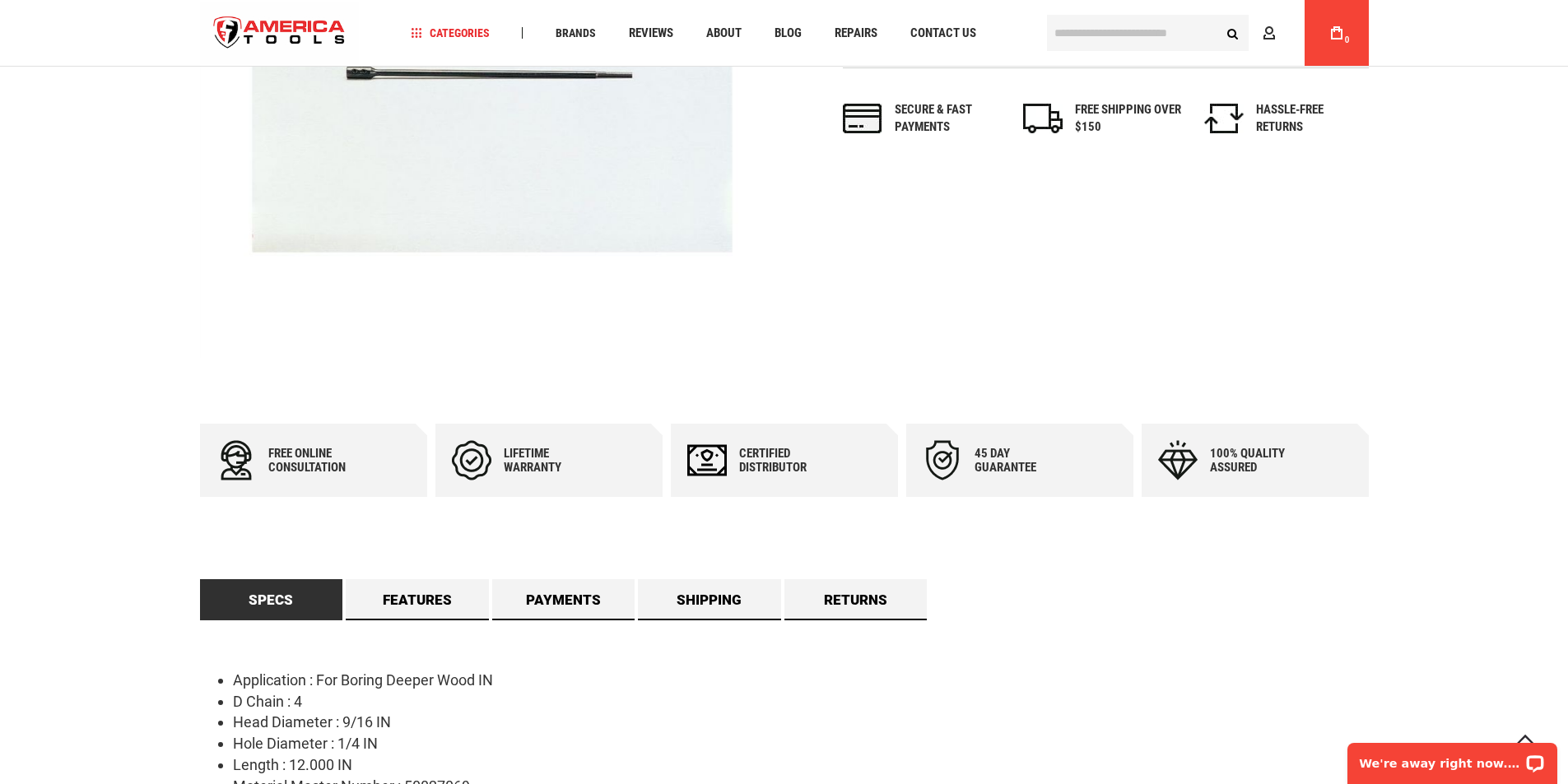
scroll to position [494, 0]
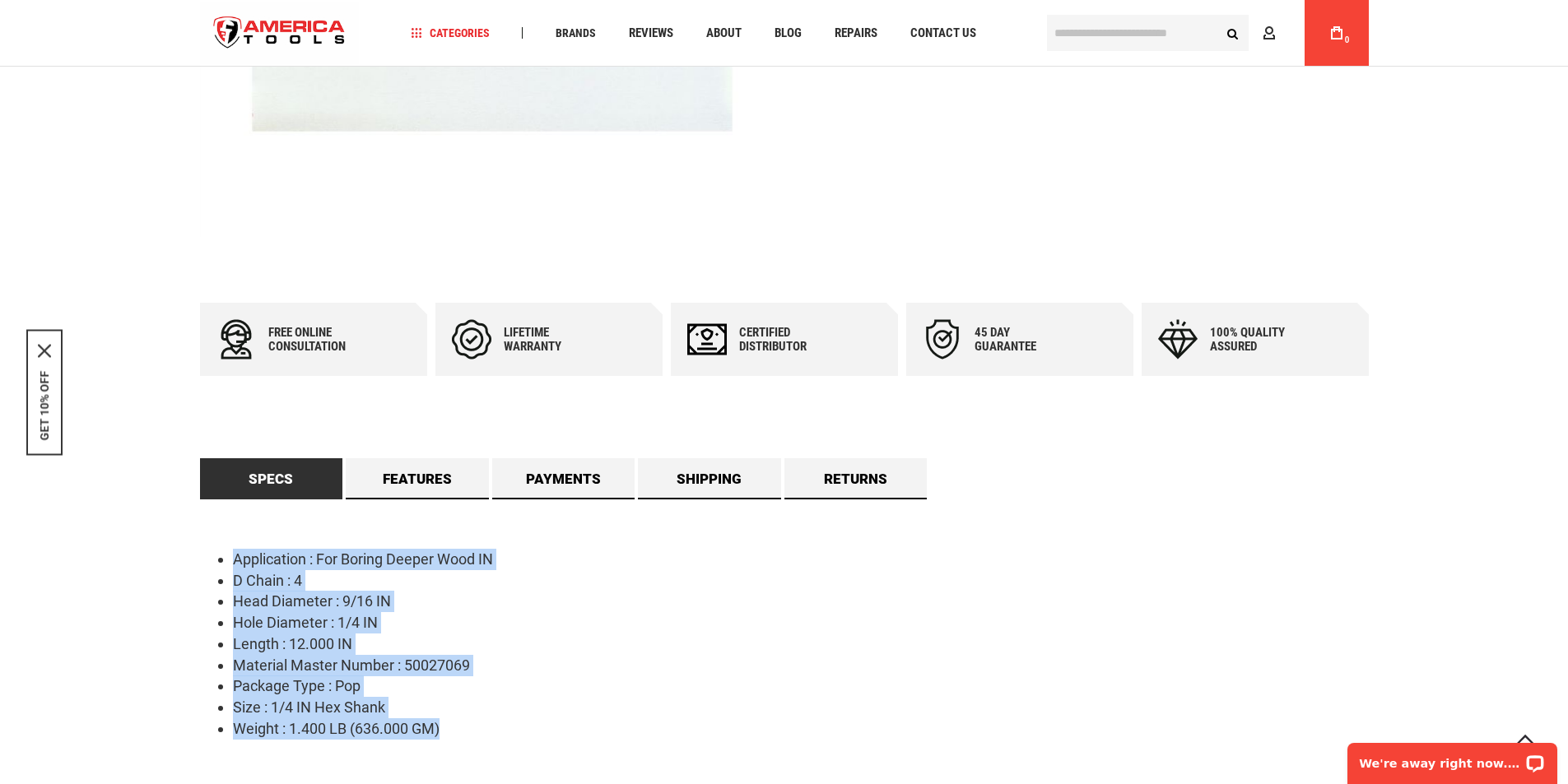
drag, startPoint x: 233, startPoint y: 548, endPoint x: 519, endPoint y: 743, distance: 346.2
click at [519, 743] on div "Application : For Boring Deeper Wood IN D Chain : 4 Head Diameter : 9/16 IN Hol…" at bounding box center [784, 654] width 1169 height 311
drag, startPoint x: 691, startPoint y: 657, endPoint x: 612, endPoint y: 685, distance: 83.8
click at [691, 658] on li "Material Master Number : 50027069" at bounding box center [801, 665] width 1136 height 21
drag, startPoint x: 657, startPoint y: 624, endPoint x: 585, endPoint y: 678, distance: 90.0
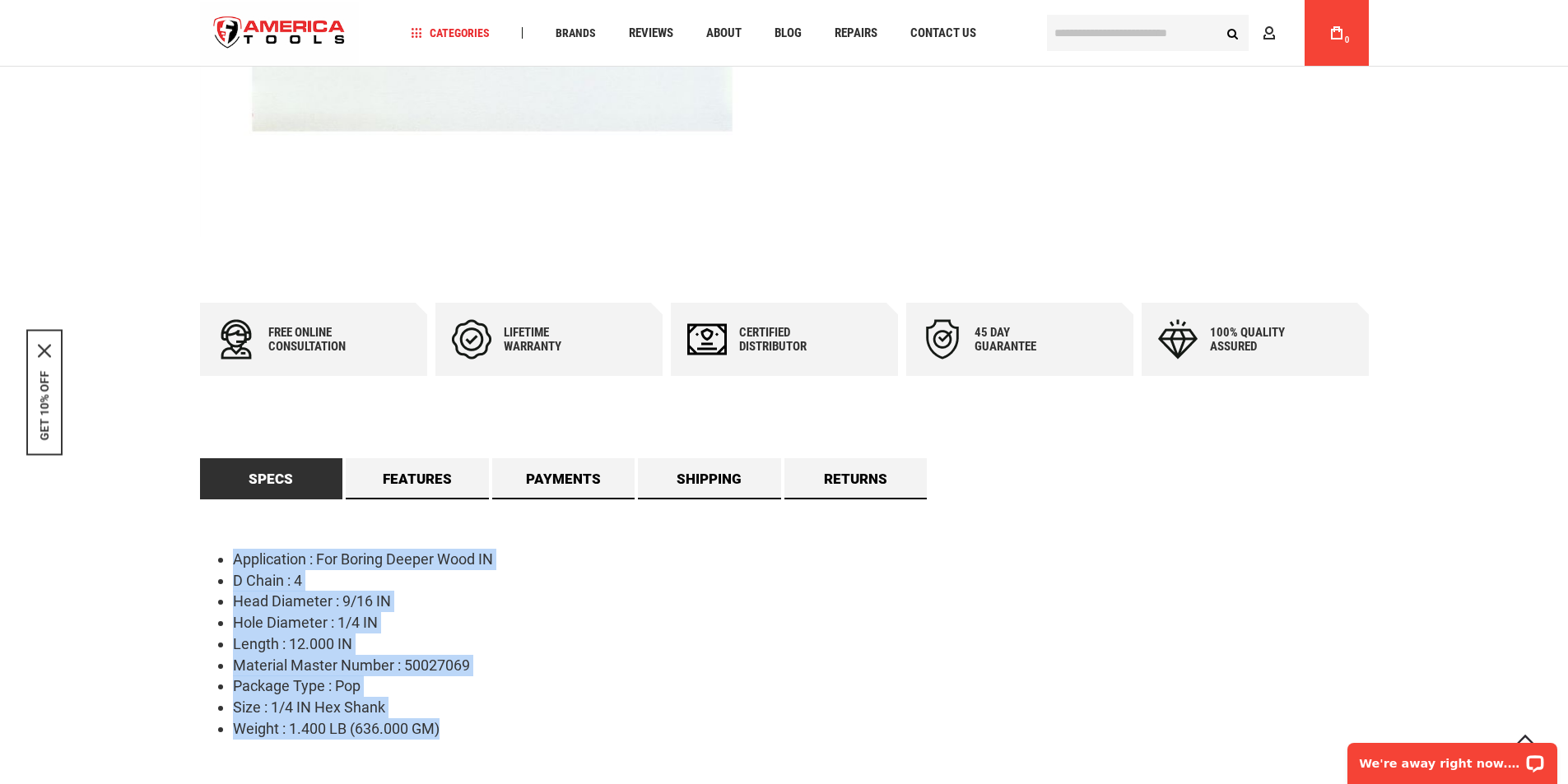
click at [657, 624] on li "Hole Diameter : 1/4 IN" at bounding box center [801, 622] width 1136 height 21
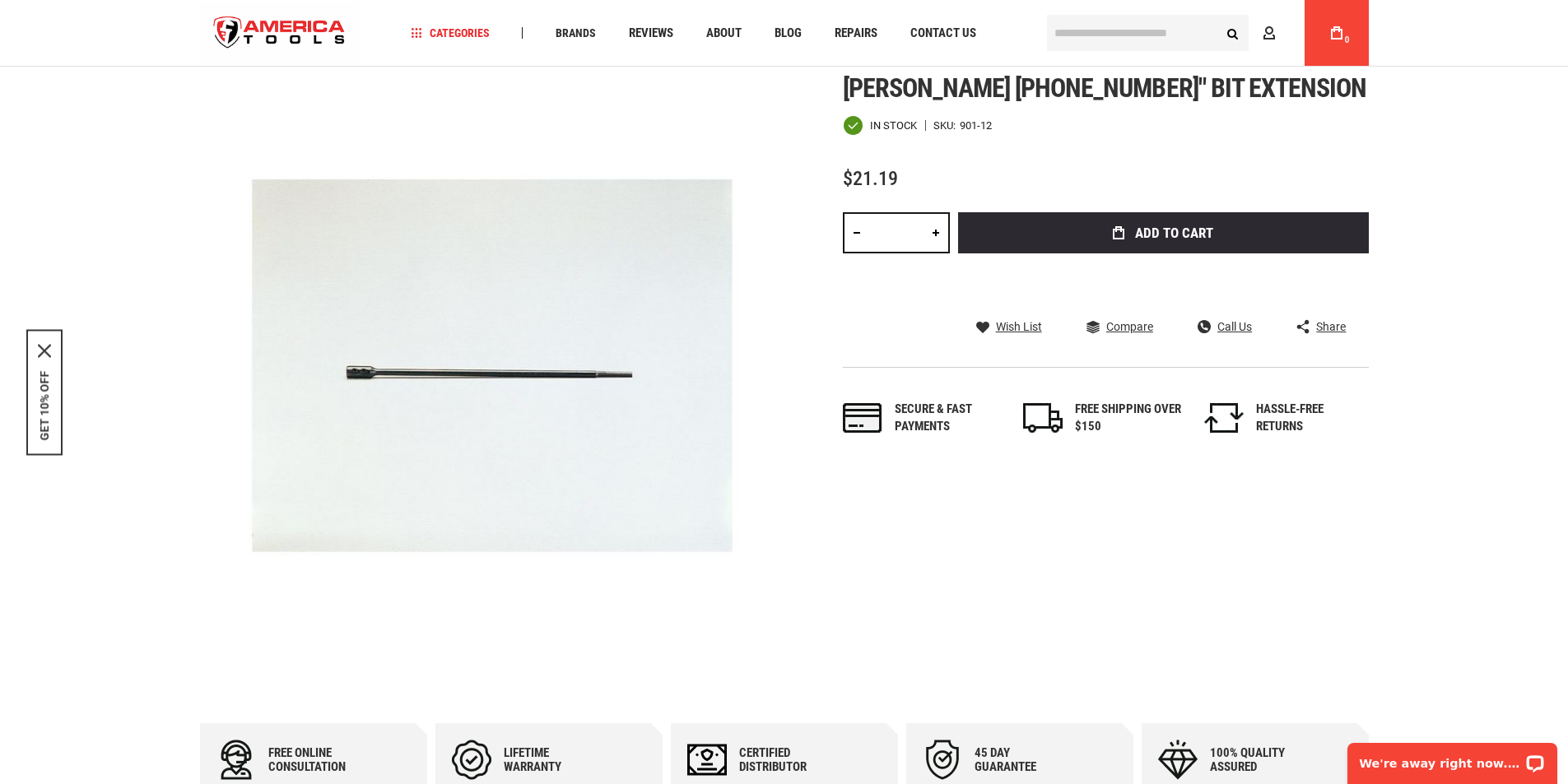
scroll to position [0, 0]
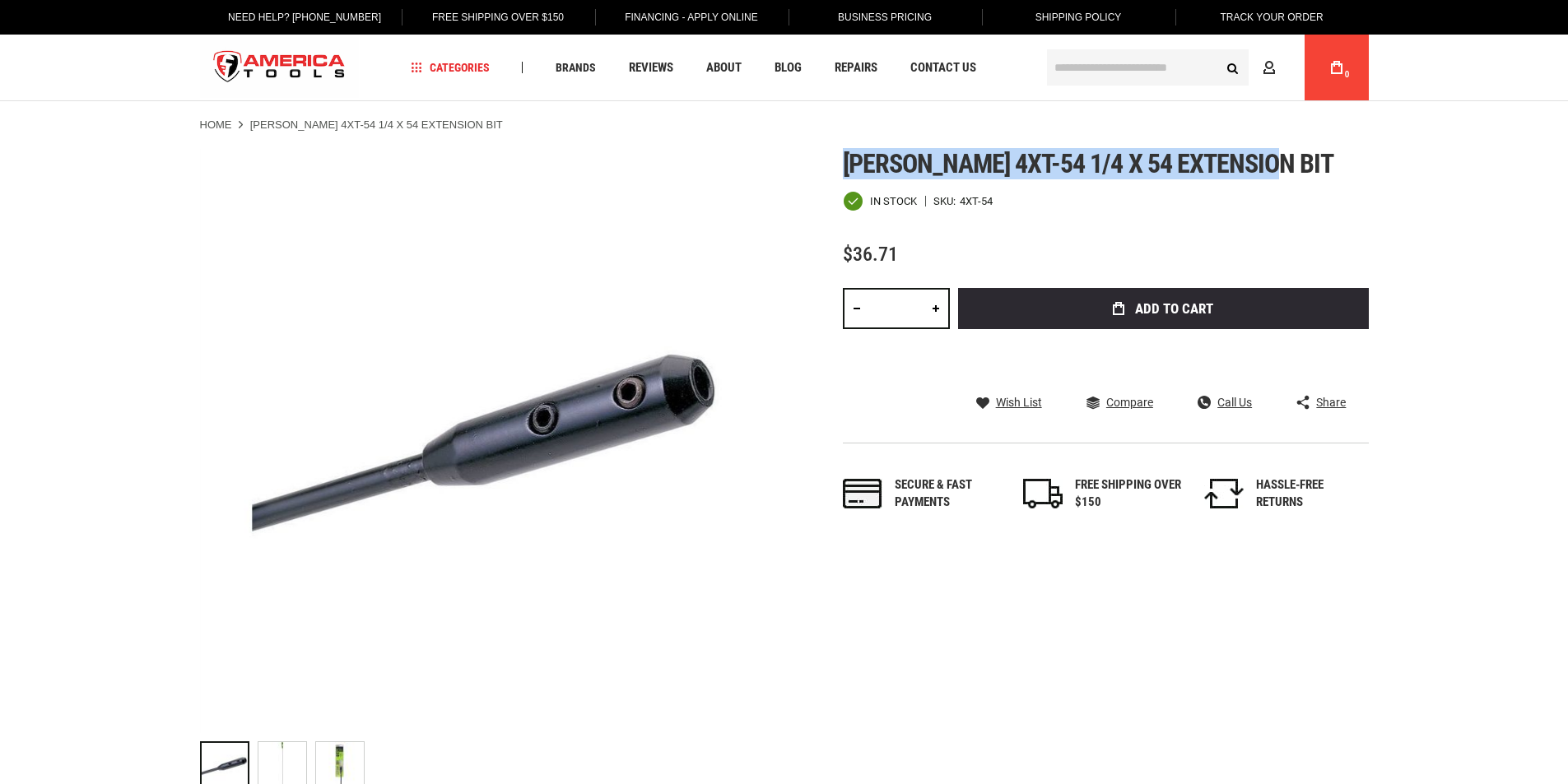
drag, startPoint x: 825, startPoint y: 165, endPoint x: 1284, endPoint y: 155, distance: 459.1
click at [1314, 157] on div "Skip to the end of the images gallery Skip to the beginning of the images galle…" at bounding box center [784, 473] width 1169 height 650
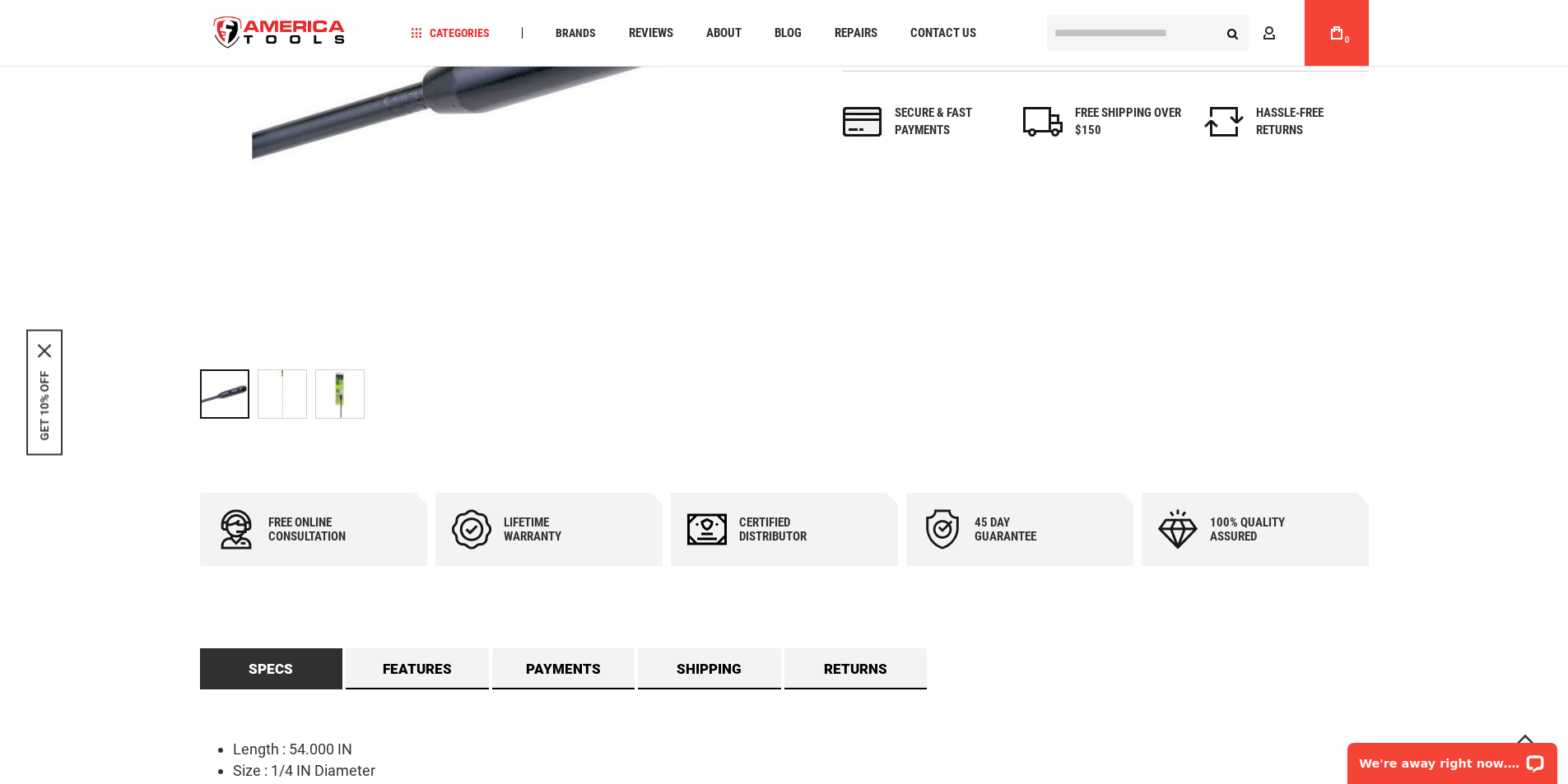
scroll to position [741, 0]
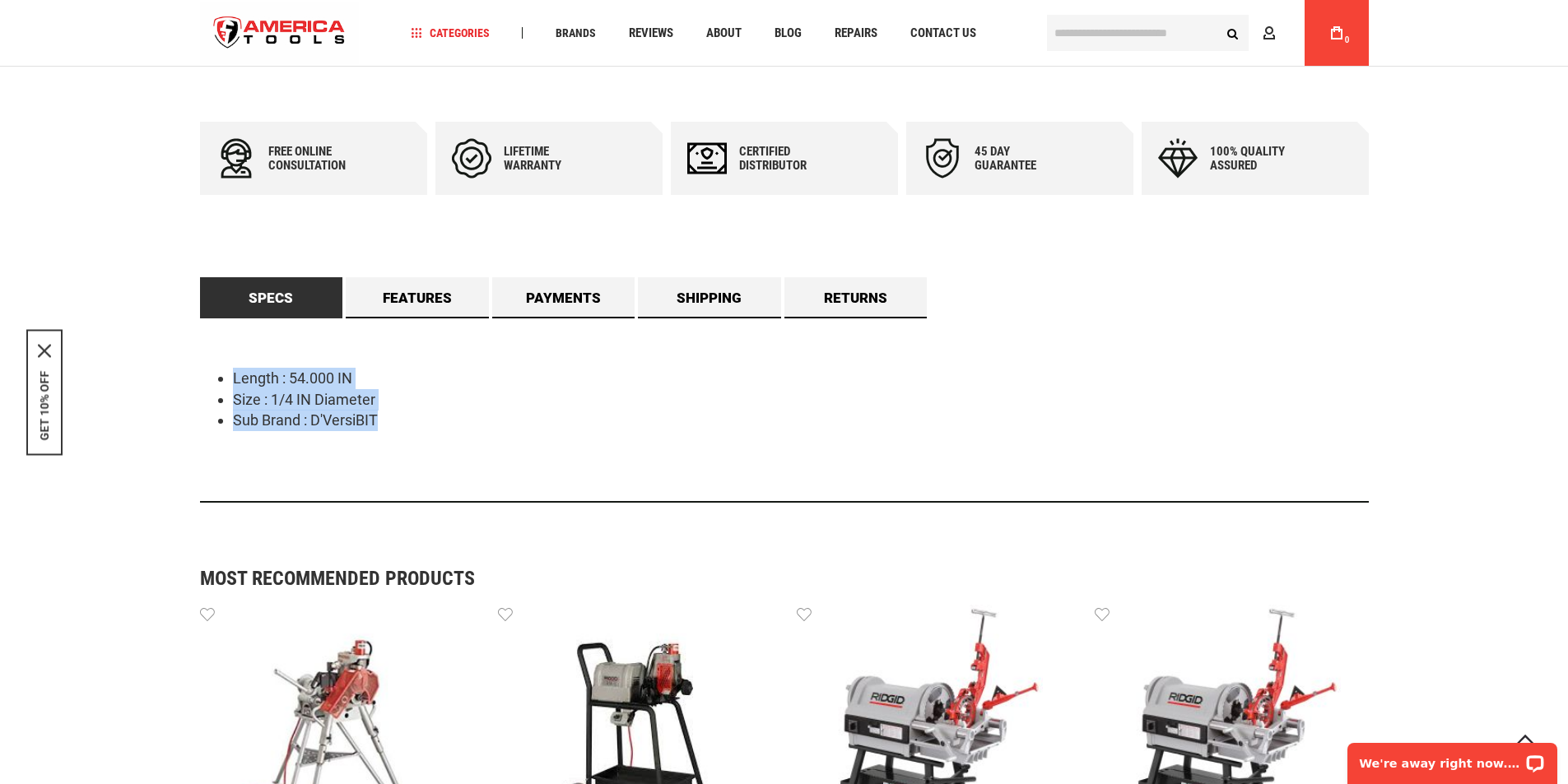
drag, startPoint x: 269, startPoint y: 392, endPoint x: 415, endPoint y: 415, distance: 147.8
click at [415, 415] on ul "Length : 54.000 IN Size : 1/4 IN Diameter Sub Brand : D'VersiBIT" at bounding box center [784, 399] width 1169 height 64
copy ul "Length : 54.000 IN Size : 1/4 IN Diameter Sub Brand : D'VersiBIT"
click at [407, 296] on link "Features" at bounding box center [417, 298] width 143 height 41
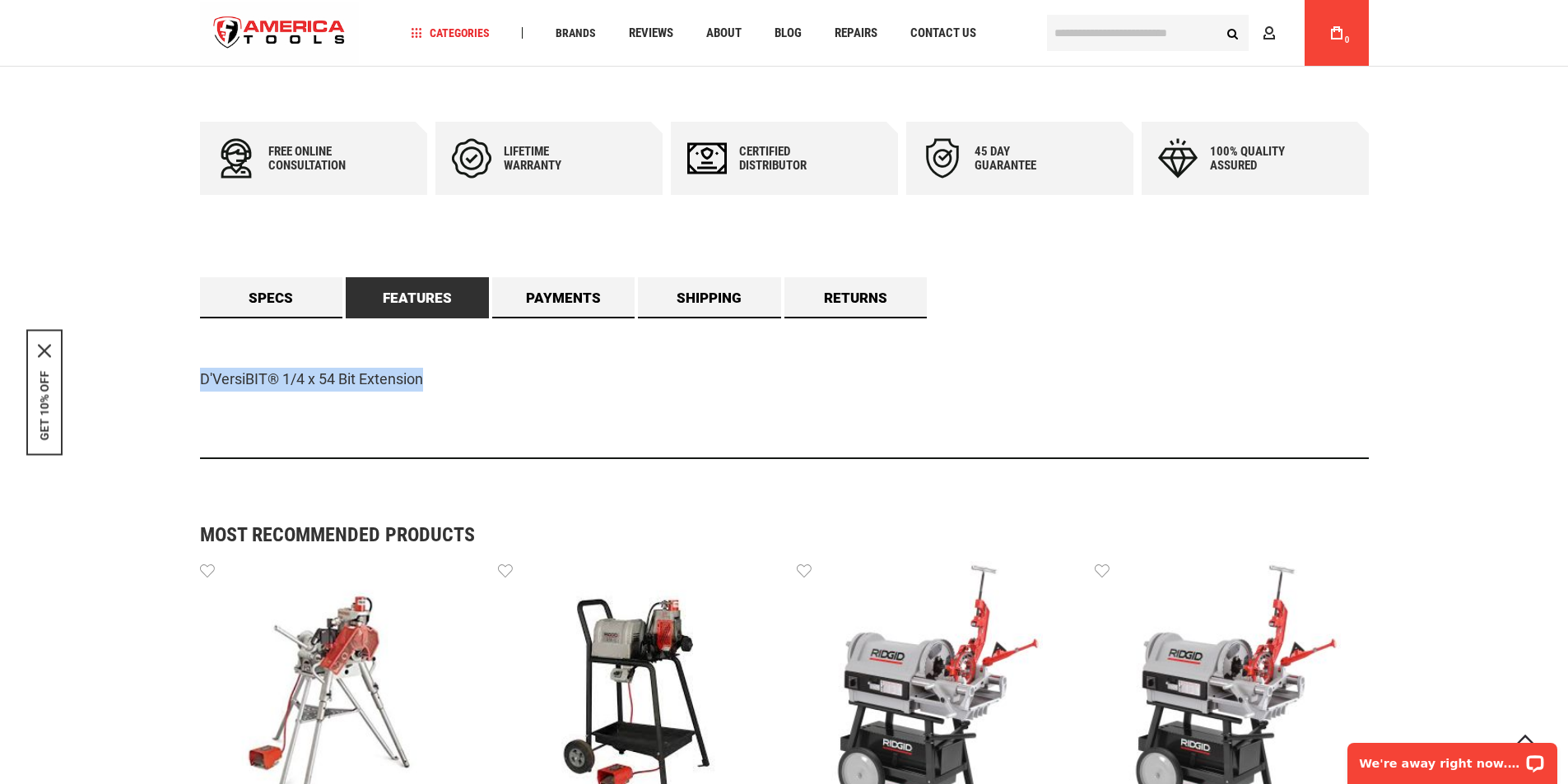
drag, startPoint x: 427, startPoint y: 373, endPoint x: 497, endPoint y: 373, distance: 70.0
click at [497, 373] on main "Skip to the end of the images gallery Skip to the beginning of the images galle…" at bounding box center [784, 522] width 1201 height 2265
copy p "D'VersiBIT® 1/4 x 54 Bit Extension"
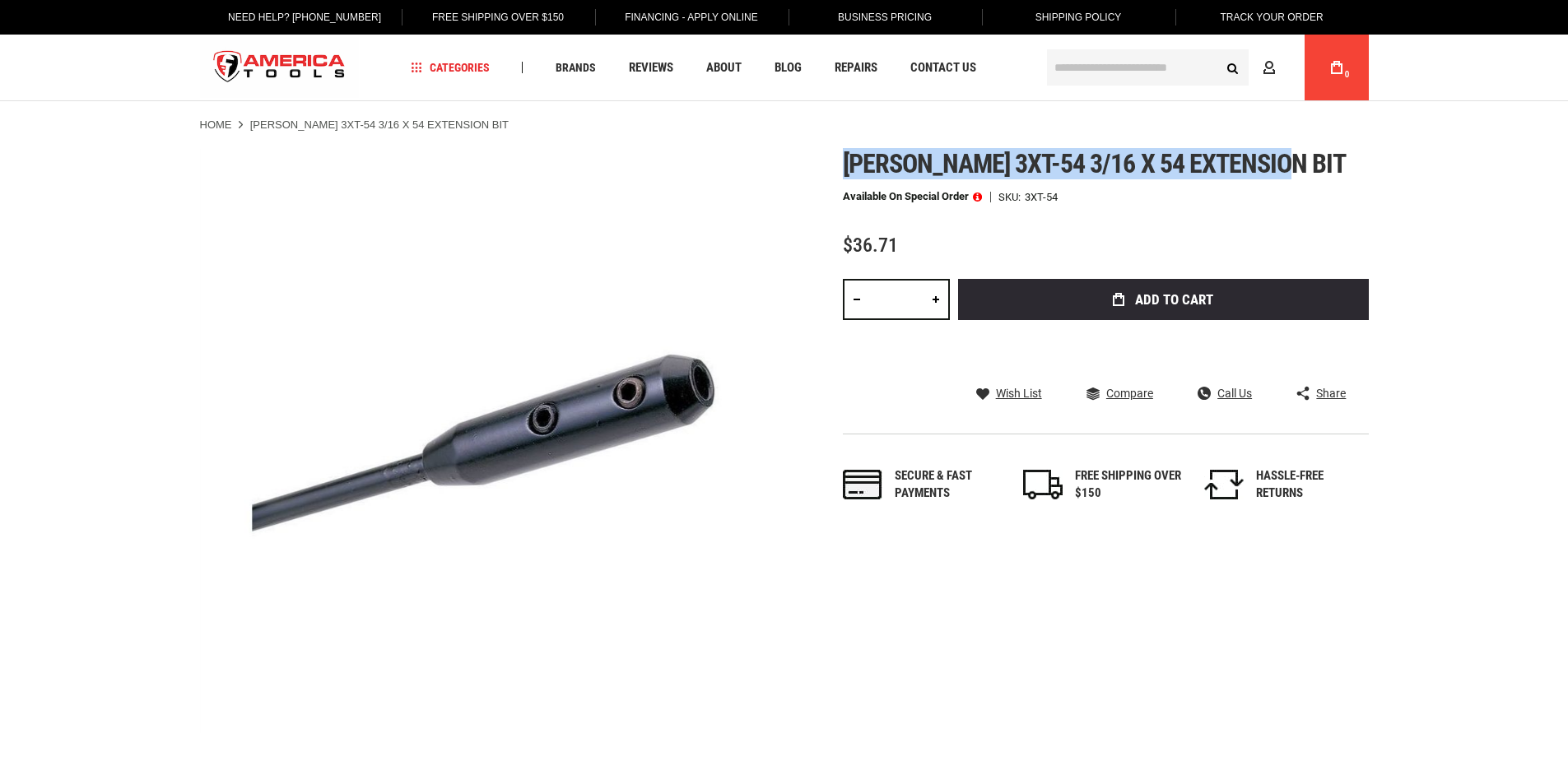
click at [1311, 155] on div "Skip to the end of the images gallery Skip to the beginning of the images galle…" at bounding box center [784, 440] width 1169 height 584
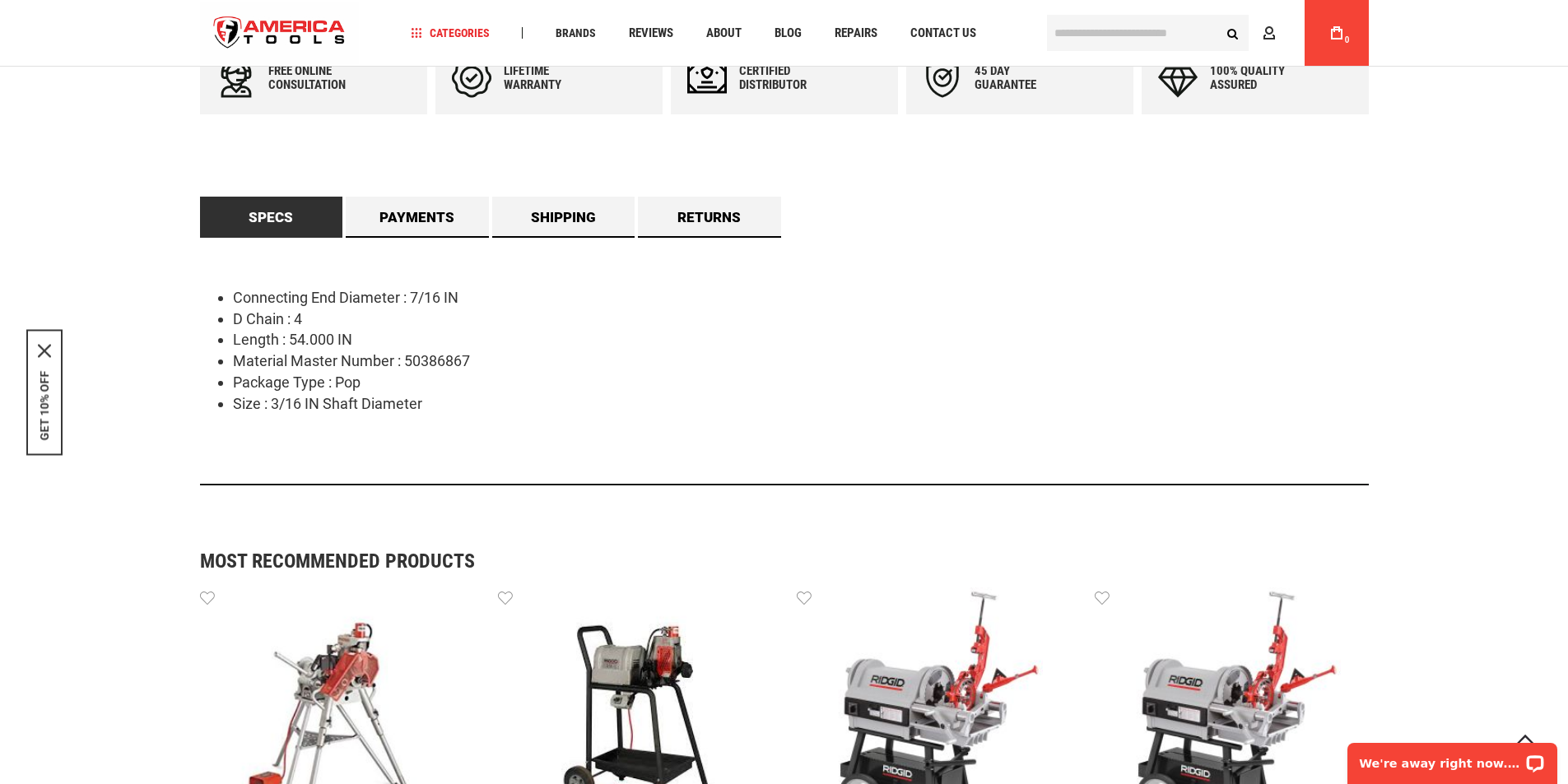
scroll to position [741, 0]
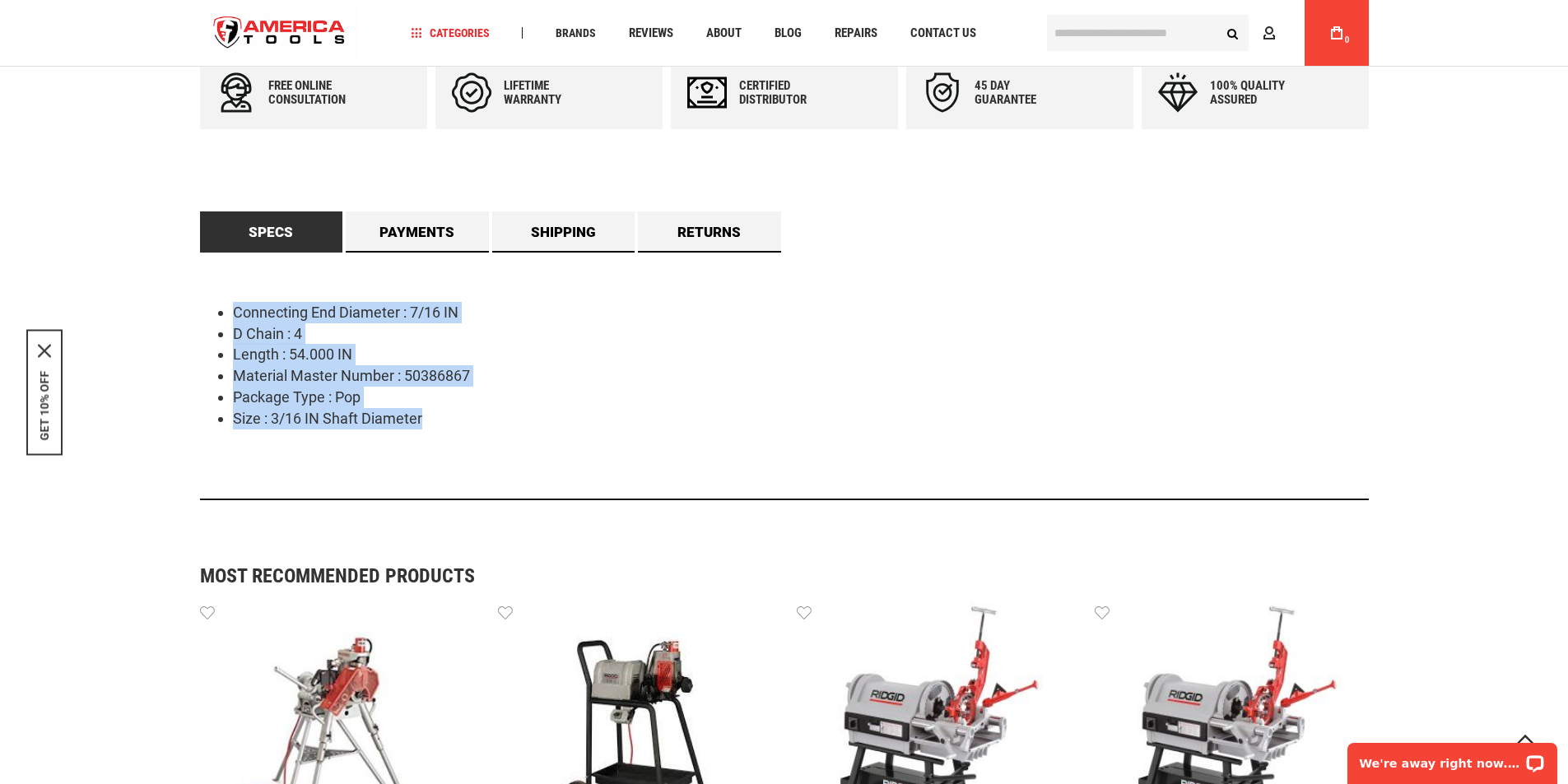
drag, startPoint x: 232, startPoint y: 305, endPoint x: 461, endPoint y: 426, distance: 259.0
click at [461, 426] on ul "Connecting End Diameter : 7/16 IN D Chain : 4 Length : 54.000 IN Material Maste…" at bounding box center [784, 365] width 1169 height 126
copy ul "Connecting End Diameter : 7/16 IN D Chain : 4 Length : 54.000 IN Material Maste…"
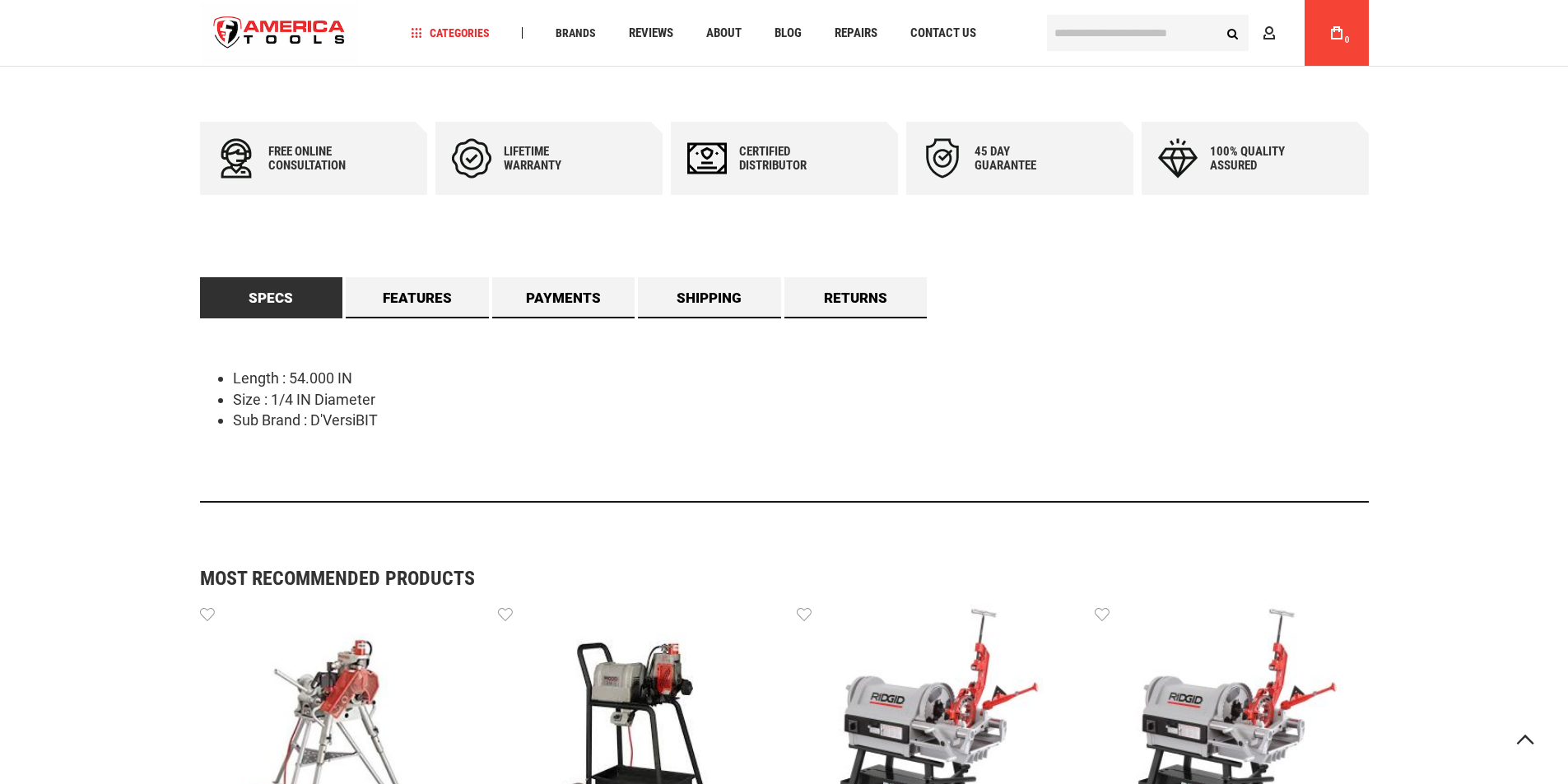
scroll to position [741, 0]
click at [440, 300] on link "Features" at bounding box center [417, 298] width 143 height 41
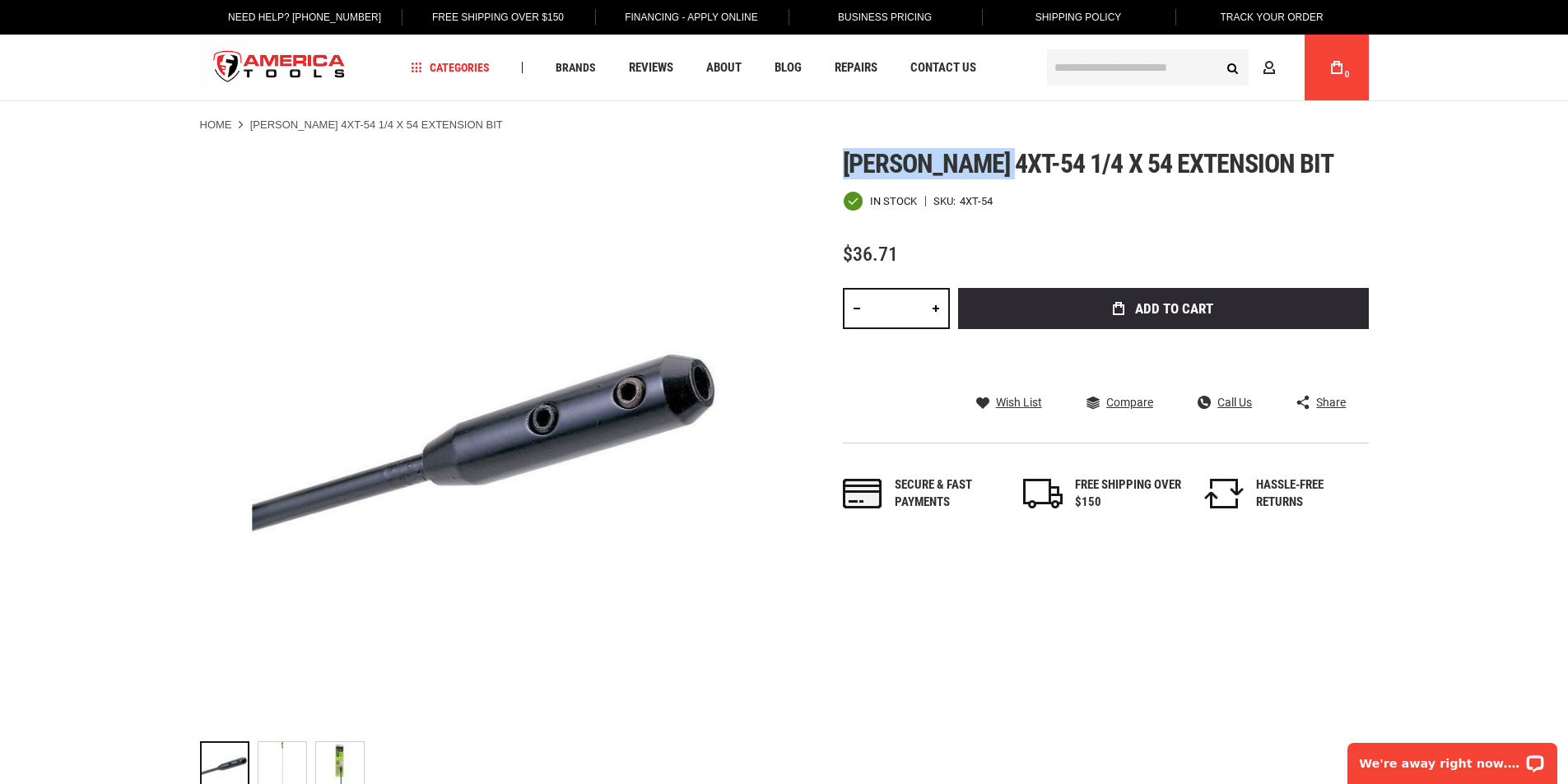
scroll to position [0, 0]
drag, startPoint x: 843, startPoint y: 163, endPoint x: 1020, endPoint y: 156, distance: 177.1
click at [1020, 156] on div "Skip to the end of the images gallery Skip to the beginning of the images galle…" at bounding box center [784, 473] width 1169 height 650
copy span "[PERSON_NAME] 4xt-54"
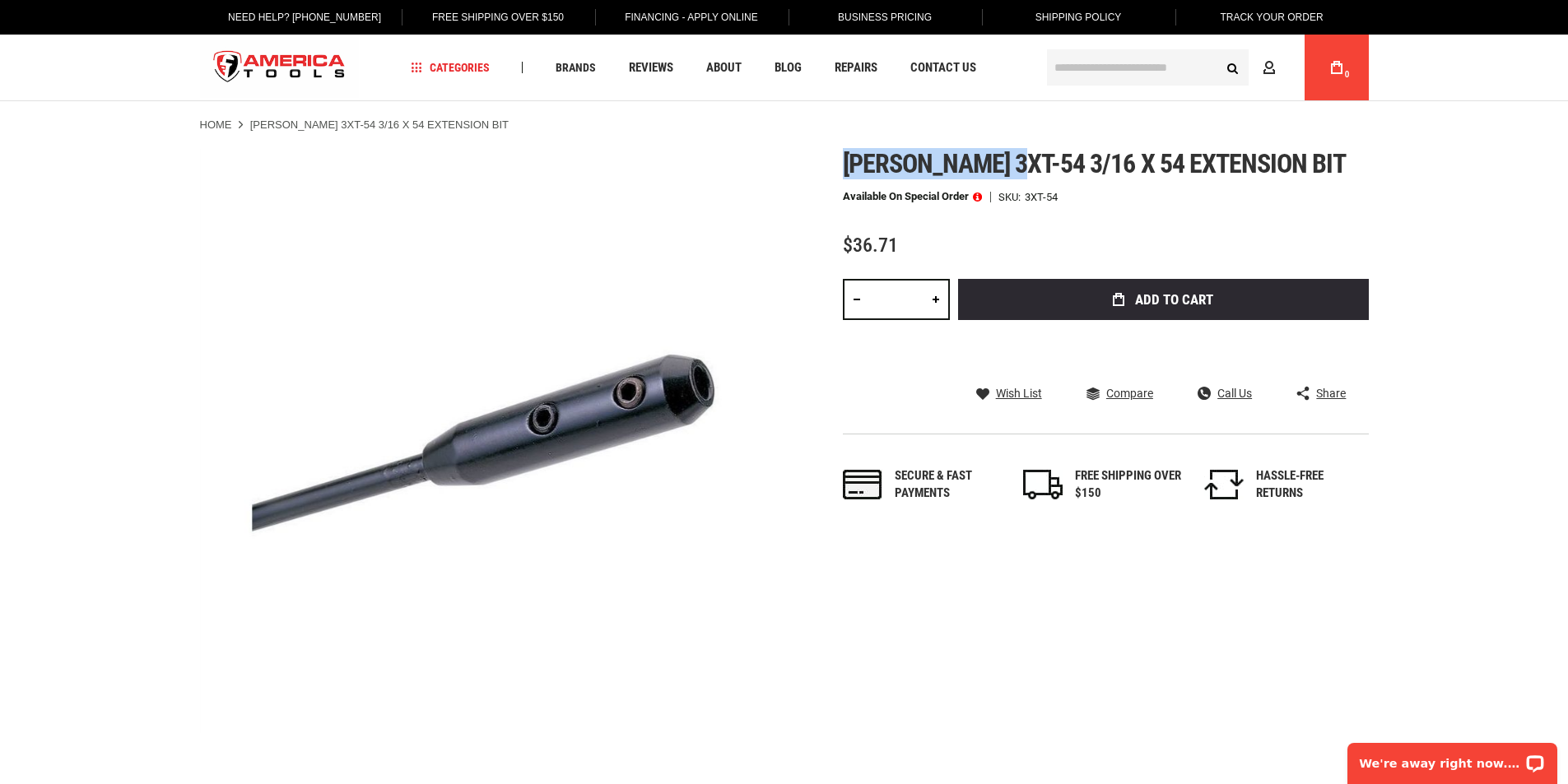
drag, startPoint x: 898, startPoint y: 161, endPoint x: 1022, endPoint y: 155, distance: 124.1
click at [1022, 155] on span "Greenlee 3xt-54 3/16 x 54 extension bit" at bounding box center [1094, 164] width 503 height 31
copy span "Greenlee 3xt-54"
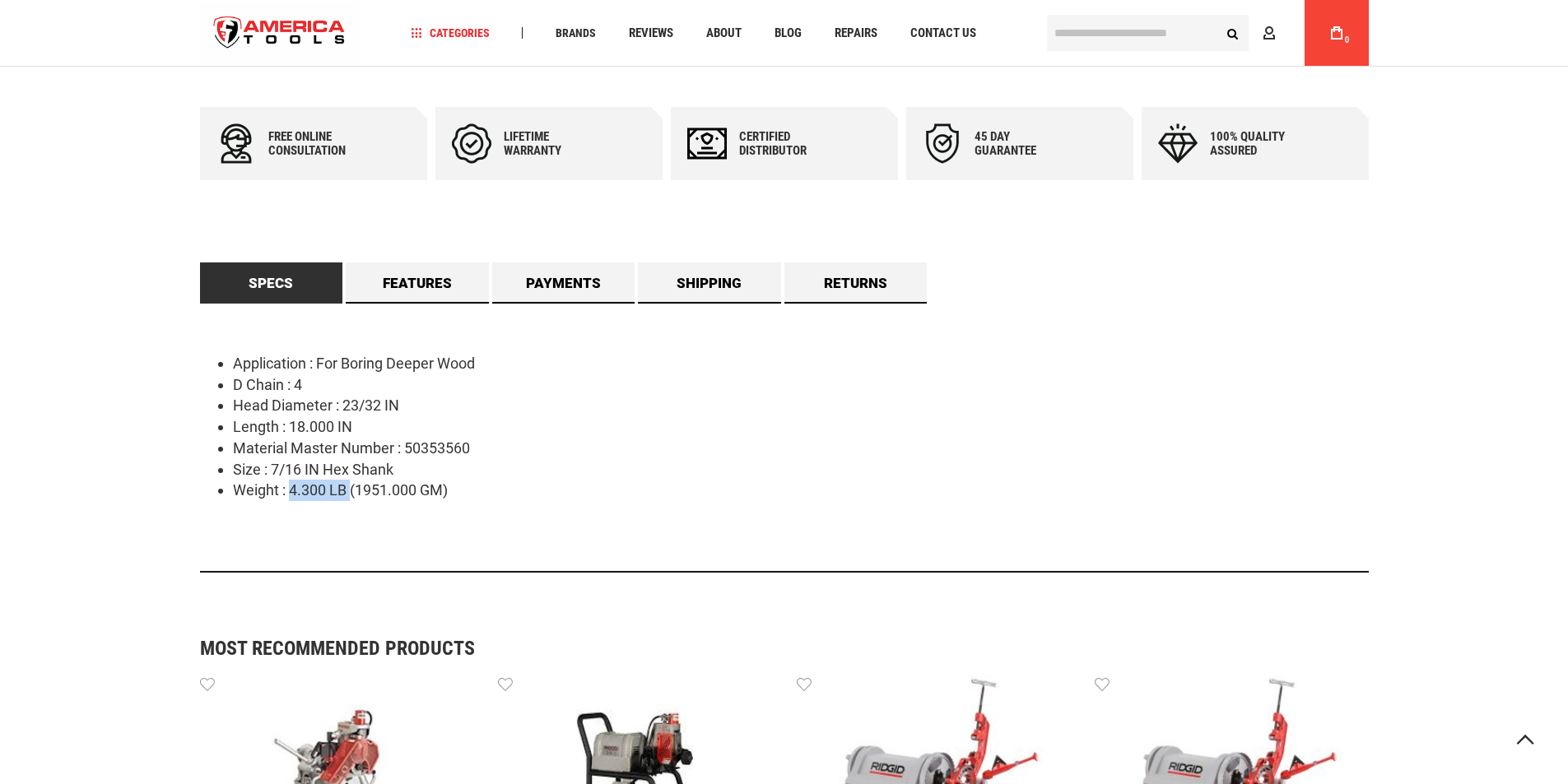
drag, startPoint x: 289, startPoint y: 491, endPoint x: 351, endPoint y: 490, distance: 62.0
click at [351, 490] on li "Weight : 4.300 LB (1951.000 GM)" at bounding box center [801, 490] width 1136 height 21
copy li "4.300 LB"
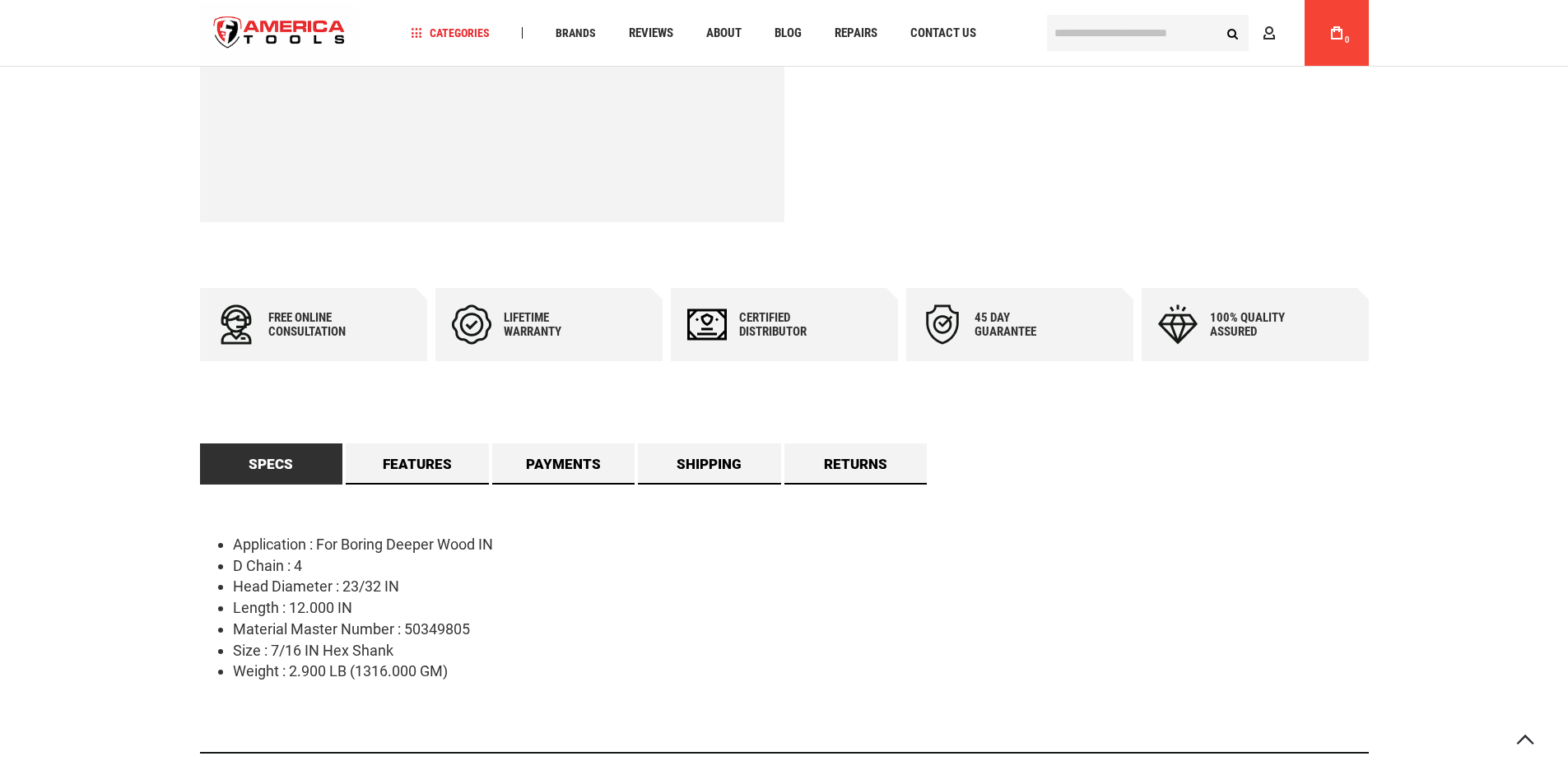
scroll to position [496, 0]
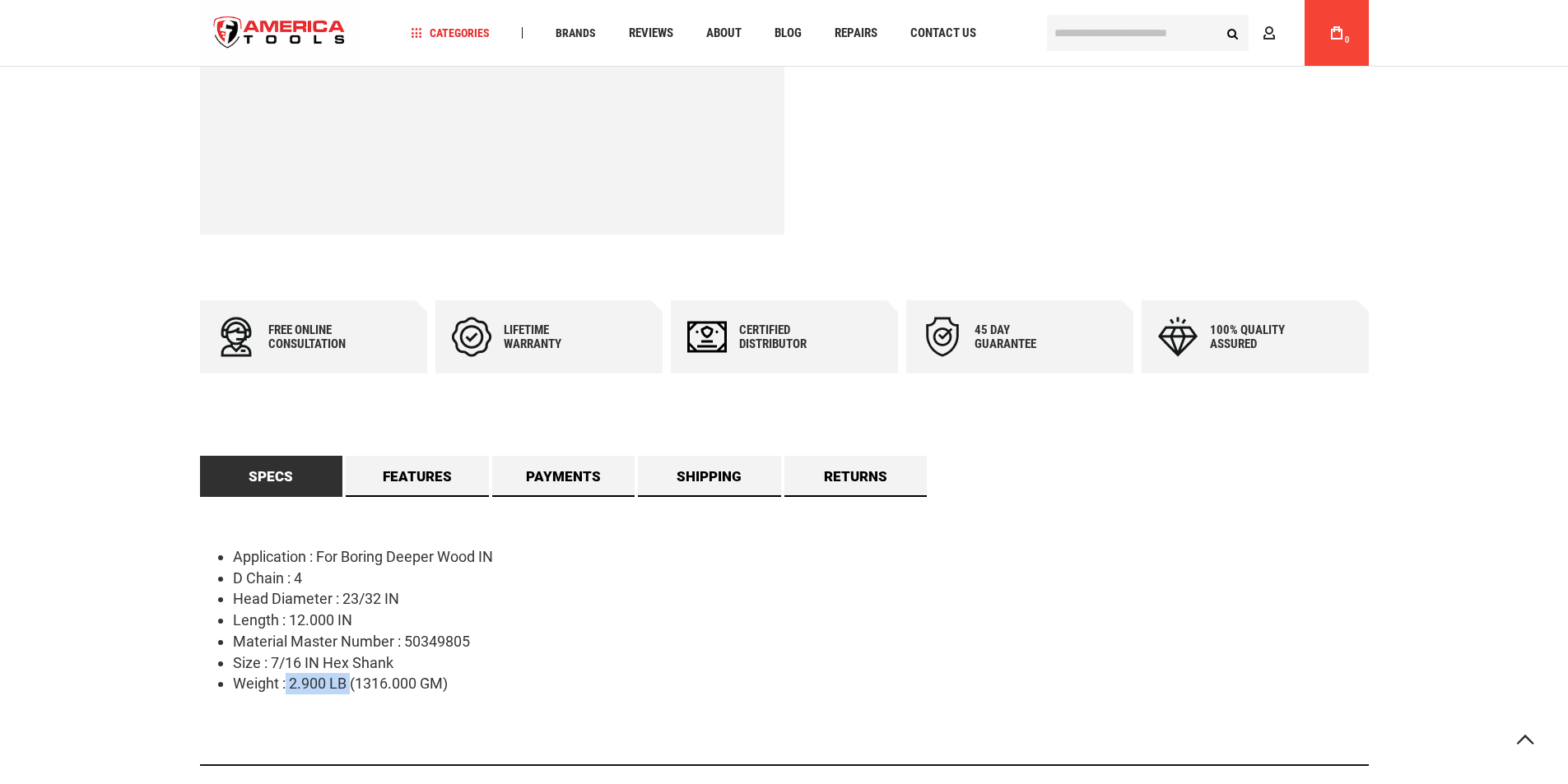
drag, startPoint x: 284, startPoint y: 680, endPoint x: 351, endPoint y: 683, distance: 67.1
click at [351, 683] on li "Weight : 2.900 LB (1316.000 GM)" at bounding box center [801, 683] width 1136 height 21
copy li "2.900 LB"
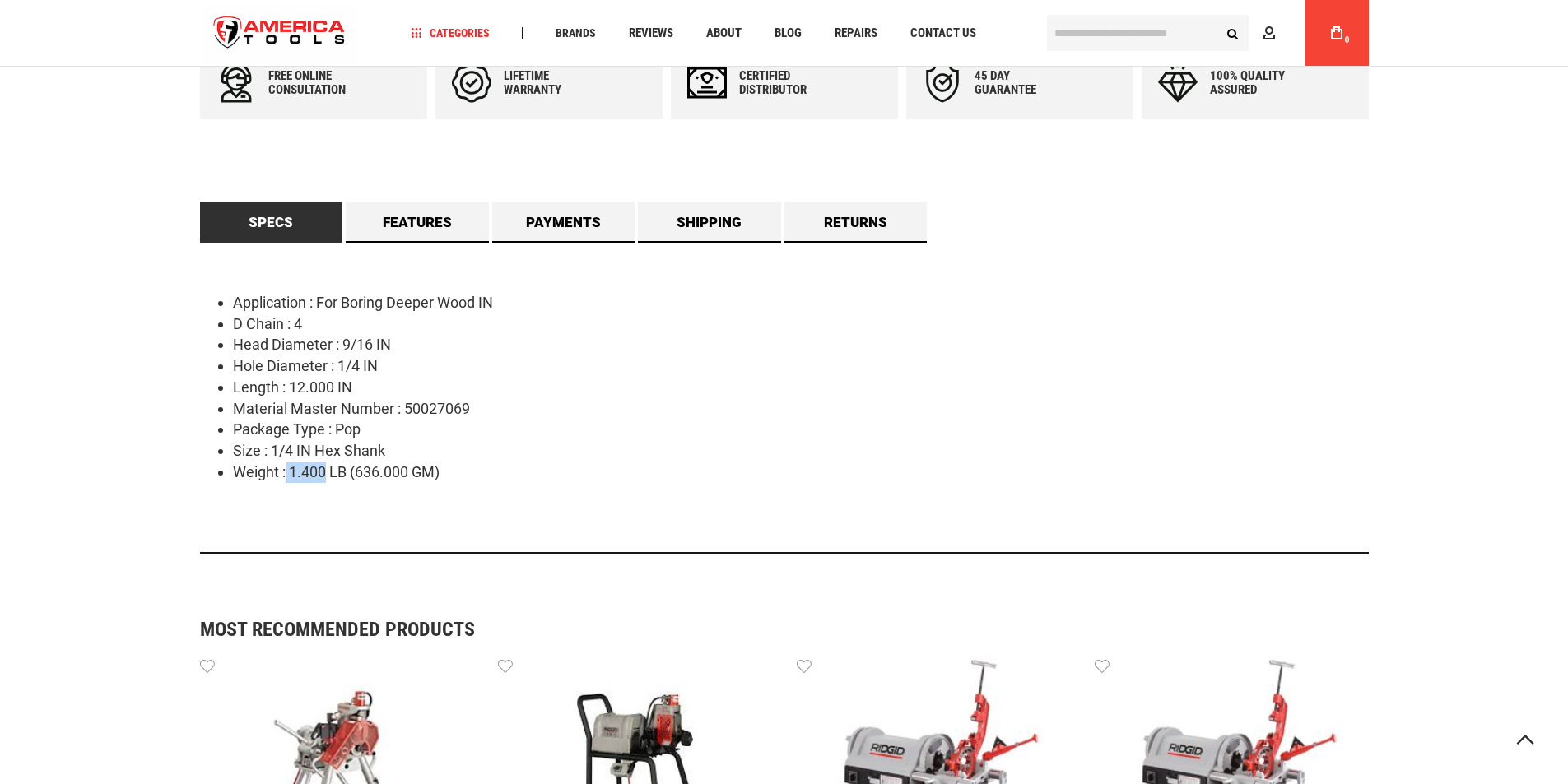
drag, startPoint x: 300, startPoint y: 470, endPoint x: 327, endPoint y: 480, distance: 28.8
click at [328, 472] on li "Weight : 1.400 LB (636.000 GM)" at bounding box center [801, 472] width 1136 height 21
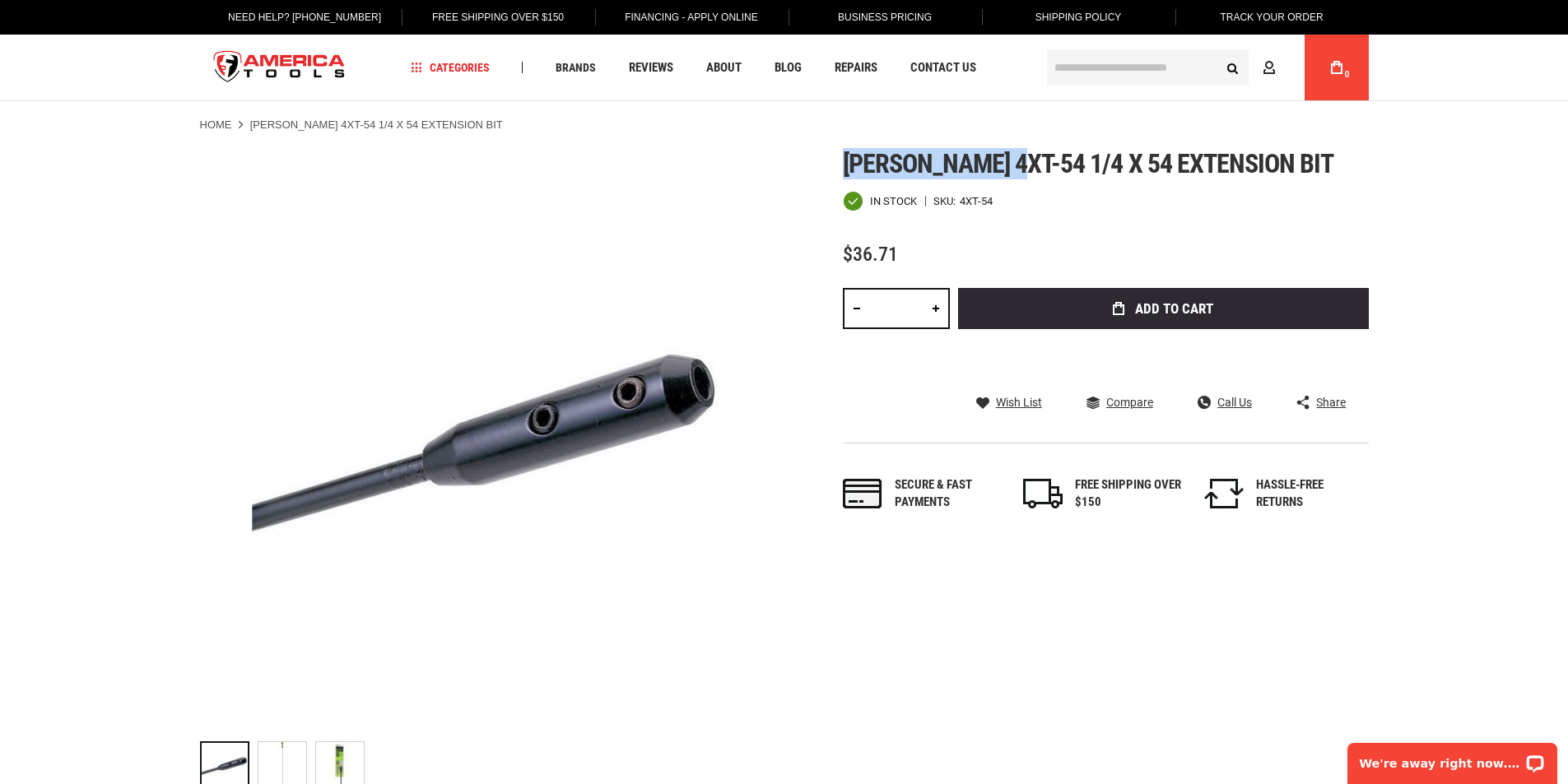
drag, startPoint x: 838, startPoint y: 160, endPoint x: 1016, endPoint y: 154, distance: 178.1
click at [1016, 154] on div "Skip to the end of the images gallery Skip to the beginning of the images galle…" at bounding box center [784, 473] width 1169 height 650
